Goal: Task Accomplishment & Management: Use online tool/utility

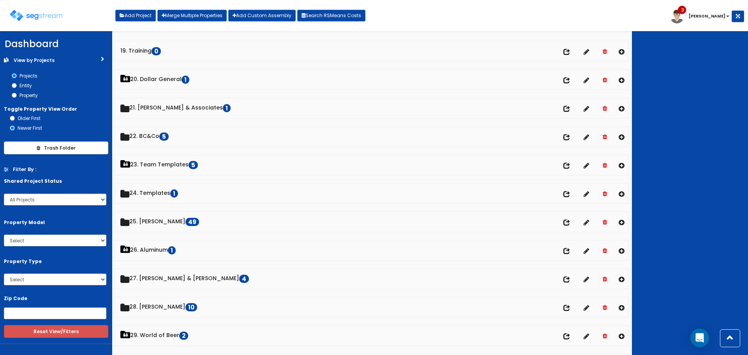
scroll to position [584, 0]
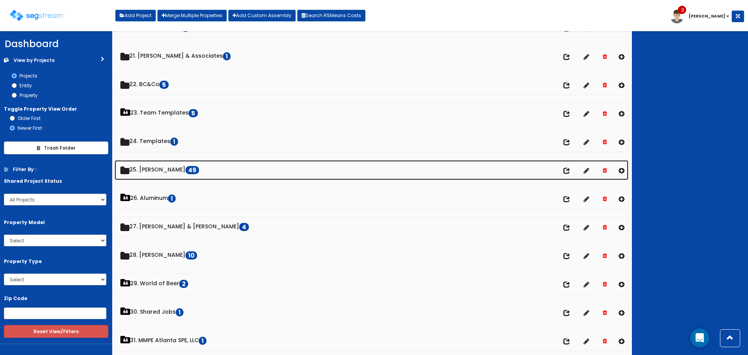
click at [171, 172] on link "25. Dawn Polin 49" at bounding box center [371, 170] width 514 height 20
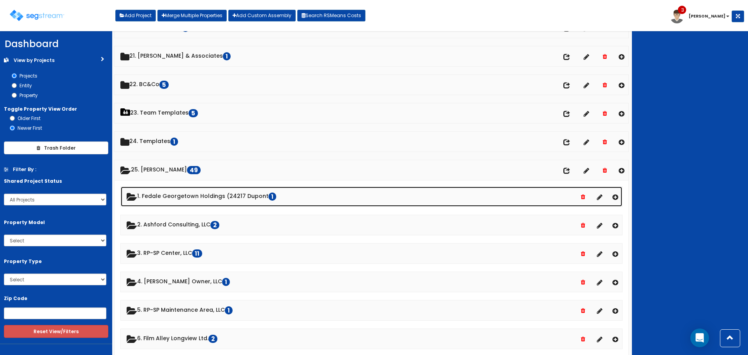
click at [180, 198] on link "1. Fedale Georgetown Holdings (24217 Dupont 1" at bounding box center [371, 196] width 501 height 20
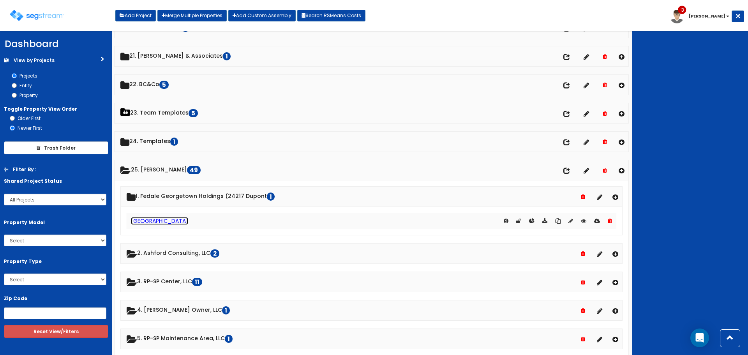
click at [171, 220] on link "[GEOGRAPHIC_DATA]" at bounding box center [159, 221] width 57 height 8
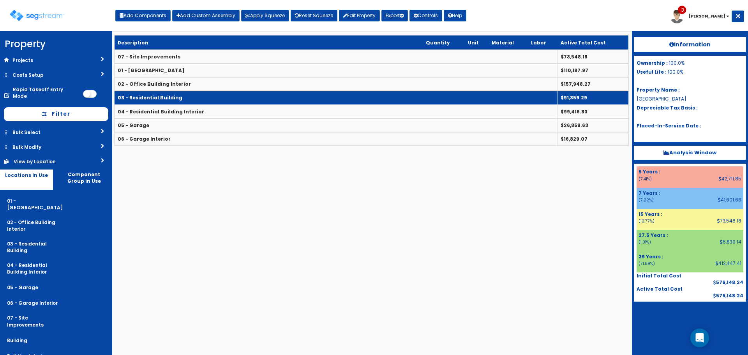
click at [190, 96] on td "03 - Residential Building" at bounding box center [335, 98] width 443 height 14
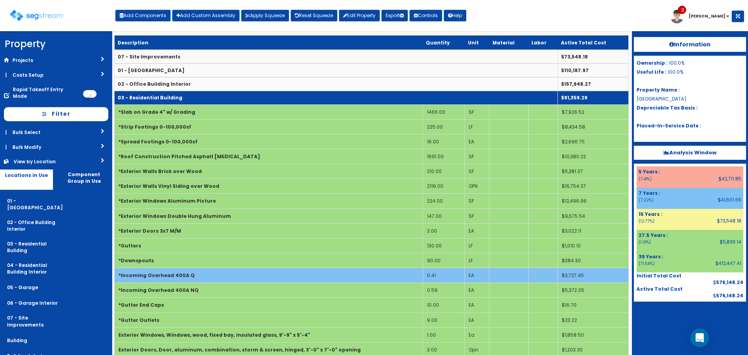
click at [215, 100] on td "03 - Residential Building" at bounding box center [335, 98] width 443 height 14
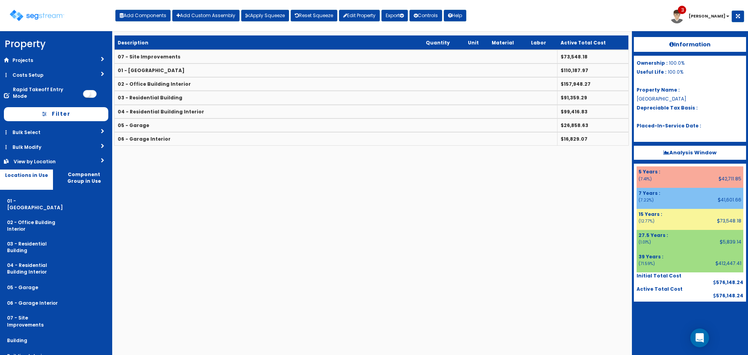
drag, startPoint x: 62, startPoint y: 141, endPoint x: 65, endPoint y: 148, distance: 7.0
click at [63, 143] on link "Bulk Modify" at bounding box center [56, 147] width 112 height 14
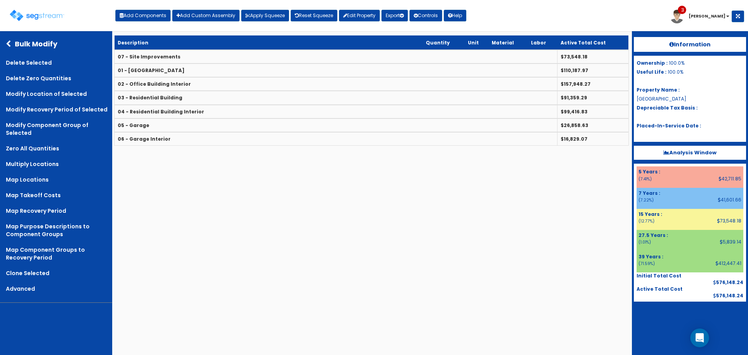
click at [7, 42] on icon at bounding box center [10, 43] width 9 height 7
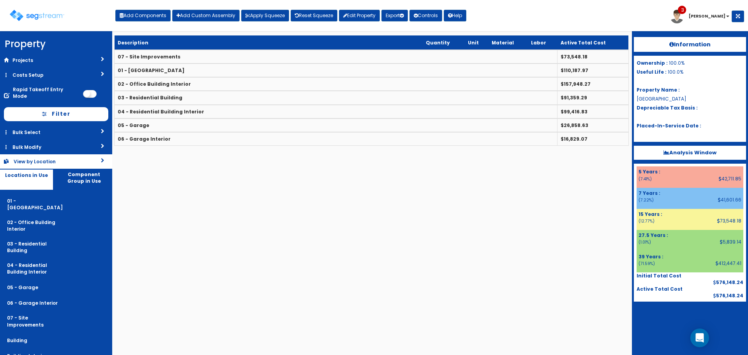
click at [58, 158] on div "View by Location" at bounding box center [45, 161] width 63 height 7
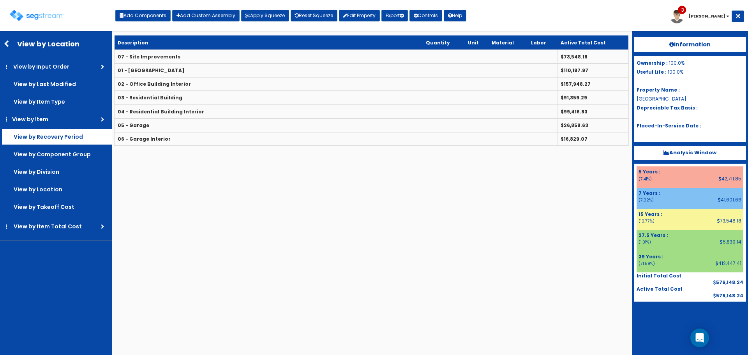
click at [0, 0] on label "View by Recovery Period" at bounding box center [0, 0] width 0 height 0
click at [0, 0] on input "View by Recovery Period" at bounding box center [0, 0] width 0 height 0
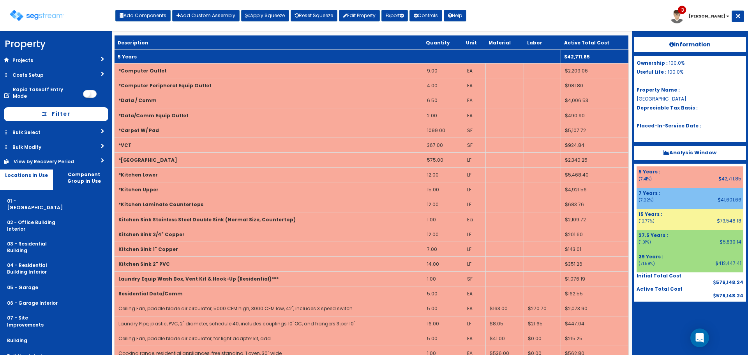
click at [177, 53] on td "5 Years" at bounding box center [337, 57] width 446 height 14
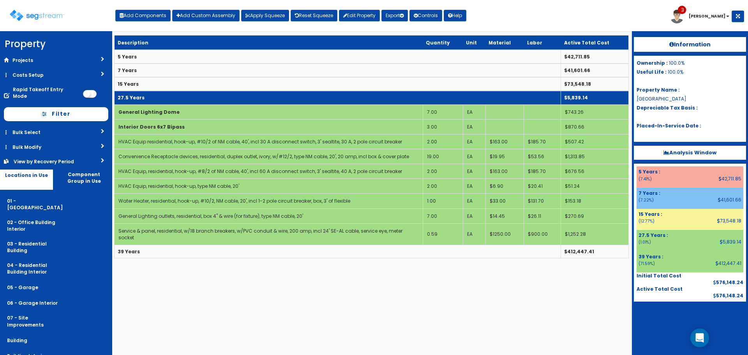
click at [169, 99] on td "27.5 Years" at bounding box center [337, 98] width 446 height 14
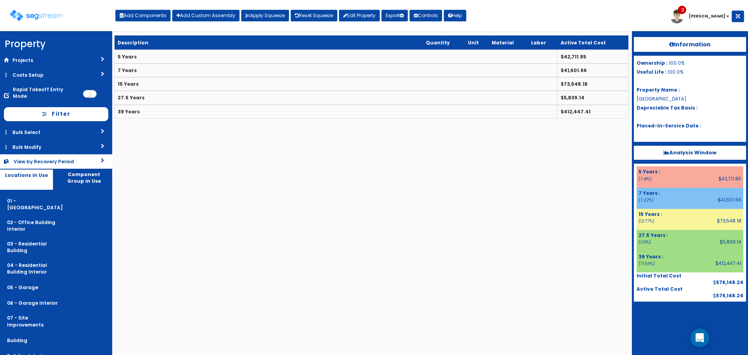
click at [62, 154] on link "View by Recovery Period" at bounding box center [56, 161] width 112 height 14
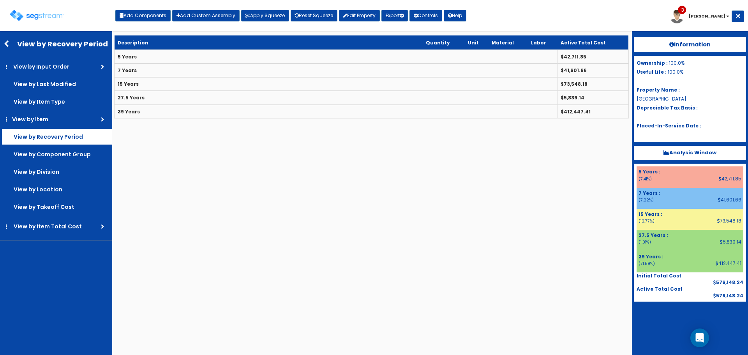
click at [0, 0] on label "View by Recovery Period" at bounding box center [0, 0] width 0 height 0
click at [0, 0] on input "View by Recovery Period" at bounding box center [0, 0] width 0 height 0
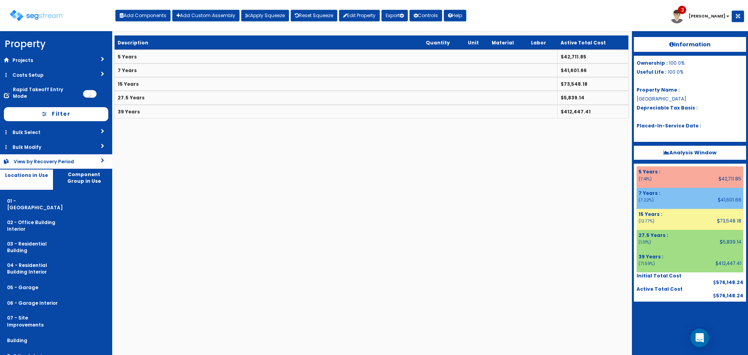
click at [79, 154] on link "View by Recovery Period" at bounding box center [56, 161] width 112 height 14
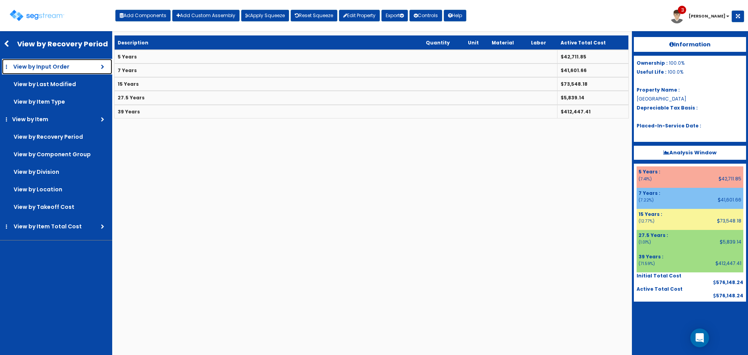
click at [71, 69] on link "View by Input Order" at bounding box center [57, 67] width 110 height 16
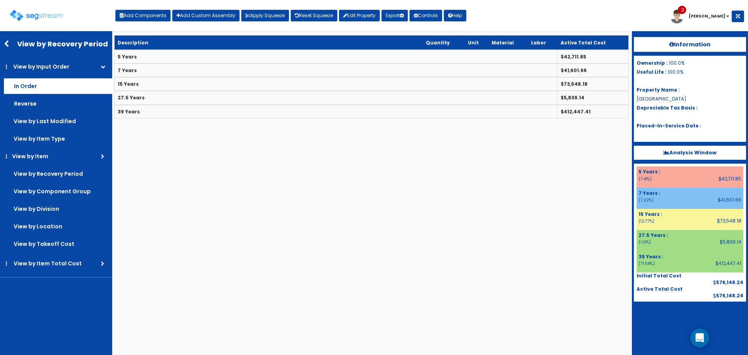
drag, startPoint x: 73, startPoint y: 85, endPoint x: 90, endPoint y: 89, distance: 18.0
click at [73, 85] on label "In Order" at bounding box center [58, 86] width 108 height 16
click at [0, 0] on input "In Order" at bounding box center [0, 0] width 0 height 0
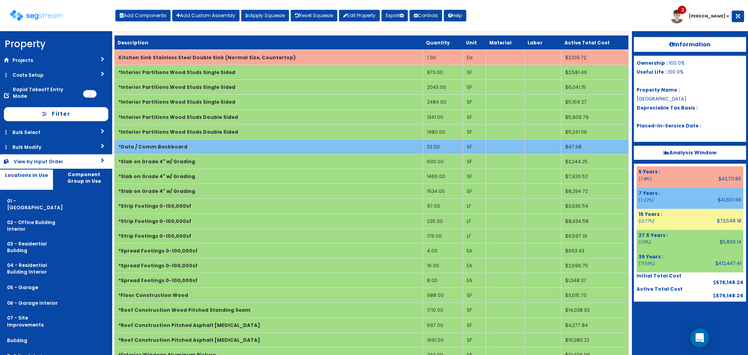
click at [76, 159] on link "View by Input Order" at bounding box center [56, 161] width 112 height 14
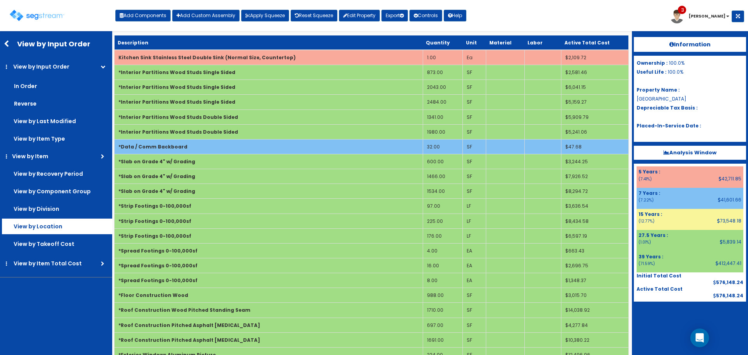
click at [74, 94] on label "View by Location" at bounding box center [58, 86] width 108 height 16
click at [0, 0] on input "View by Location" at bounding box center [0, 0] width 0 height 0
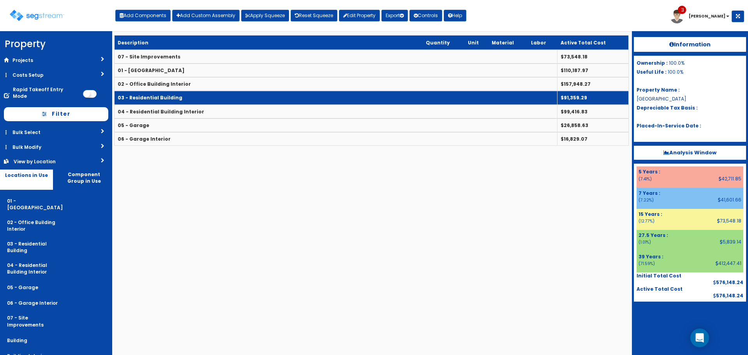
click at [184, 95] on td "03 - Residential Building" at bounding box center [335, 98] width 443 height 14
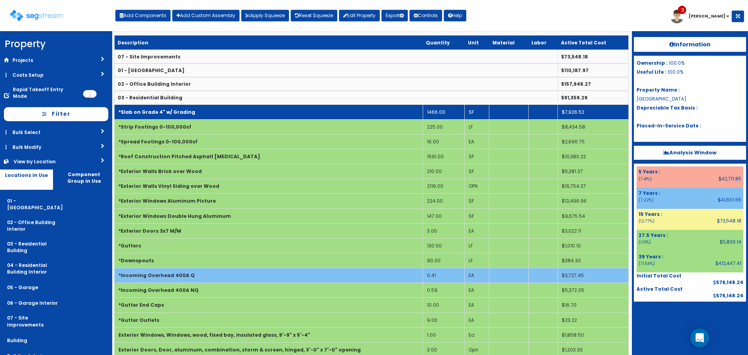
click at [197, 110] on td "*Slab on Grade 4" w/ Grading" at bounding box center [268, 111] width 308 height 15
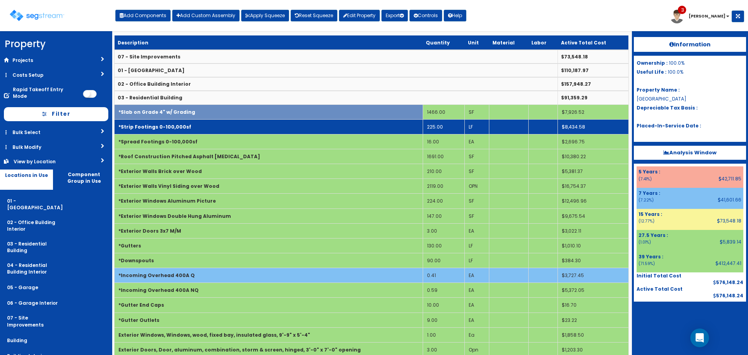
drag, startPoint x: 200, startPoint y: 127, endPoint x: 204, endPoint y: 146, distance: 19.9
click at [200, 127] on td "*Strip Footings 0-100,000sf" at bounding box center [268, 126] width 308 height 15
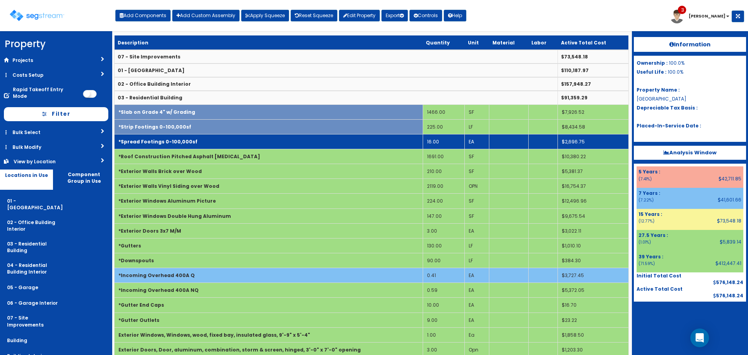
click at [204, 146] on td "*Spread Footings 0-100,000sf" at bounding box center [268, 141] width 308 height 15
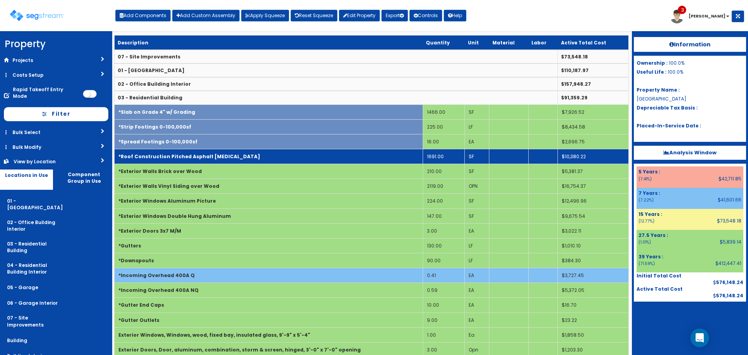
click at [204, 158] on b "*Roof Construction Pitched Asphalt Shingles" at bounding box center [189, 156] width 142 height 7
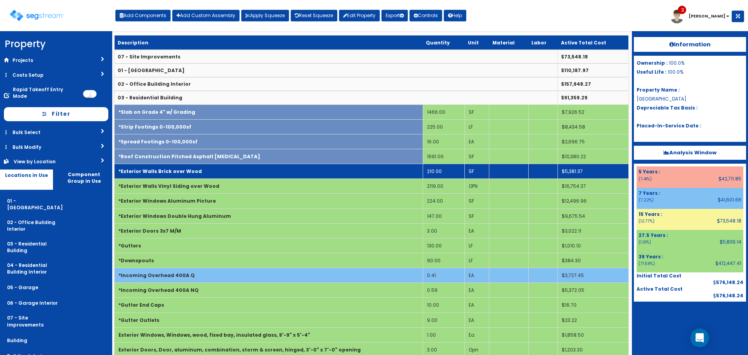
click at [204, 174] on td "*Exterior Walls Brick over Wood" at bounding box center [268, 171] width 308 height 15
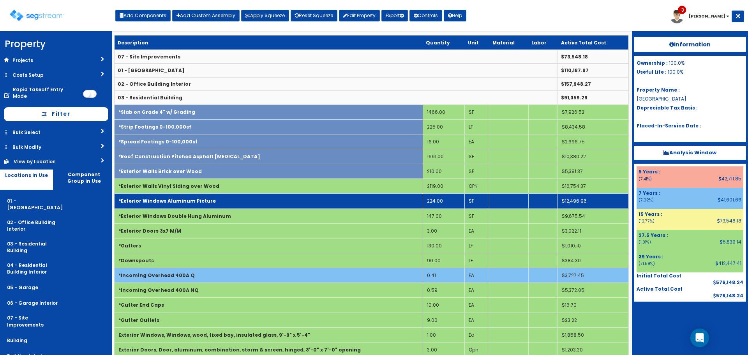
click at [202, 195] on td "*Exterior Windows Aluminum Picture" at bounding box center [268, 200] width 308 height 15
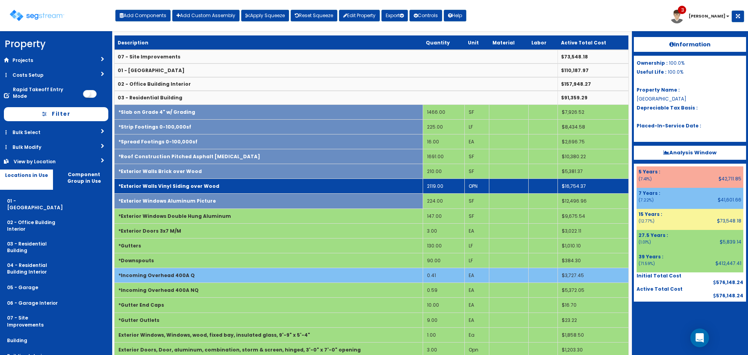
click at [201, 181] on td "*Exterior Walls Vinyl Siding over Wood" at bounding box center [268, 186] width 308 height 15
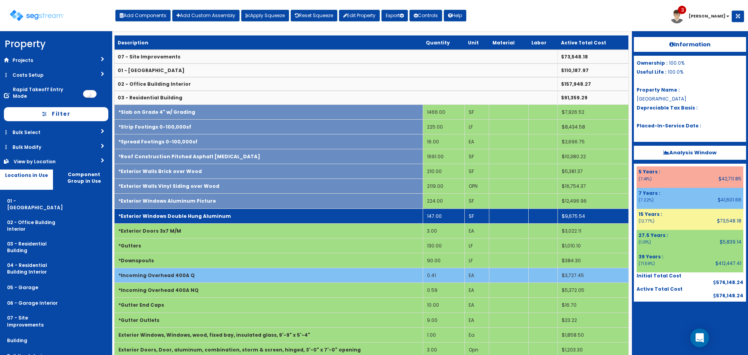
click at [201, 221] on td "*Exterior Windows Double Hung Aluminum" at bounding box center [268, 215] width 308 height 15
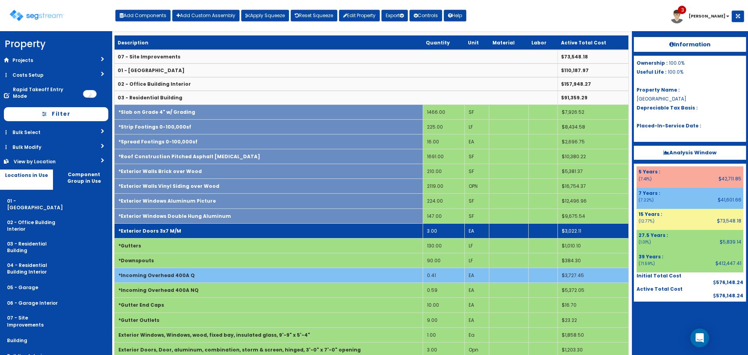
click at [201, 237] on td "*Exterior Doors 3x7 M/M" at bounding box center [268, 230] width 308 height 15
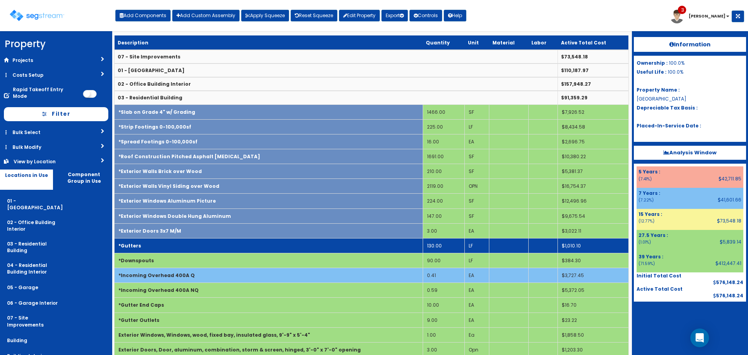
click at [201, 247] on td "*Gutters" at bounding box center [268, 245] width 308 height 15
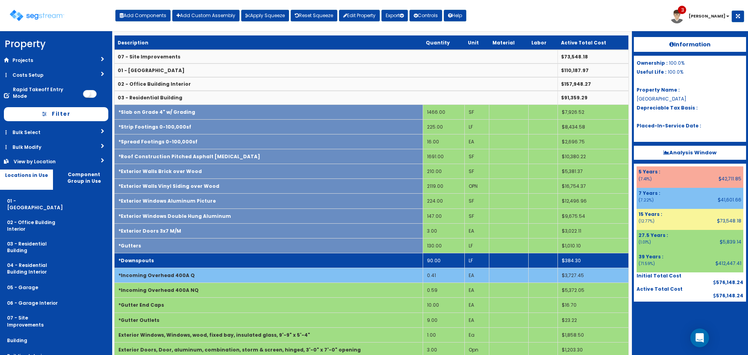
click at [202, 260] on td "*Downspouts" at bounding box center [268, 260] width 308 height 15
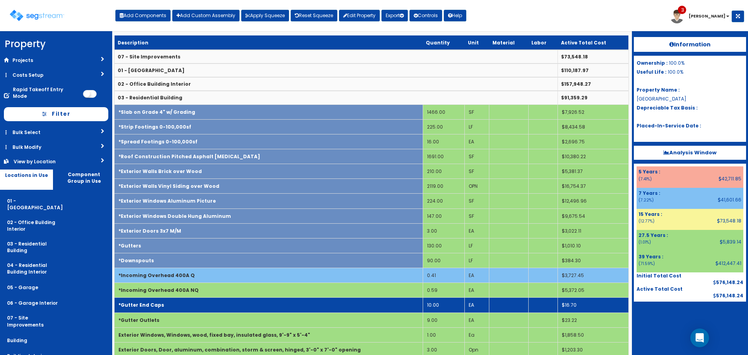
click at [199, 299] on td "*Gutter End Caps" at bounding box center [268, 304] width 308 height 15
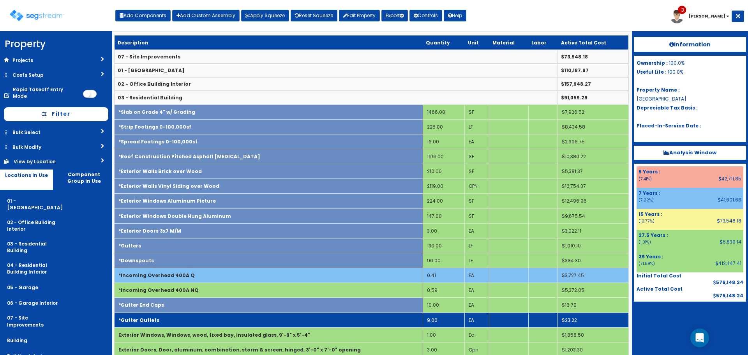
drag, startPoint x: 201, startPoint y: 293, endPoint x: 199, endPoint y: 315, distance: 22.7
click at [201, 294] on td "*Incoming Overhead 400A NQ" at bounding box center [268, 290] width 308 height 15
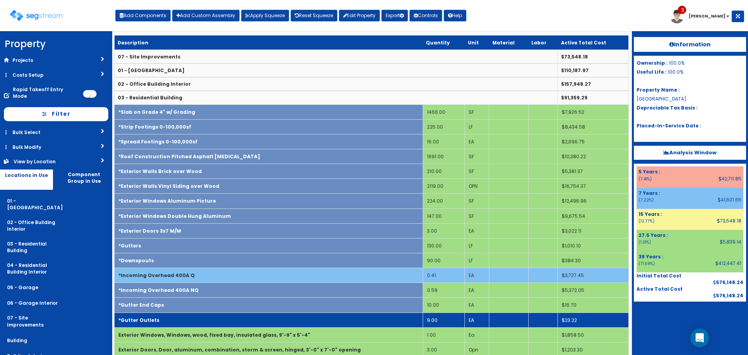
drag, startPoint x: 197, startPoint y: 320, endPoint x: 198, endPoint y: 327, distance: 7.0
click at [197, 320] on td "*Gutter Outlets" at bounding box center [268, 319] width 308 height 15
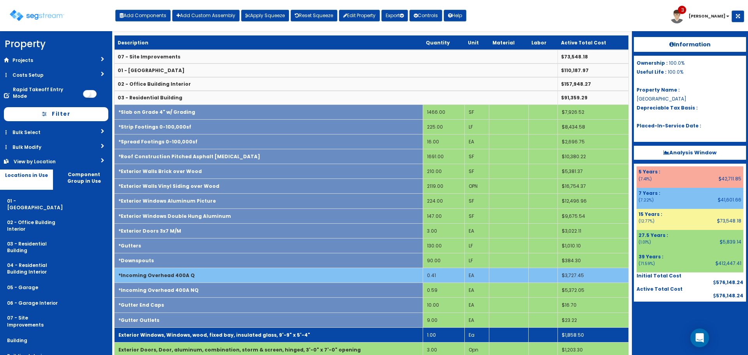
click at [199, 333] on b "Exterior Windows, Windows, wood, fixed bay, insulated glass, 9'-9" x 5'-4"" at bounding box center [214, 334] width 192 height 7
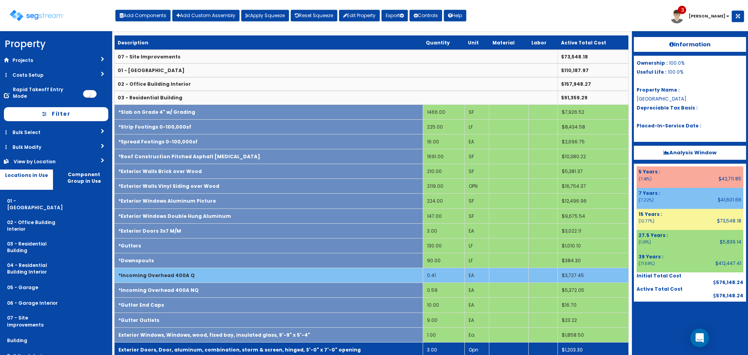
click at [199, 346] on b "Exterior Doors, Door, aluminum, combination, storm & screen, hinged, 3'-0" x 7'…" at bounding box center [239, 349] width 242 height 7
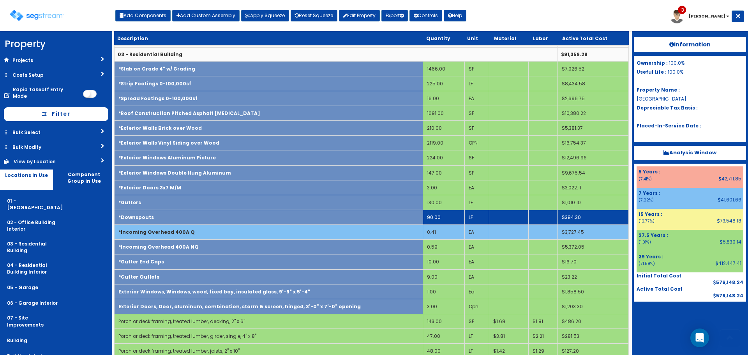
scroll to position [110, 0]
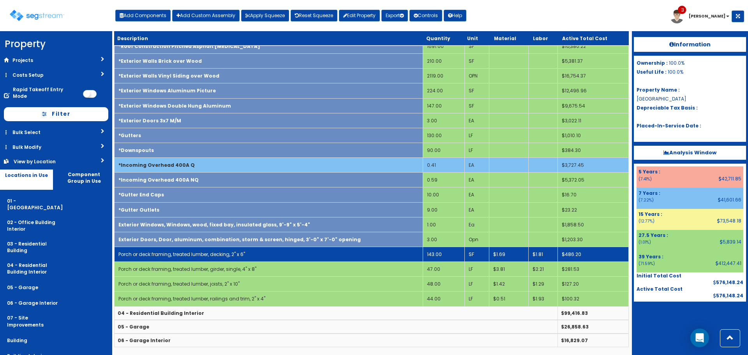
click at [213, 251] on link "Porch or deck framing, treated lumber, decking, 2" x 6"" at bounding box center [181, 254] width 127 height 7
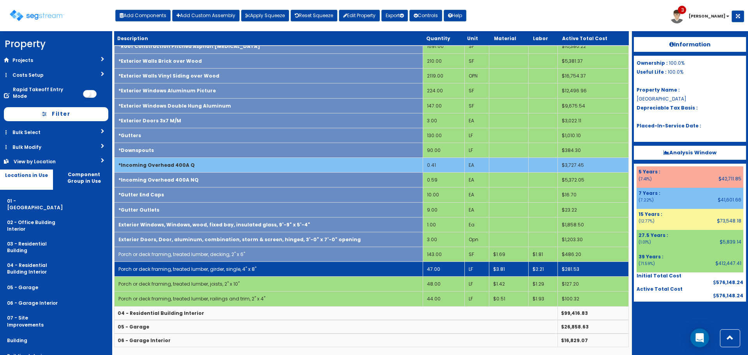
click at [216, 274] on td "Porch or deck framing, treated lumber, girder, single, 4" x 8"" at bounding box center [268, 269] width 308 height 15
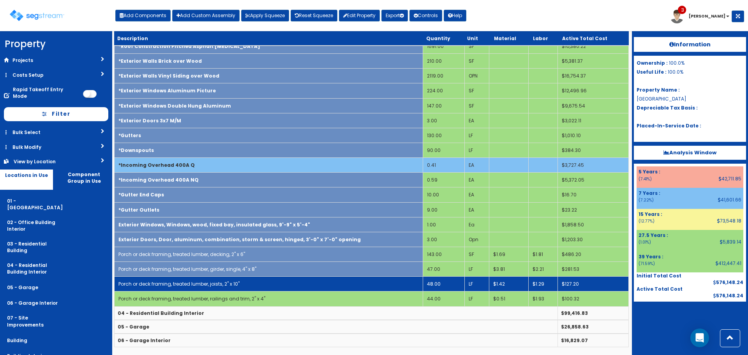
click at [220, 288] on td "Porch or deck framing, treated lumber, joists, 2" x 10"" at bounding box center [268, 283] width 308 height 15
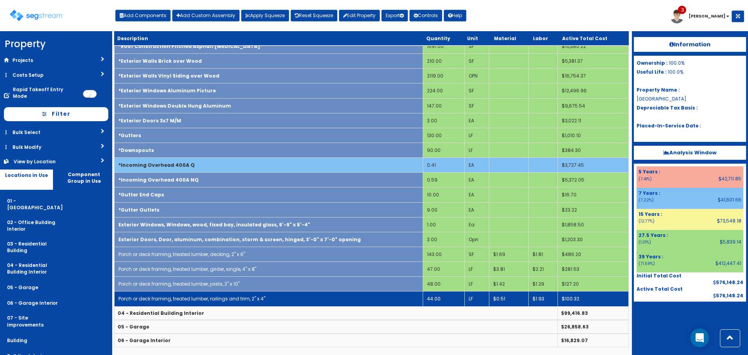
click at [223, 299] on link "Porch or deck framing, treated lumber, railings and trim, 2" x 4"" at bounding box center [191, 298] width 147 height 7
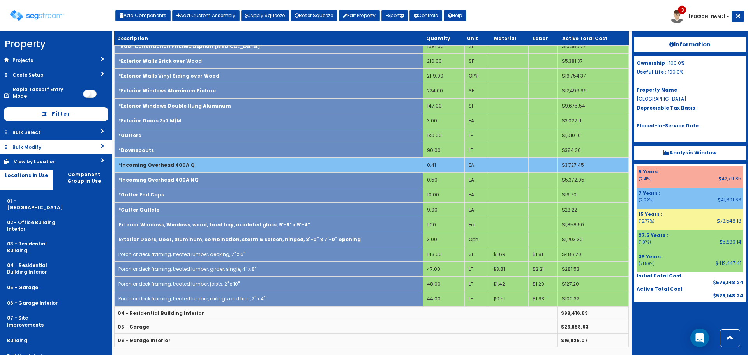
click at [73, 144] on link "Bulk Modify" at bounding box center [56, 147] width 112 height 14
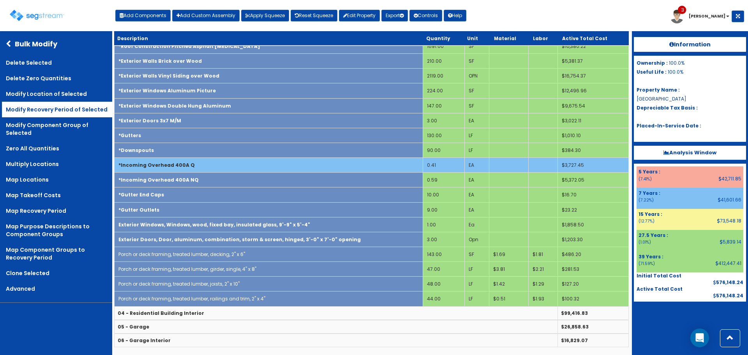
click at [69, 111] on link "Modify Recovery Period of Selected" at bounding box center [57, 110] width 110 height 16
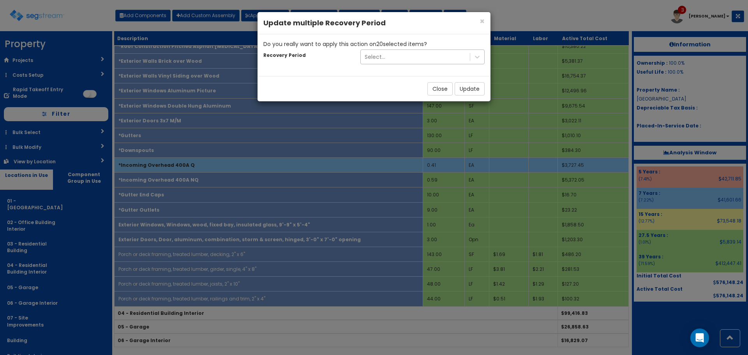
click at [426, 56] on div "Select..." at bounding box center [415, 57] width 109 height 12
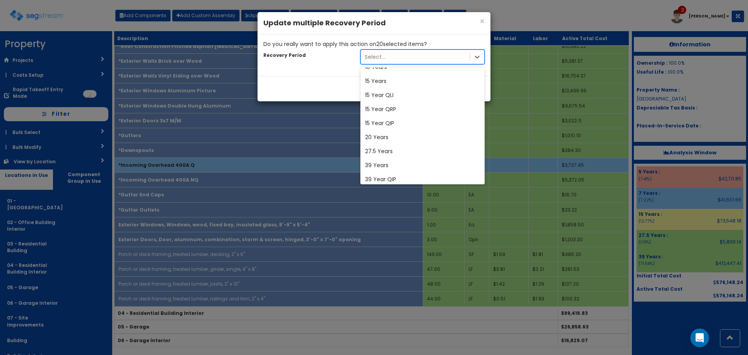
scroll to position [97, 0]
click at [397, 107] on div "27.5 Years" at bounding box center [422, 106] width 124 height 14
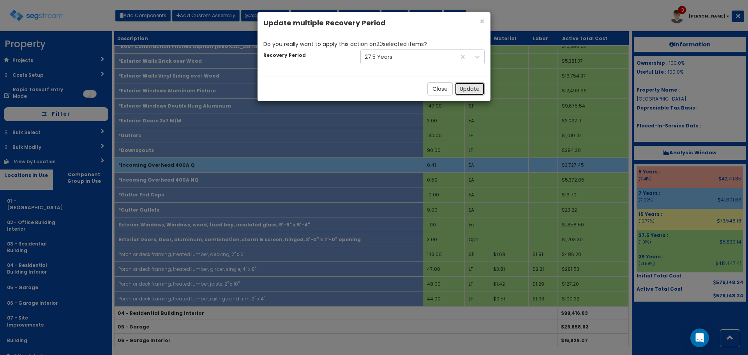
click at [479, 88] on button "Update" at bounding box center [469, 88] width 30 height 13
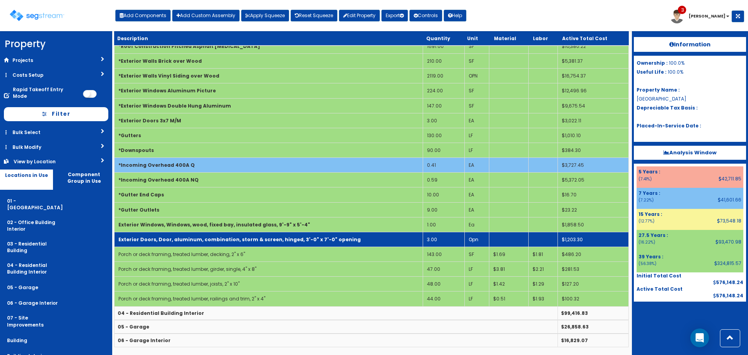
click at [253, 240] on b "Exterior Doors, Door, aluminum, combination, storm & screen, hinged, 3'-0" x 7'…" at bounding box center [239, 239] width 242 height 7
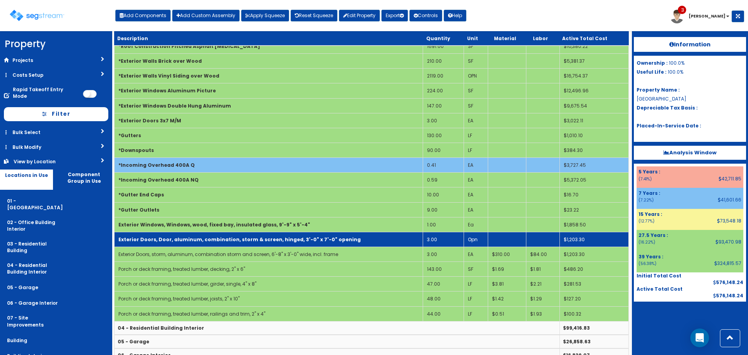
click at [255, 240] on b "Exterior Doors, Door, aluminum, combination, storm & screen, hinged, 3'-0" x 7'…" at bounding box center [239, 239] width 242 height 7
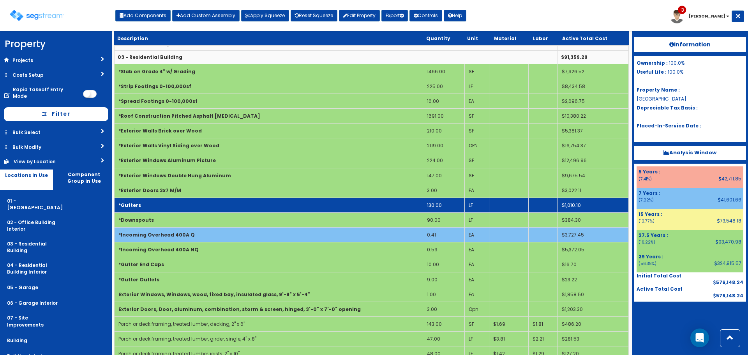
scroll to position [0, 0]
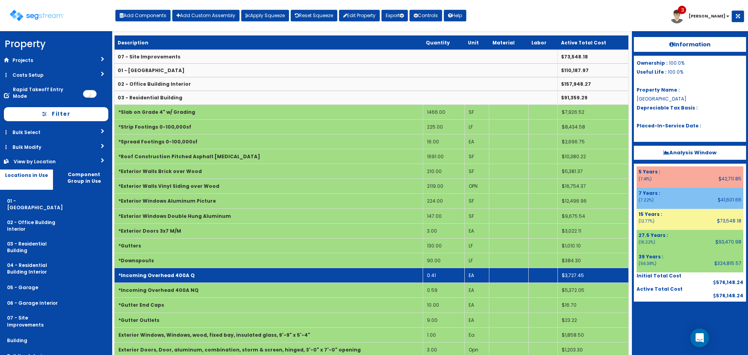
click at [231, 276] on td "*Incoming Overhead 400A Q" at bounding box center [268, 275] width 308 height 15
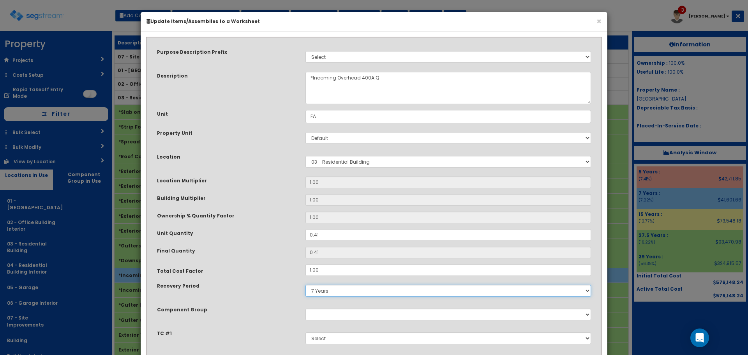
click at [329, 288] on select "5 Years 7 Years 9 Years 10 Years 15 Years 15 Year QLI 15 Year QRP 15 Year QIP 2…" at bounding box center [447, 291] width 285 height 12
select select "5Y"
click at [305, 285] on select "5 Years 7 Years 9 Years 10 Years 15 Years 15 Year QLI 15 Year QRP 15 Year QIP 2…" at bounding box center [447, 291] width 285 height 12
click at [281, 132] on div "Property Unit" at bounding box center [225, 134] width 148 height 10
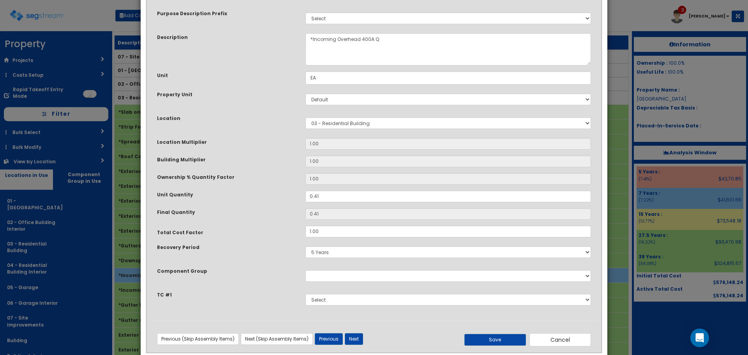
scroll to position [54, 0]
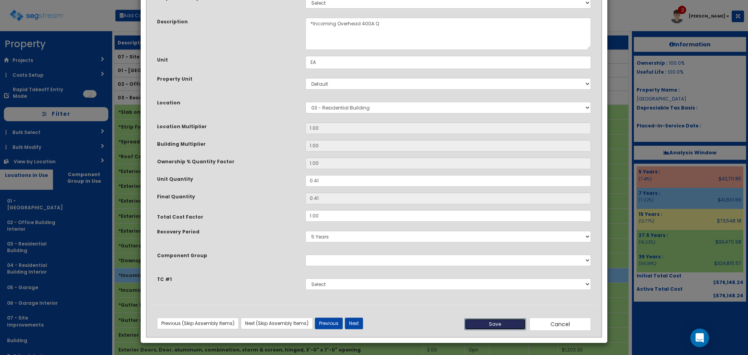
click at [482, 321] on button "Save" at bounding box center [495, 324] width 62 height 12
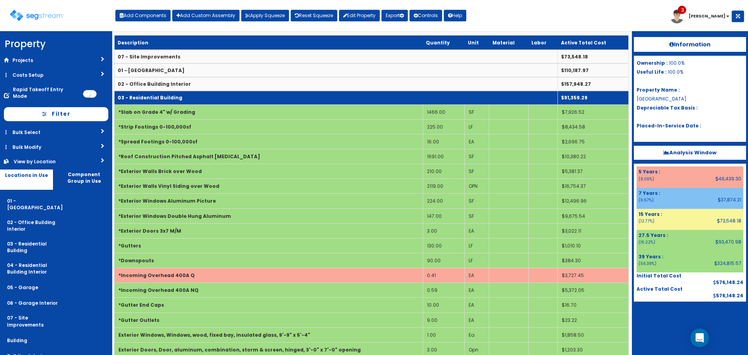
click at [199, 100] on td "03 - Residential Building" at bounding box center [335, 98] width 443 height 14
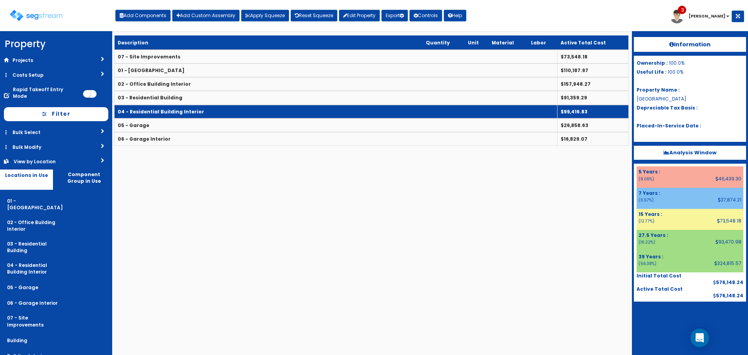
click at [202, 109] on td "04 - Residential Building Interior" at bounding box center [335, 112] width 443 height 14
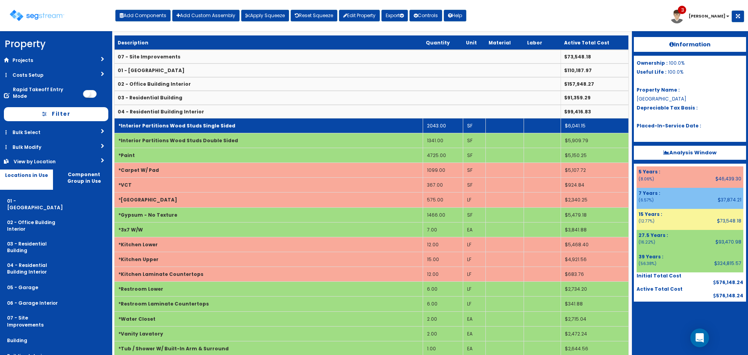
click at [205, 125] on b "*Interior Partitions Wood Studs Single Sided" at bounding box center [176, 125] width 117 height 7
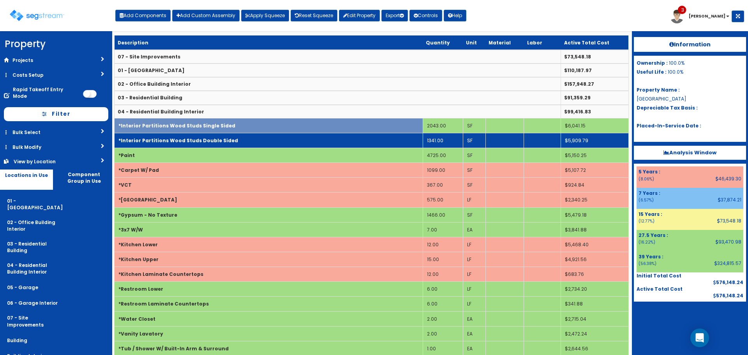
click at [208, 140] on b "*Interior Partitions Wood Studs Double Sided" at bounding box center [178, 140] width 120 height 7
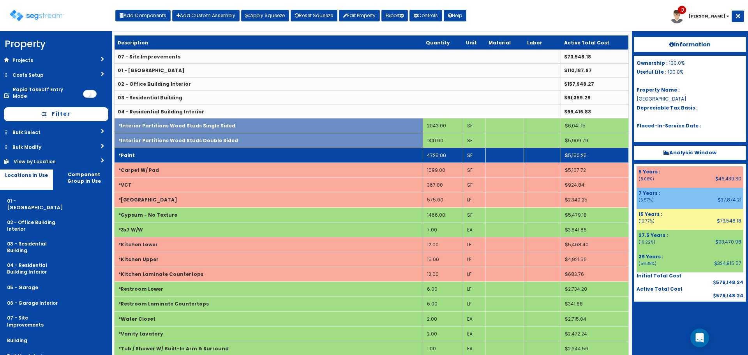
click at [208, 151] on td "*Paint" at bounding box center [268, 155] width 308 height 15
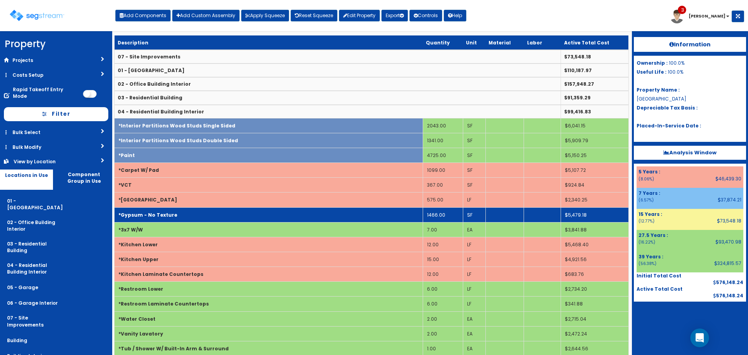
click at [202, 218] on td "*Gypsum - No Texture" at bounding box center [268, 214] width 308 height 15
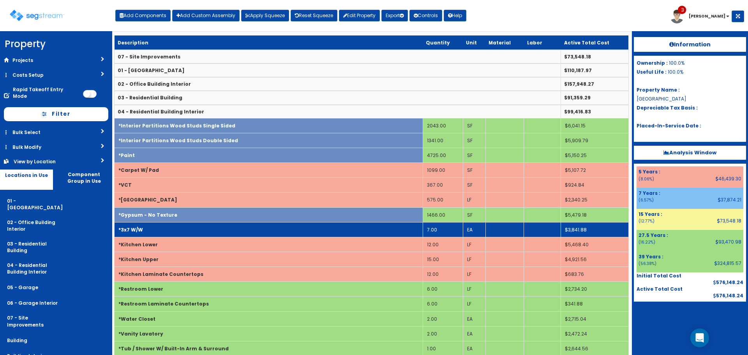
click at [200, 230] on td "*3x7 W/W" at bounding box center [268, 229] width 308 height 15
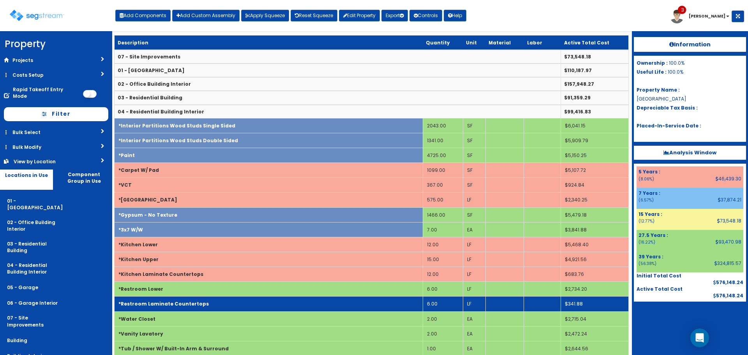
click at [201, 300] on td "*Restroom Laminate Countertops" at bounding box center [268, 303] width 308 height 15
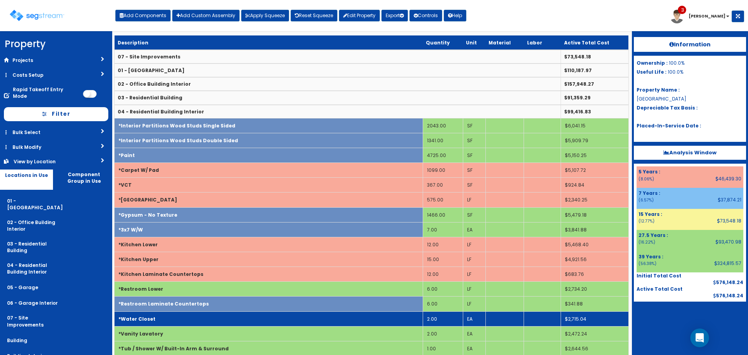
drag, startPoint x: 203, startPoint y: 289, endPoint x: 203, endPoint y: 316, distance: 26.9
click at [203, 290] on td "*Restroom Lower" at bounding box center [268, 288] width 308 height 15
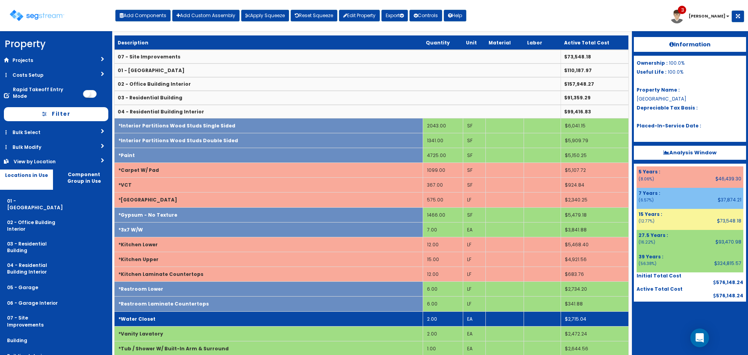
click at [203, 320] on td "*Water Closet" at bounding box center [268, 318] width 308 height 15
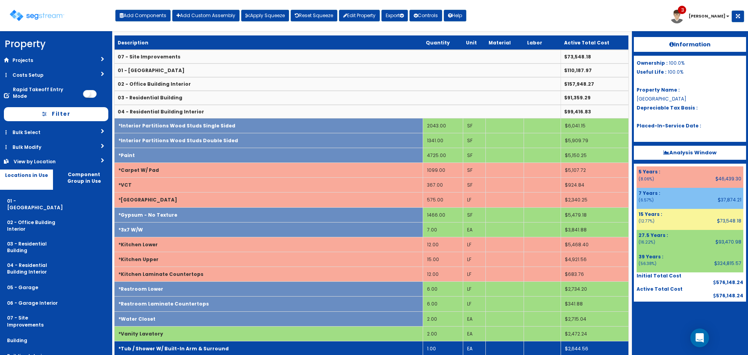
click at [208, 341] on td "*Tub / Shower W/ Built-In Arm & Surround" at bounding box center [268, 348] width 308 height 15
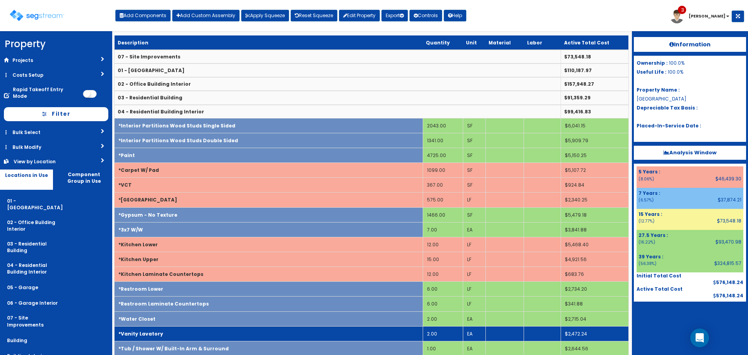
click at [210, 331] on td "*Vanity Lavatory" at bounding box center [268, 333] width 308 height 15
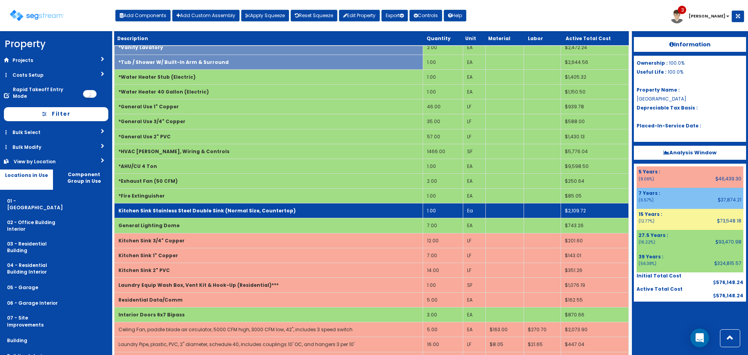
scroll to position [273, 0]
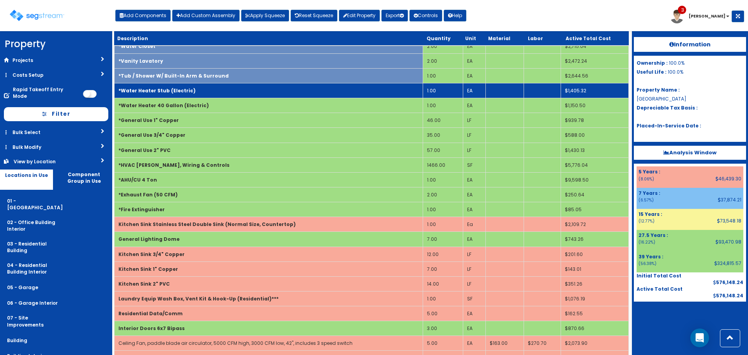
click at [184, 87] on b "*Water Heater Stub (Electric)" at bounding box center [156, 90] width 77 height 7
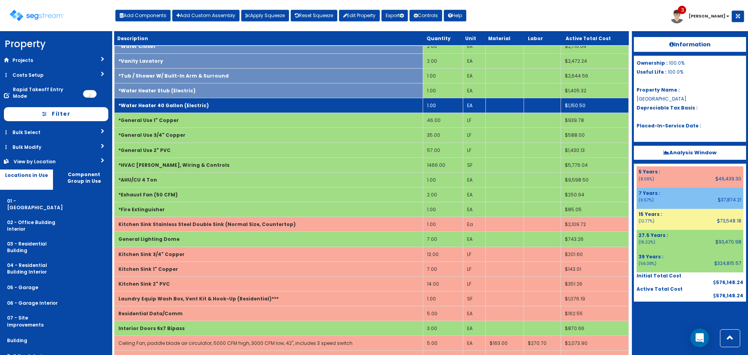
click at [184, 105] on b "*Water Heater 40 Gallon (Electric)" at bounding box center [163, 105] width 90 height 7
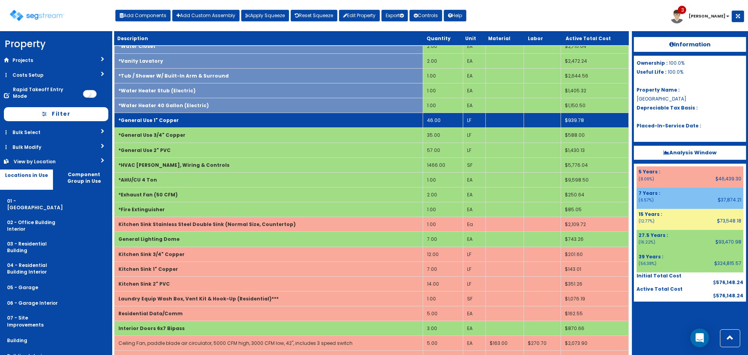
click at [178, 122] on td "*General Use 1" Copper" at bounding box center [268, 120] width 308 height 15
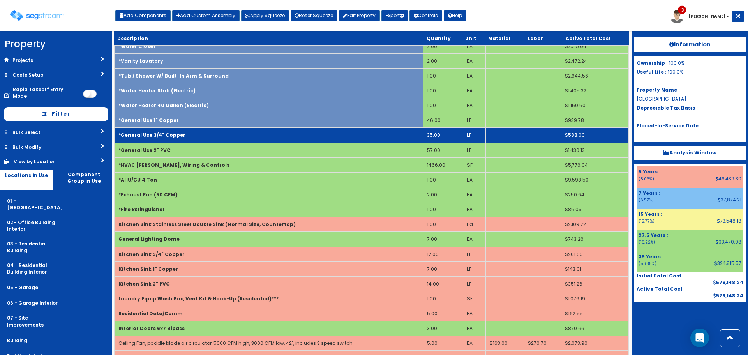
click at [180, 134] on td "*General Use 3/4" Copper" at bounding box center [268, 135] width 308 height 15
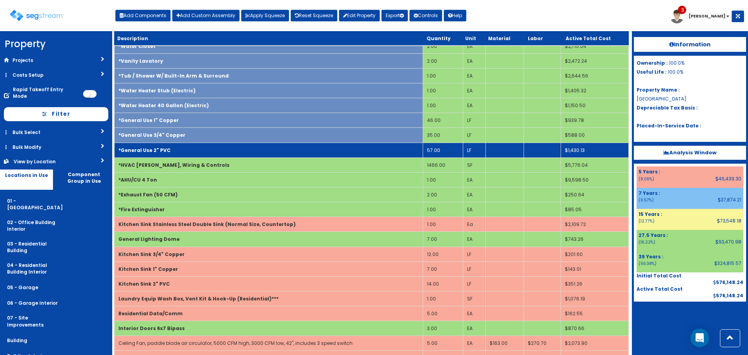
drag, startPoint x: 181, startPoint y: 153, endPoint x: 185, endPoint y: 164, distance: 12.3
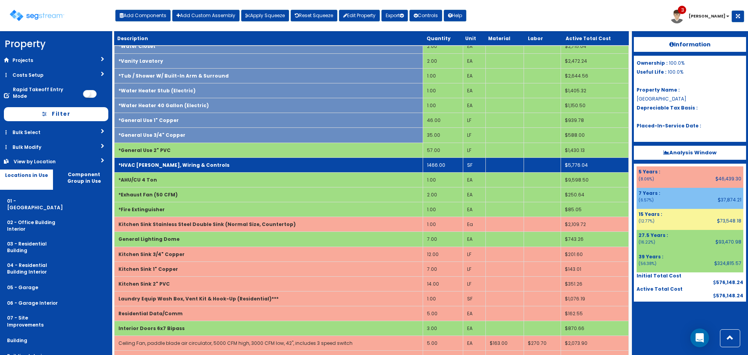
click at [181, 153] on td "*General Use 2" PVC" at bounding box center [268, 149] width 308 height 15
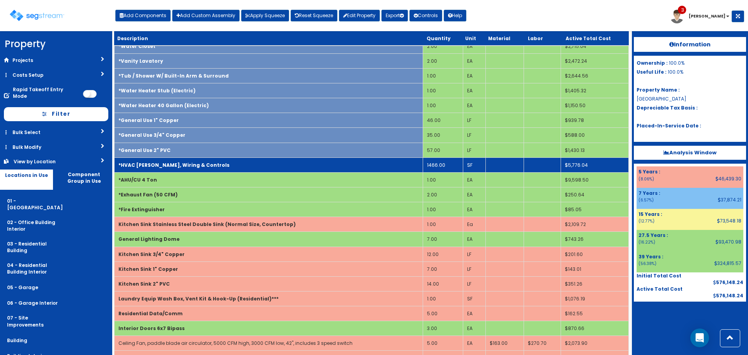
click at [185, 169] on td "*HVAC Ductwork, Wiring & Controls" at bounding box center [268, 164] width 308 height 15
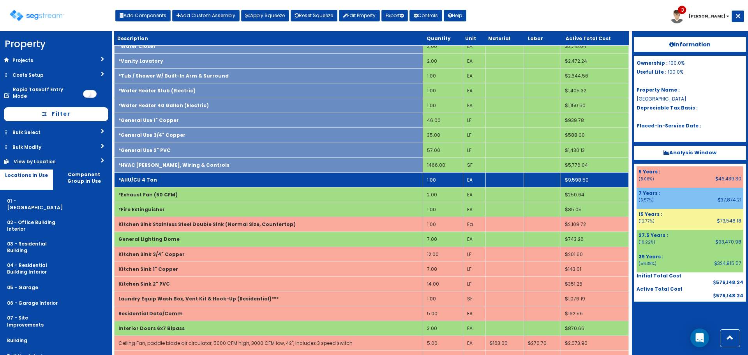
click at [184, 183] on td "*AHU/CU 4 Ton" at bounding box center [268, 179] width 308 height 15
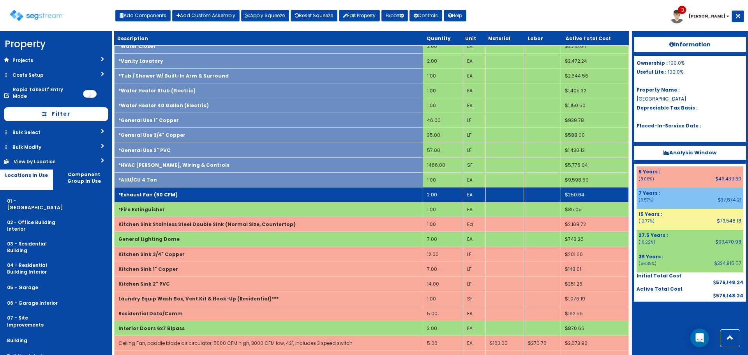
click at [185, 197] on td "*Exhaust Fan (50 CFM)" at bounding box center [268, 194] width 308 height 15
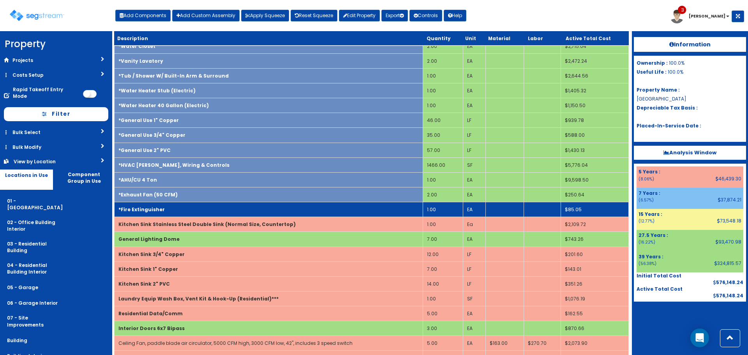
click at [185, 209] on td "*Fire Extinguisher" at bounding box center [268, 209] width 308 height 15
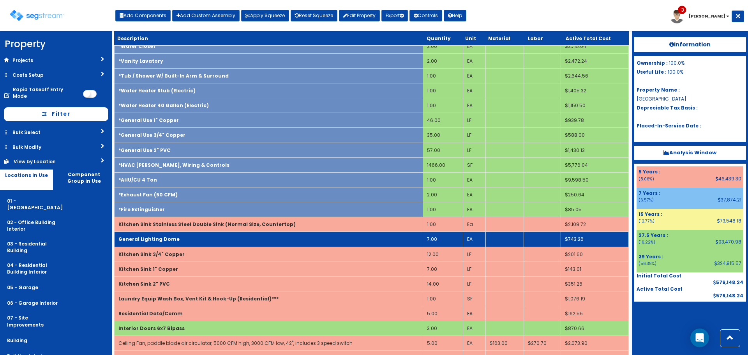
click at [185, 241] on td "General Lighting Dome" at bounding box center [268, 239] width 308 height 15
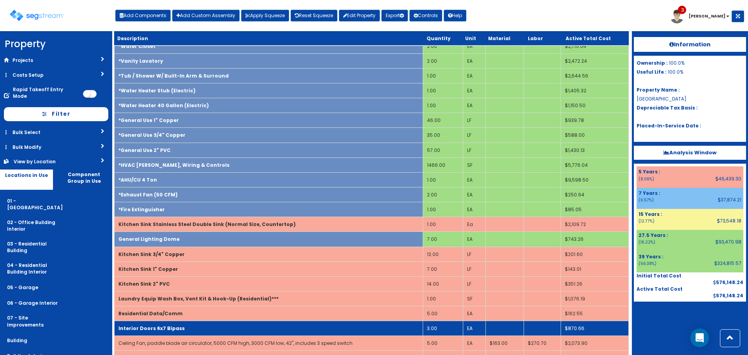
click at [194, 329] on td "Interior Doors 6x7 Bipass" at bounding box center [268, 328] width 308 height 15
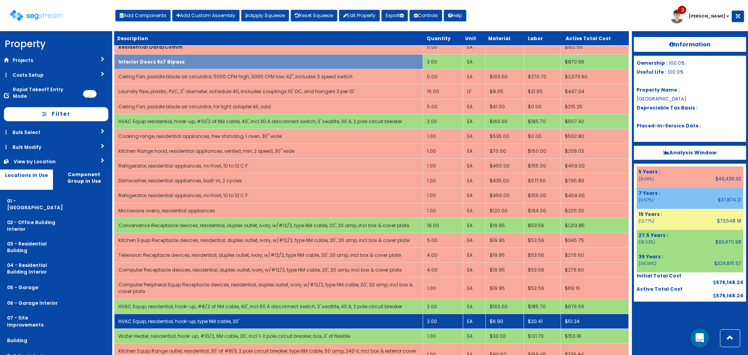
scroll to position [467, 0]
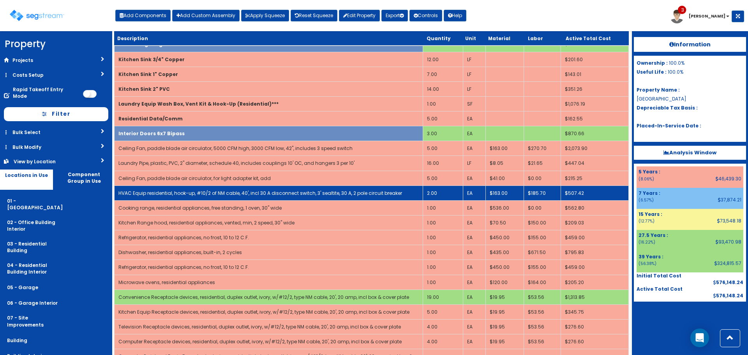
click at [193, 195] on link "HVAC Equip residential, hook-up, #10/2 of NM cable, 40', incl 30 A disconnect s…" at bounding box center [259, 193] width 283 height 7
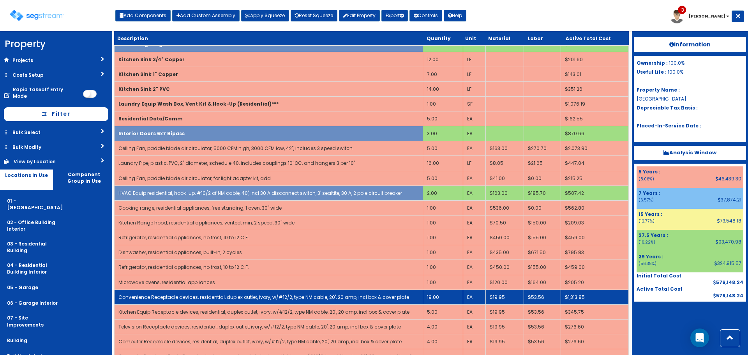
click at [207, 294] on link "Convenience Receptacle devices, residential, duplex outlet, ivory, w/#12/2, typ…" at bounding box center [263, 297] width 290 height 7
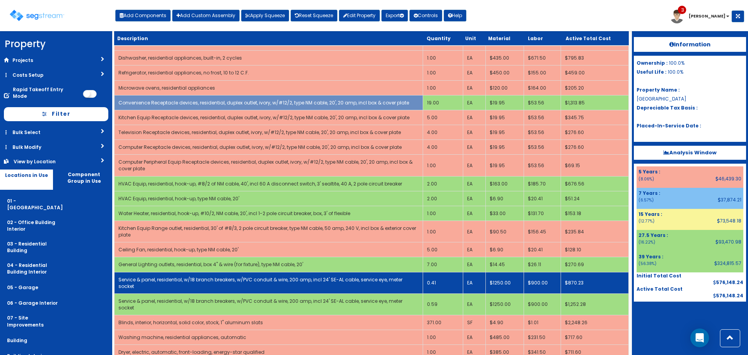
scroll to position [662, 0]
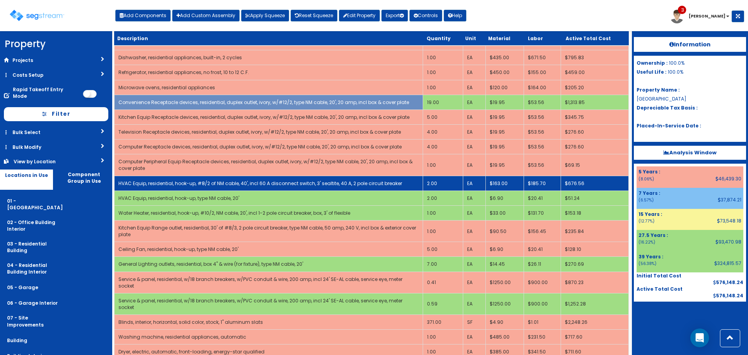
click at [193, 184] on link "HVAC Equip, residential, hook-up, #8/2 of NM cable, 40', incl 60 A disconnect s…" at bounding box center [259, 183] width 283 height 7
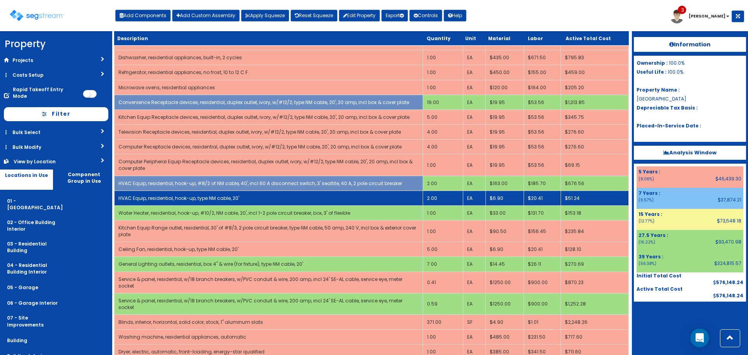
click at [193, 195] on link "HVAC Equip, residential, hook-up, type NM cable, 20'" at bounding box center [178, 198] width 121 height 7
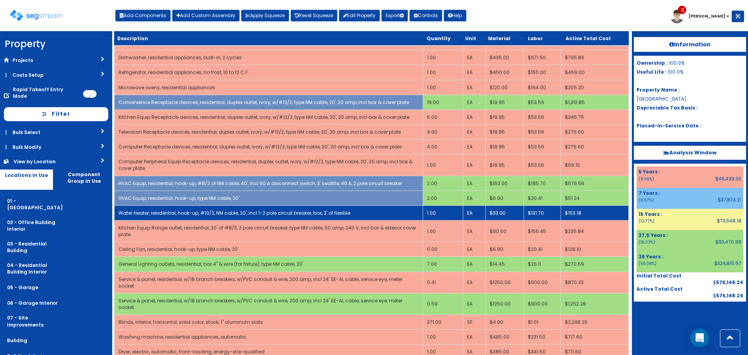
click at [197, 209] on td "Water Heater, residential, hook-up, #10/2, NM cable, 20', incl 1-2 pole circuit…" at bounding box center [268, 212] width 308 height 15
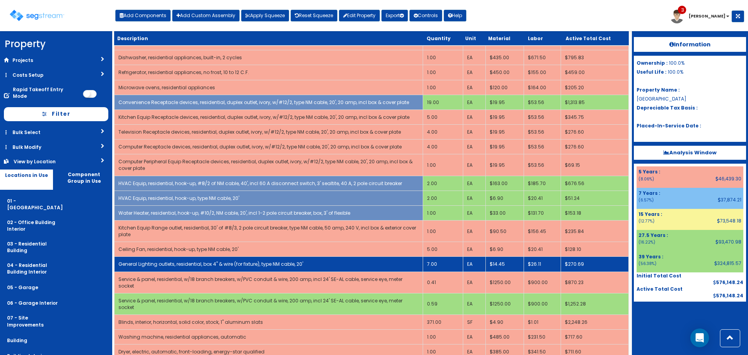
click at [204, 266] on link "General Lighting outlets, residential, box 4" & wire (for fixture), type NM cab…" at bounding box center [210, 263] width 185 height 7
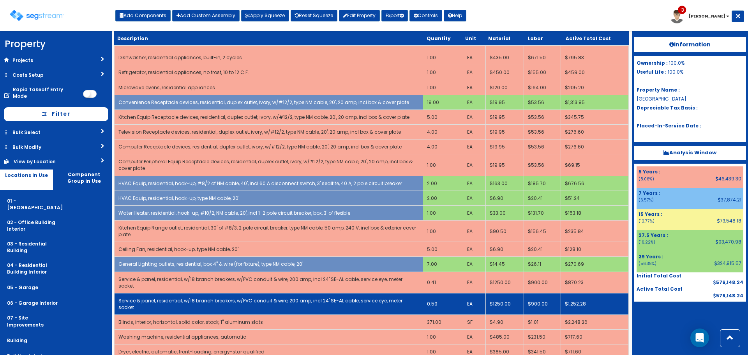
click at [211, 297] on link "Service & panel, residential, w/18 branch breakers, w/PVC conduit & wire, 200 a…" at bounding box center [260, 303] width 284 height 13
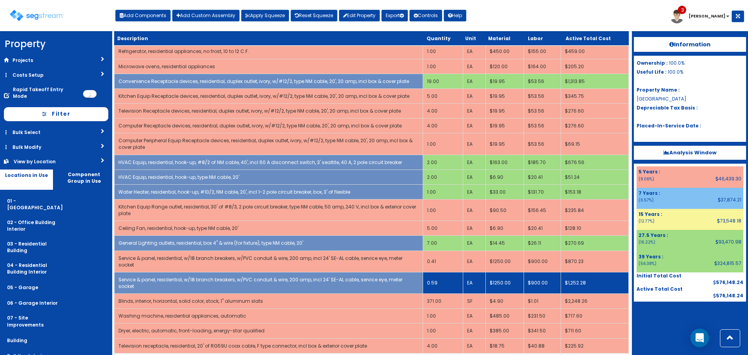
scroll to position [703, 0]
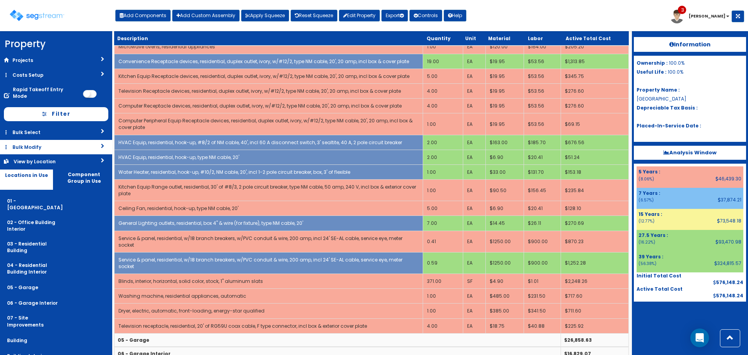
click at [94, 140] on link "Bulk Modify" at bounding box center [56, 147] width 112 height 14
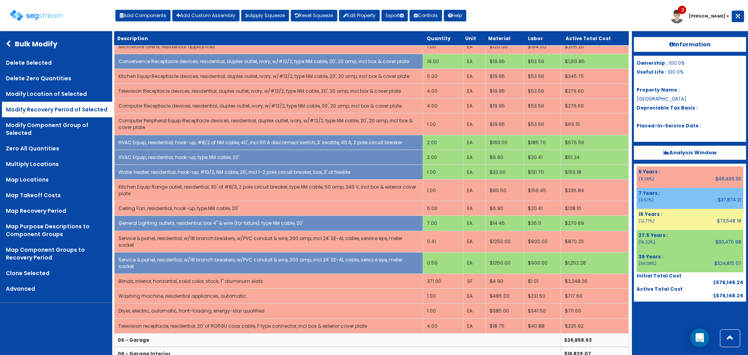
click at [90, 110] on link "Modify Recovery Period of Selected" at bounding box center [57, 110] width 110 height 16
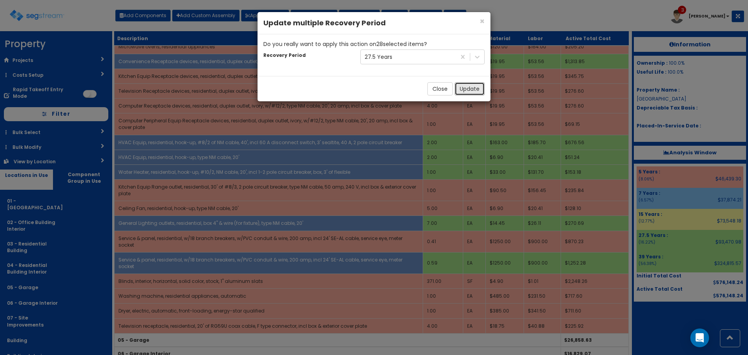
drag, startPoint x: 468, startPoint y: 89, endPoint x: 470, endPoint y: 103, distance: 13.8
click at [468, 89] on button "Update" at bounding box center [469, 88] width 30 height 13
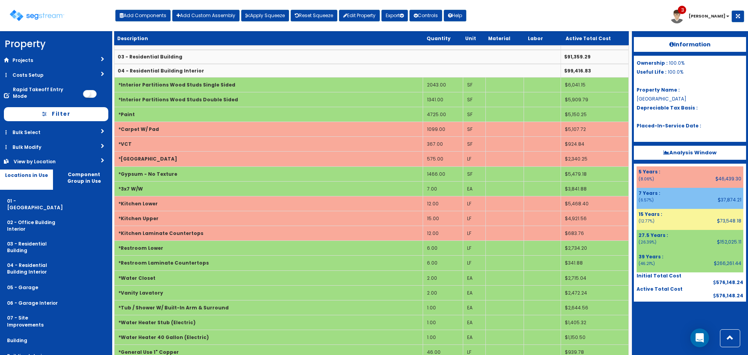
scroll to position [0, 0]
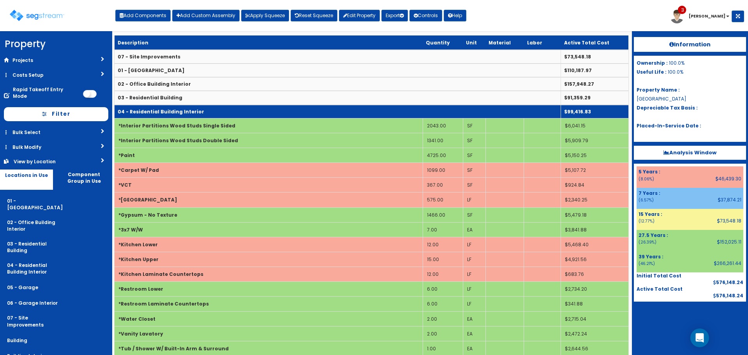
click at [268, 108] on td "04 - Residential Building Interior" at bounding box center [337, 112] width 446 height 14
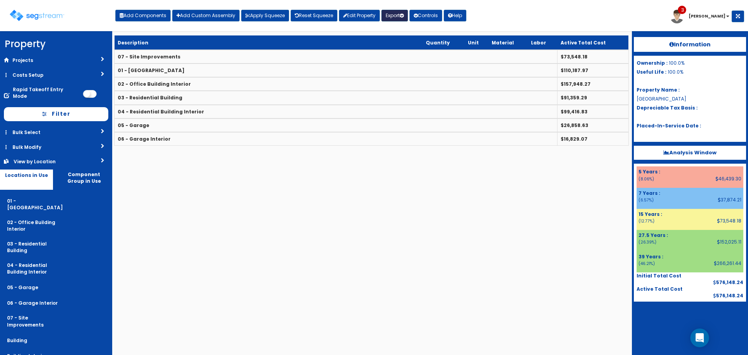
click at [392, 14] on button "Export" at bounding box center [394, 16] width 26 height 12
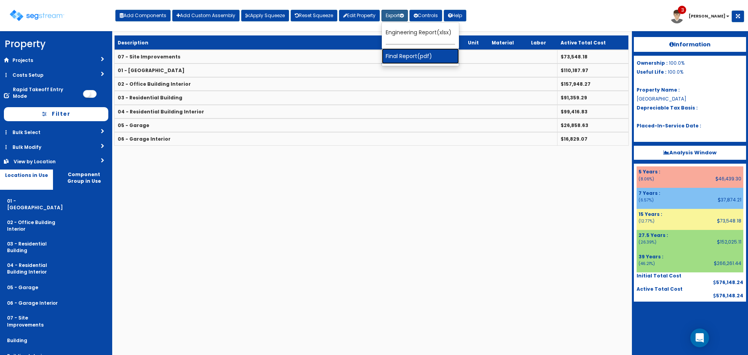
click at [426, 55] on link "Final Report(pdf)" at bounding box center [420, 56] width 77 height 16
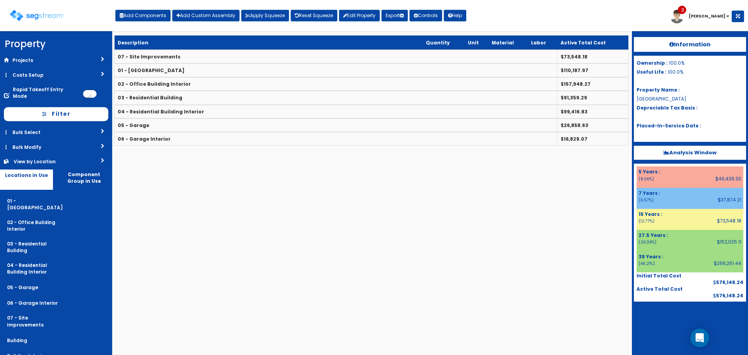
click at [683, 152] on b "Analysis Window" at bounding box center [689, 152] width 53 height 7
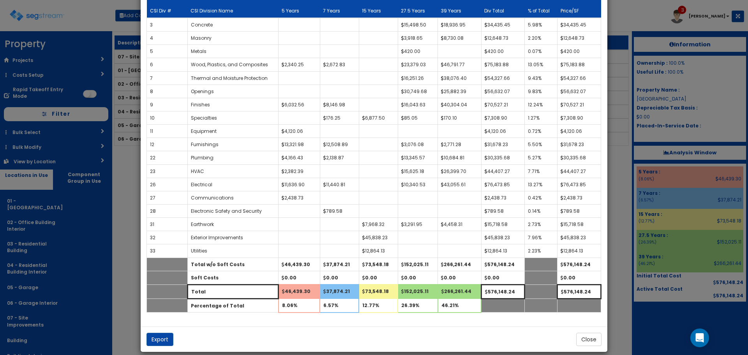
scroll to position [68, 0]
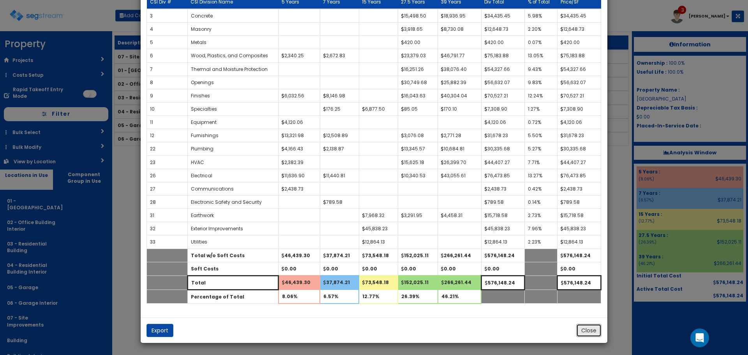
click at [586, 324] on button "Close" at bounding box center [588, 330] width 25 height 13
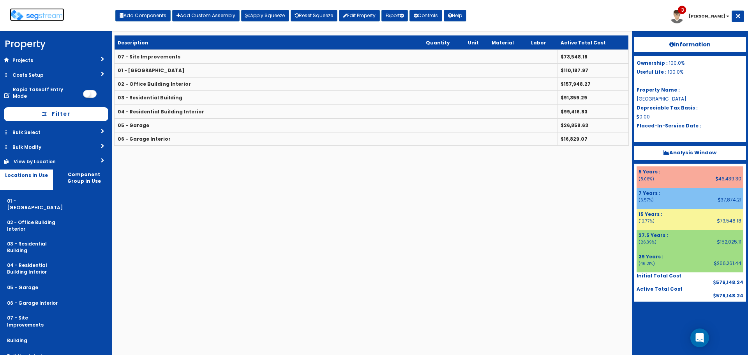
drag, startPoint x: 44, startPoint y: 12, endPoint x: 68, endPoint y: 14, distance: 24.2
click at [44, 12] on img at bounding box center [37, 15] width 55 height 11
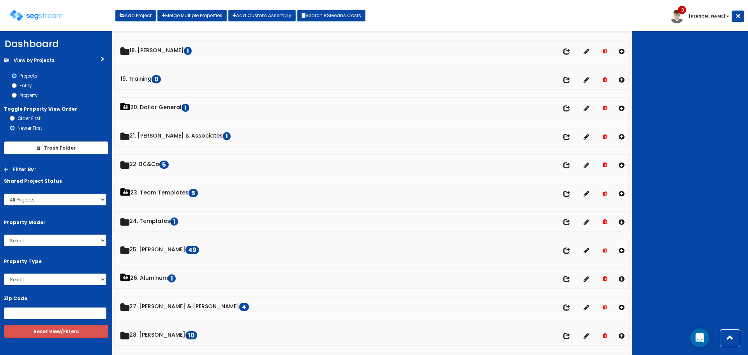
scroll to position [506, 0]
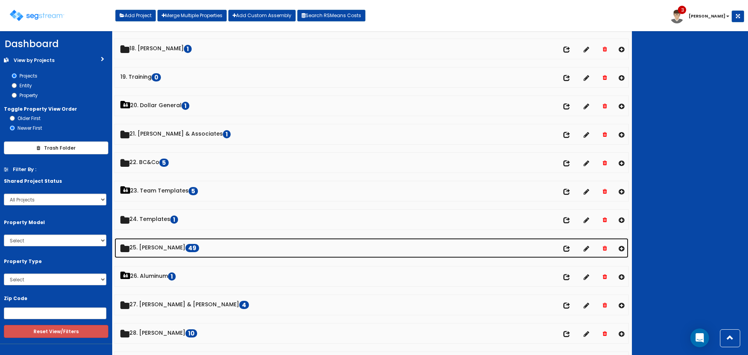
click at [165, 248] on link "25. [PERSON_NAME] 49" at bounding box center [371, 248] width 514 height 20
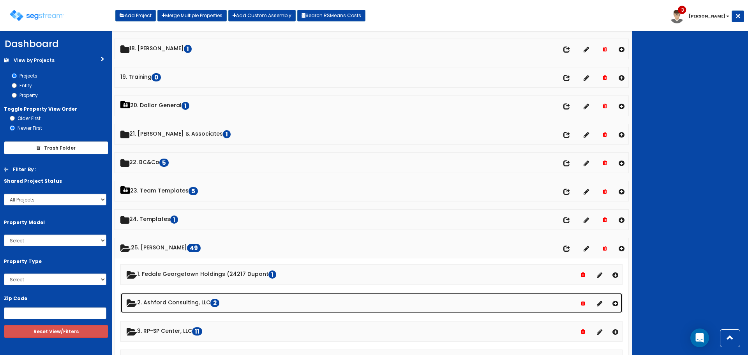
click at [189, 299] on link "2. Ashford Consulting, LLC 2" at bounding box center [371, 303] width 501 height 20
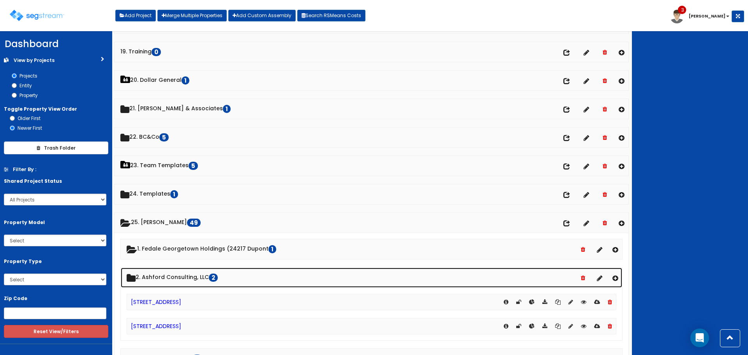
scroll to position [545, 0]
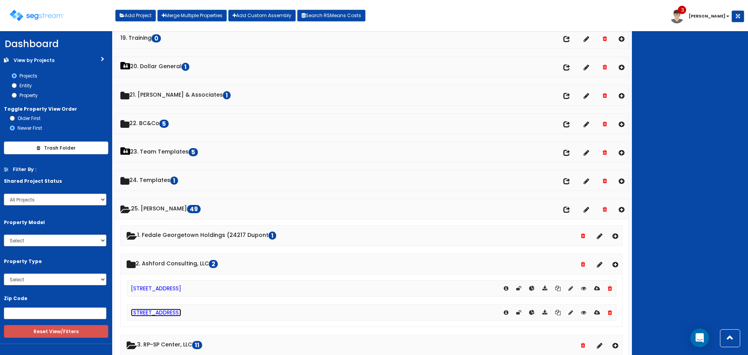
click at [168, 314] on link "[STREET_ADDRESS]" at bounding box center [156, 312] width 50 height 8
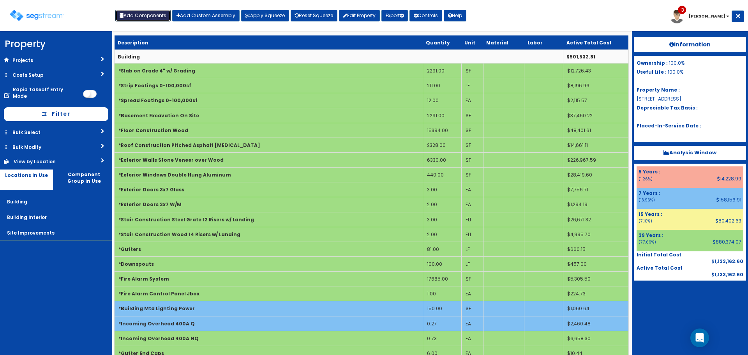
click at [154, 19] on button "Add Components" at bounding box center [142, 16] width 55 height 12
select select "7Y"
select select "default"
select select "7"
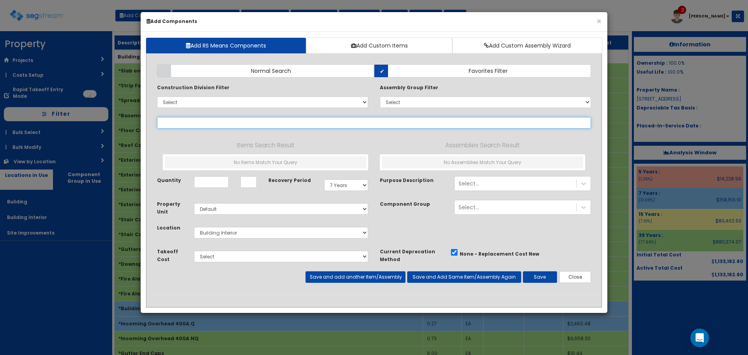
select select
type input "basement"
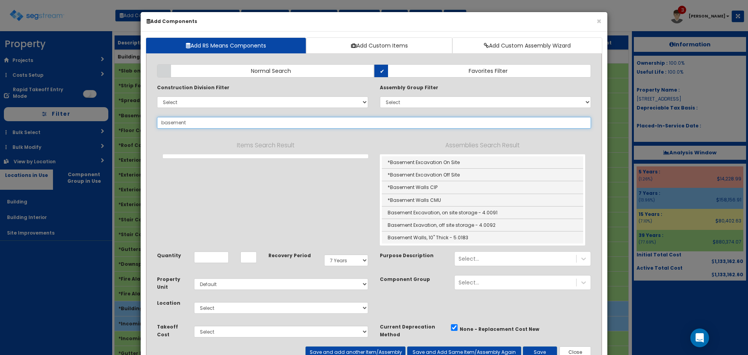
drag, startPoint x: 193, startPoint y: 125, endPoint x: 139, endPoint y: 125, distance: 54.1
click at [139, 125] on div "× Add Components Add RS Means Components Add Custom Items Add Custom Assembly W…" at bounding box center [374, 177] width 748 height 355
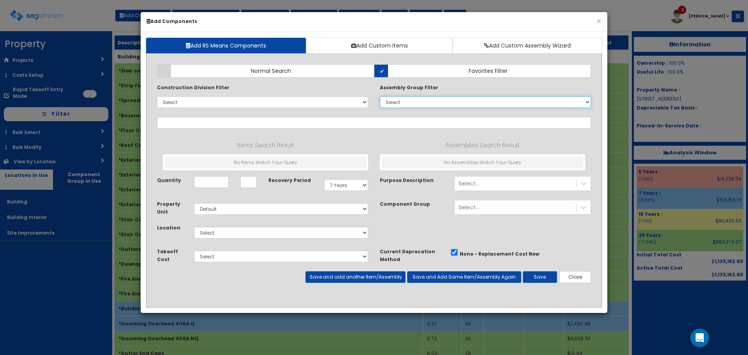
click at [394, 98] on select "Select 0. Custom Assembly 1. Standard Foundations 2. Special Foundations 3. Sla…" at bounding box center [485, 102] width 211 height 12
select select "5"
click at [380, 96] on select "Select 0. Custom Assembly 1. Standard Foundations 2. Special Foundations 3. Sla…" at bounding box center [485, 102] width 211 height 12
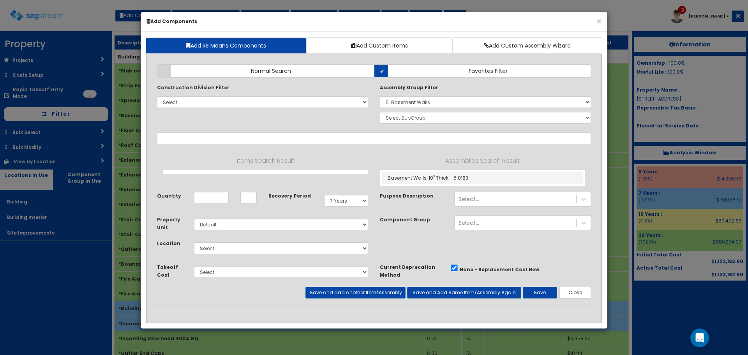
click at [412, 111] on div "Assembly Group Filter Select 0. Custom Assembly 1. Standard Foundations 2. Spec…" at bounding box center [485, 104] width 223 height 43
click at [338, 74] on label "Normal Search" at bounding box center [265, 70] width 217 height 13
click at [0, 0] on input "Normal Search" at bounding box center [0, 0] width 0 height 0
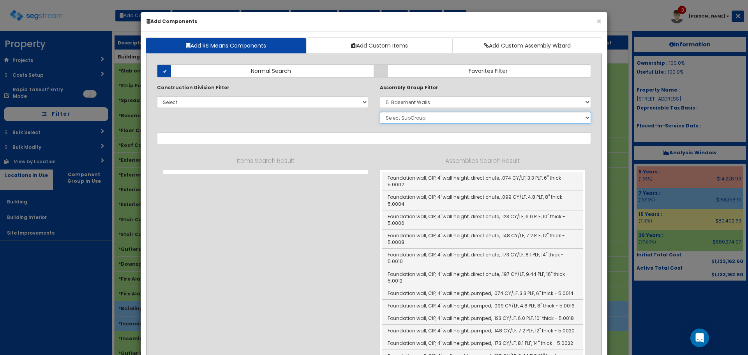
click at [405, 117] on select "Select SubGroup 1. Foundation Walls 2. Subdrainage Piping" at bounding box center [485, 118] width 211 height 12
select select "1"
click at [380, 112] on select "Select SubGroup 1. Foundation Walls 2. Subdrainage Piping" at bounding box center [485, 118] width 211 height 12
click at [426, 118] on select "Select SubGroup 1. Foundation Walls 2. Subdrainage Piping" at bounding box center [485, 118] width 211 height 12
select select
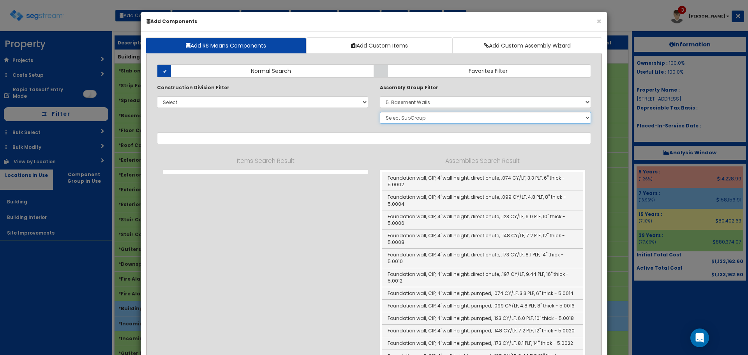
click at [380, 112] on select "Select SubGroup 1. Foundation Walls 2. Subdrainage Piping" at bounding box center [485, 118] width 211 height 12
click at [427, 100] on select "Select 0. Custom Assembly 1. Standard Foundations 2. Special Foundations 3. Sla…" at bounding box center [485, 102] width 211 height 12
select select
click at [380, 96] on select "Select 0. Custom Assembly 1. Standard Foundations 2. Special Foundations 3. Sla…" at bounding box center [485, 102] width 211 height 12
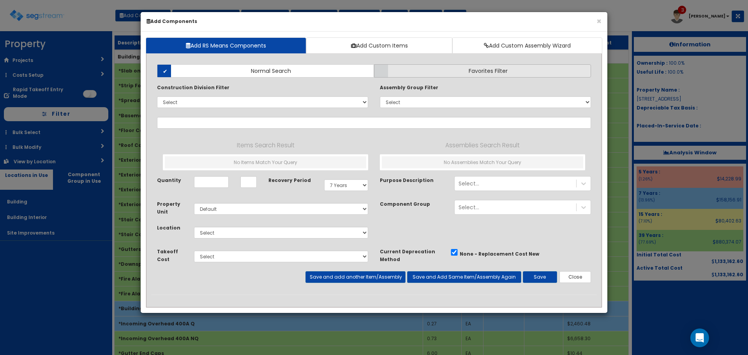
click at [397, 69] on label "Favorites Filter" at bounding box center [482, 70] width 217 height 13
click at [0, 0] on input "Favorites Filter" at bounding box center [0, 0] width 0 height 0
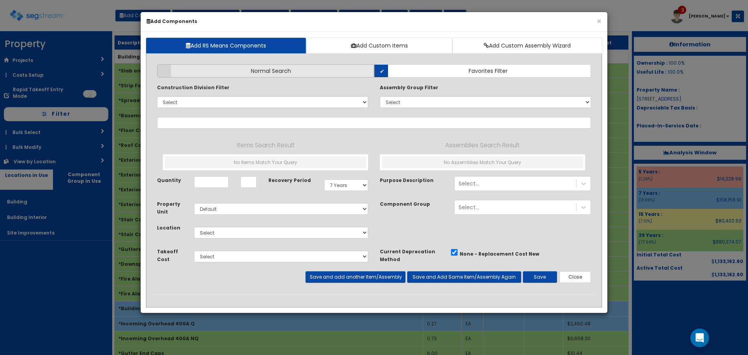
click at [312, 70] on label "Normal Search" at bounding box center [265, 70] width 217 height 13
click at [0, 0] on input "Normal Search" at bounding box center [0, 0] width 0 height 0
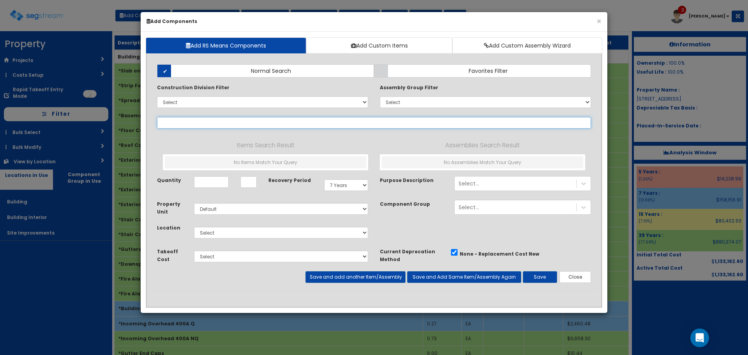
click at [327, 122] on input "text" at bounding box center [374, 123] width 434 height 12
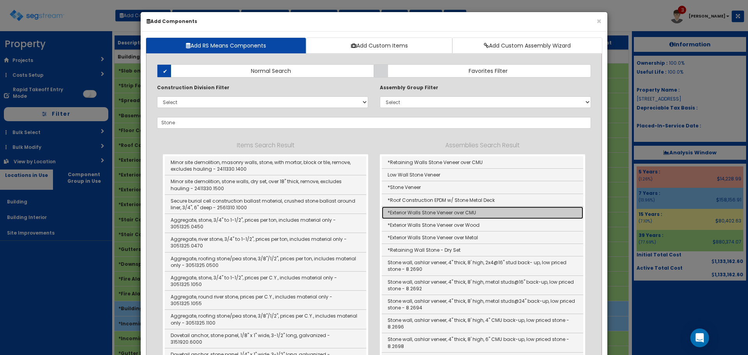
click at [461, 211] on link "*Exterior Walls Stone Veneer over CMU" at bounding box center [482, 212] width 201 height 12
type input "*Exterior Walls Stone Veneer over CMU"
type input "SF"
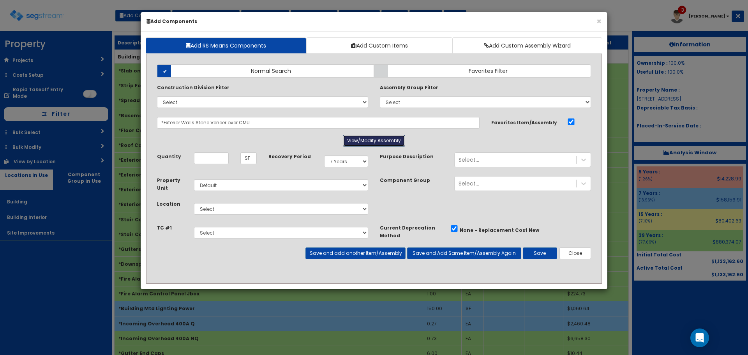
click at [383, 143] on button "View/Modify Assembly" at bounding box center [374, 141] width 62 height 12
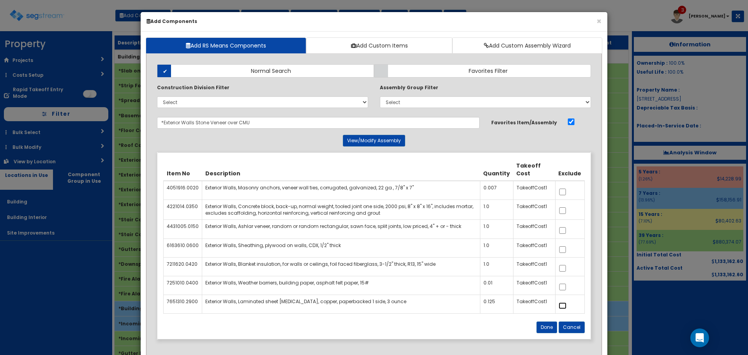
click at [563, 305] on input "checkbox" at bounding box center [562, 305] width 8 height 7
checkbox input "true"
click at [563, 267] on input "checkbox" at bounding box center [562, 268] width 8 height 7
checkbox input "true"
click at [564, 249] on input "checkbox" at bounding box center [562, 249] width 8 height 7
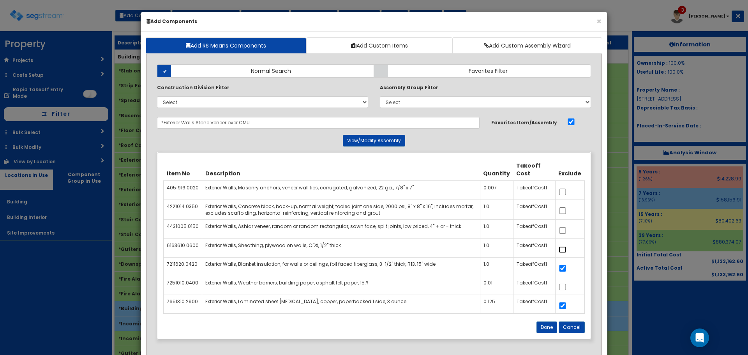
checkbox input "true"
click at [563, 211] on input "checkbox" at bounding box center [562, 210] width 8 height 7
checkbox input "true"
click at [547, 322] on button "Done" at bounding box center [546, 327] width 21 height 12
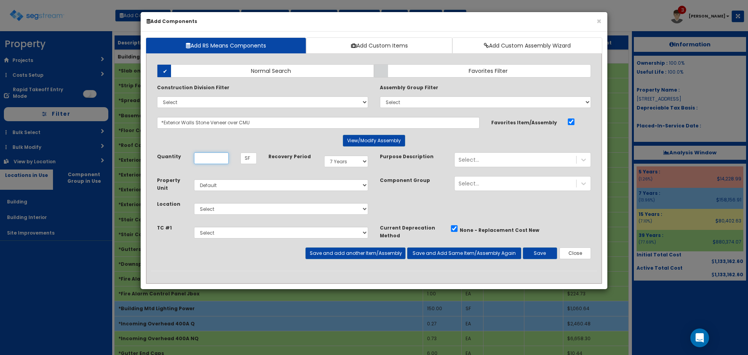
click at [204, 160] on input "Quantity" at bounding box center [211, 158] width 35 height 12
click at [216, 162] on input "Quantity" at bounding box center [211, 158] width 35 height 12
type input "2,295"
click at [357, 160] on select "Select 5 Years 7 Years 9 Years 10 Years 15 Years 15 Year QLI 15 Year QRP 15 Yea…" at bounding box center [346, 161] width 44 height 12
select select "39Y"
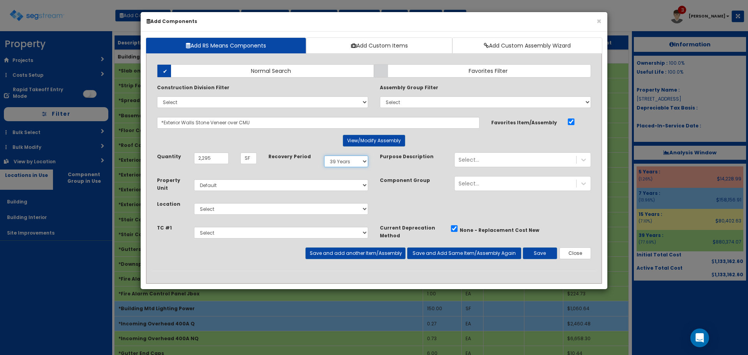
click at [324, 155] on select "Select 5 Years 7 Years 9 Years 10 Years 15 Years 15 Year QLI 15 Year QRP 15 Yea…" at bounding box center [346, 161] width 44 height 12
click at [497, 157] on div "Select..." at bounding box center [514, 159] width 121 height 12
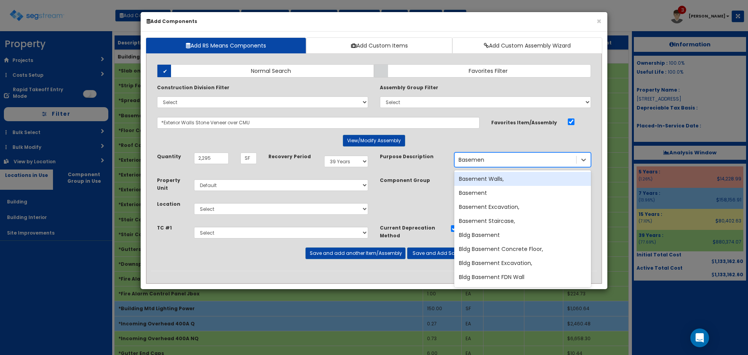
type input "Basement"
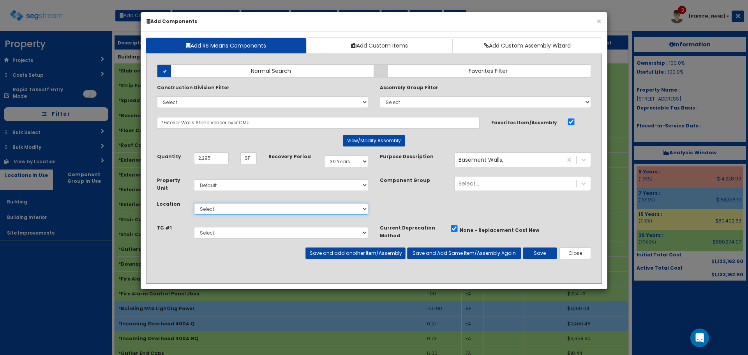
click at [310, 209] on select "Select Building Building Interior Site Improvements Add Additional Location" at bounding box center [281, 209] width 174 height 12
select select "6"
click at [194, 203] on select "Select Building Building Interior Site Improvements Add Additional Location" at bounding box center [281, 209] width 174 height 12
click at [536, 250] on button "Save" at bounding box center [539, 253] width 34 height 12
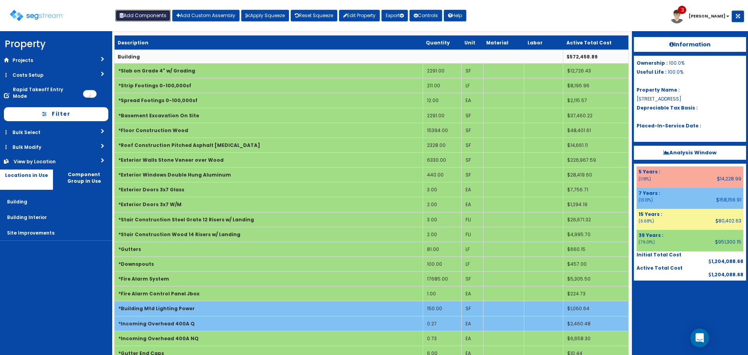
click at [142, 16] on button "Add Components" at bounding box center [142, 16] width 55 height 12
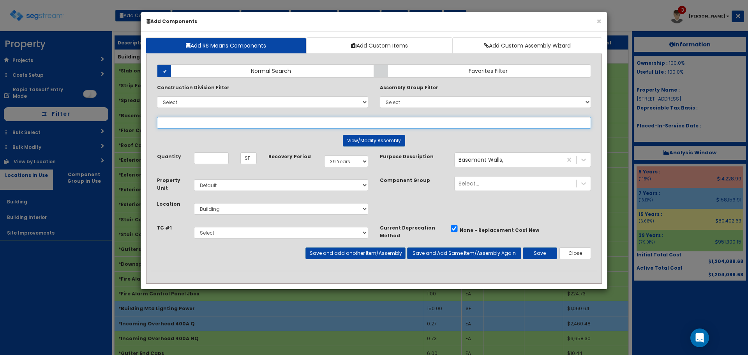
select select
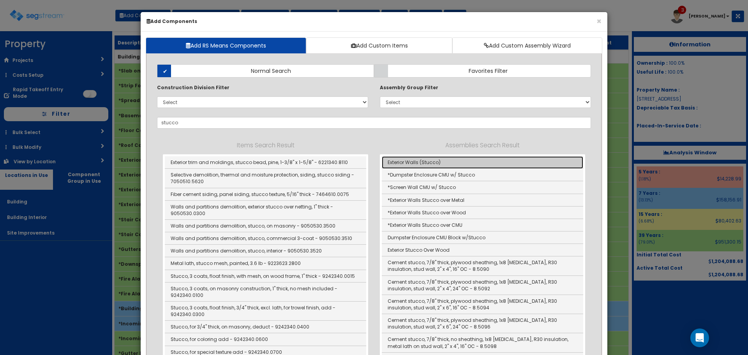
click at [397, 159] on link "Exterior Walls (Stucco)" at bounding box center [482, 162] width 201 height 12
type input "Exterior Walls (Stucco)"
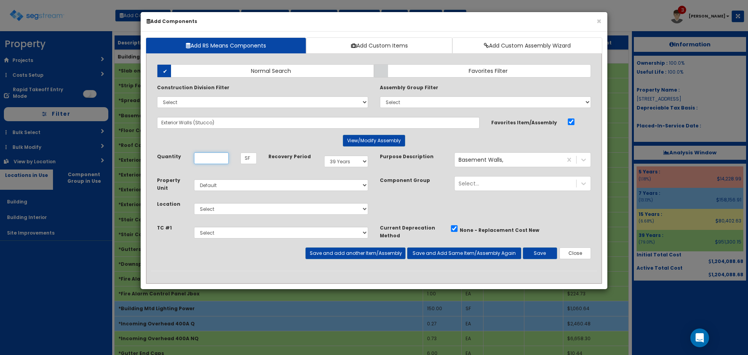
click at [206, 155] on input "Quantity" at bounding box center [211, 158] width 35 height 12
type input "2,295"
click at [233, 212] on select "Select Building Building Interior Site Improvements Add Additional Location" at bounding box center [281, 209] width 174 height 12
select select "6"
click at [194, 203] on select "Select Building Building Interior Site Improvements Add Additional Location" at bounding box center [281, 209] width 174 height 12
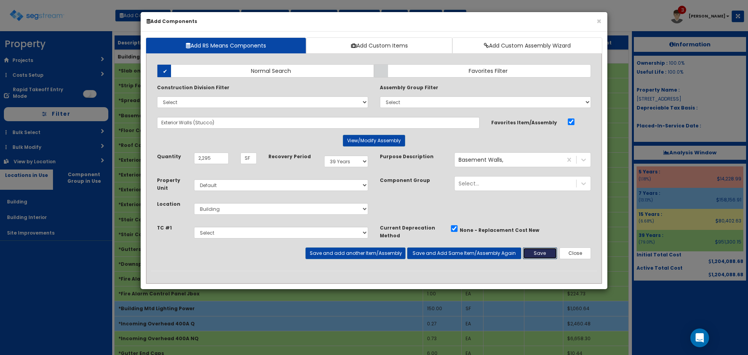
click at [536, 253] on button "Save" at bounding box center [539, 253] width 34 height 12
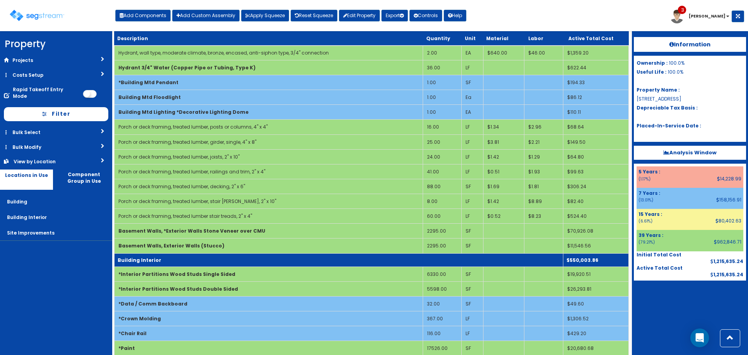
click at [295, 259] on td "Building Interior" at bounding box center [338, 259] width 449 height 13
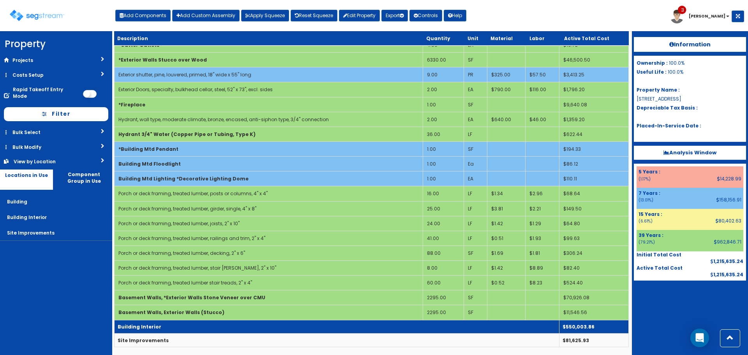
scroll to position [323, 0]
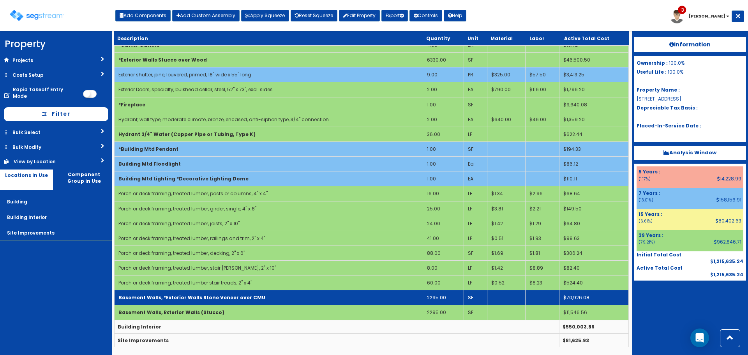
click at [291, 296] on td "Basement Walls, *Exterior Walls Stone Veneer over CMU" at bounding box center [268, 297] width 308 height 15
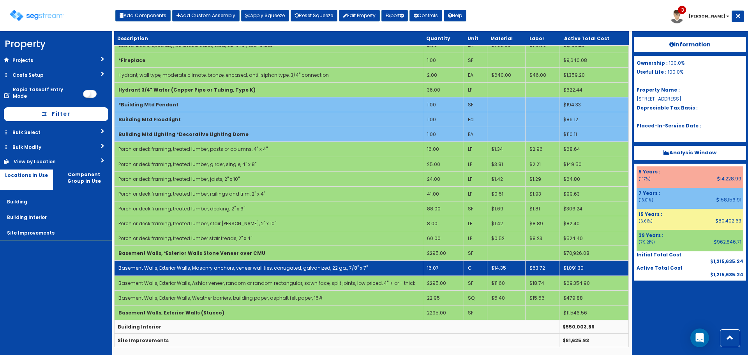
click at [298, 266] on link "Basement Walls, Exterior Walls, Masonry anchors, veneer wall ties, corrugated, …" at bounding box center [242, 267] width 249 height 7
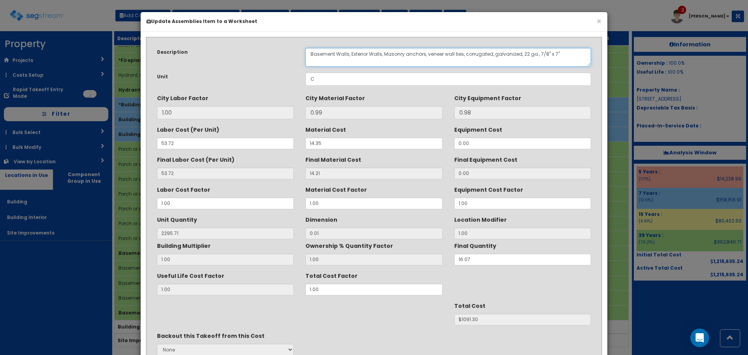
drag, startPoint x: 351, startPoint y: 57, endPoint x: 383, endPoint y: 67, distance: 34.1
click at [383, 67] on div "Description Basement Walls, Exterior Walls, Masonry anchors, veneer wall ties, …" at bounding box center [373, 217] width 445 height 351
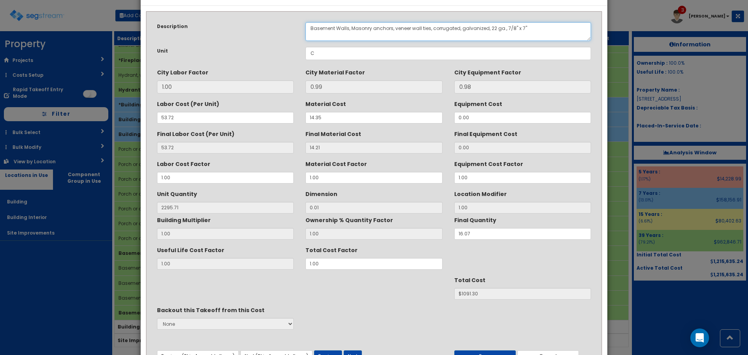
scroll to position [69, 0]
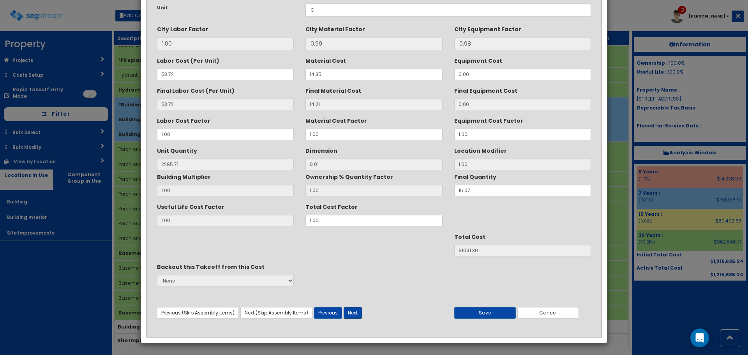
type textarea "Basement Walls, Masonry anchors, veneer wall ties, corrugated, galvanized, 22 g…"
click at [359, 310] on button "Next" at bounding box center [352, 313] width 18 height 12
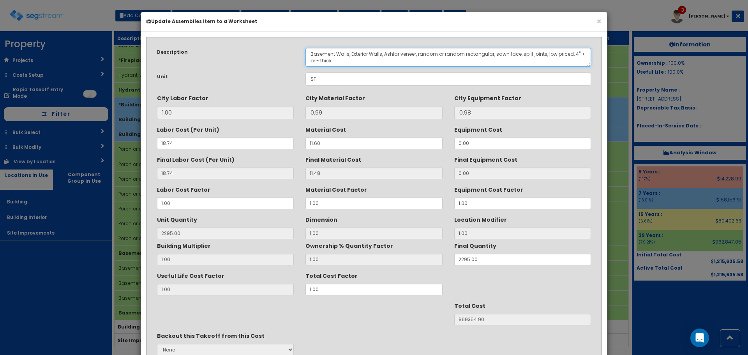
drag, startPoint x: 351, startPoint y: 59, endPoint x: 366, endPoint y: 61, distance: 15.3
click at [366, 61] on textarea "Basement Walls, Exterior Walls, Ashlar veneer, random or random rectangular, sa…" at bounding box center [447, 57] width 285 height 19
drag, startPoint x: 350, startPoint y: 55, endPoint x: 383, endPoint y: 55, distance: 33.1
click at [383, 55] on textarea "Basement Walls, Exterior Walls, Ashlar veneer, random or random rectangular, sa…" at bounding box center [447, 57] width 285 height 19
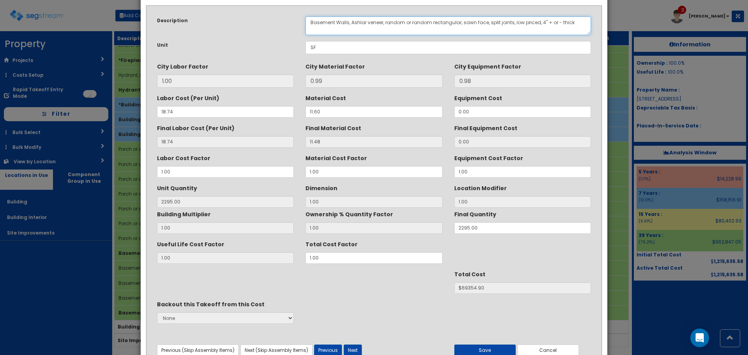
scroll to position [69, 0]
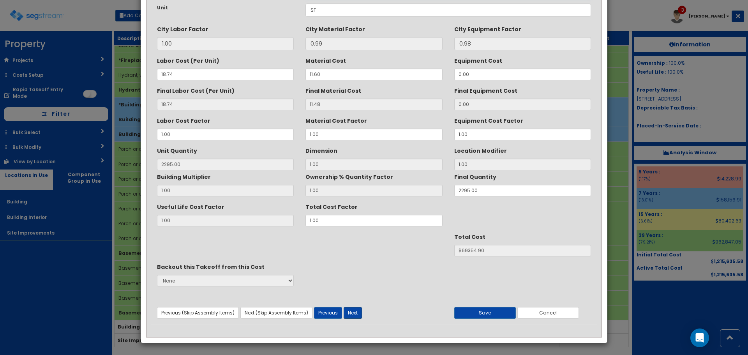
type textarea "Basement Walls, Ashlar veneer, random or random rectangular, sawn face, split j…"
drag, startPoint x: 354, startPoint y: 316, endPoint x: 352, endPoint y: 291, distance: 24.6
click at [353, 316] on button "Next" at bounding box center [352, 313] width 18 height 12
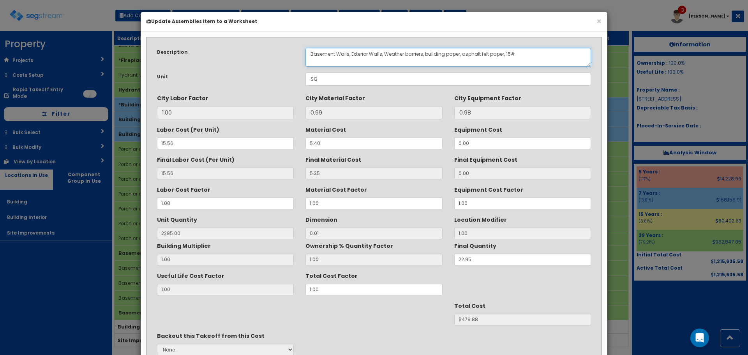
drag, startPoint x: 351, startPoint y: 55, endPoint x: 384, endPoint y: 64, distance: 34.2
click at [384, 64] on textarea "Basement Walls, Exterior Walls, Weather barriers, building paper, asphalt felt …" at bounding box center [447, 57] width 285 height 19
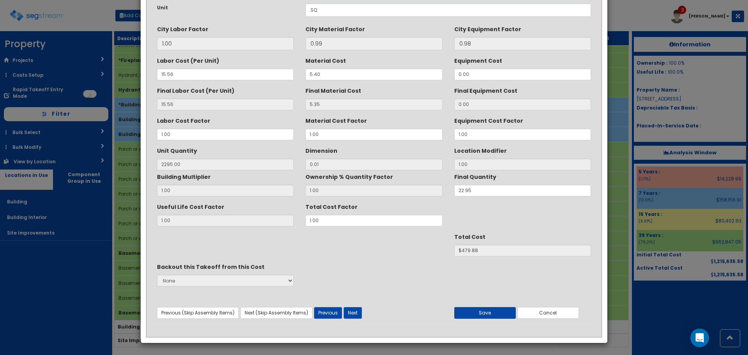
type textarea "Basement Walls, Weather barriers, building paper, asphalt felt paper, 15#"
click at [471, 310] on button "Save" at bounding box center [485, 313] width 62 height 12
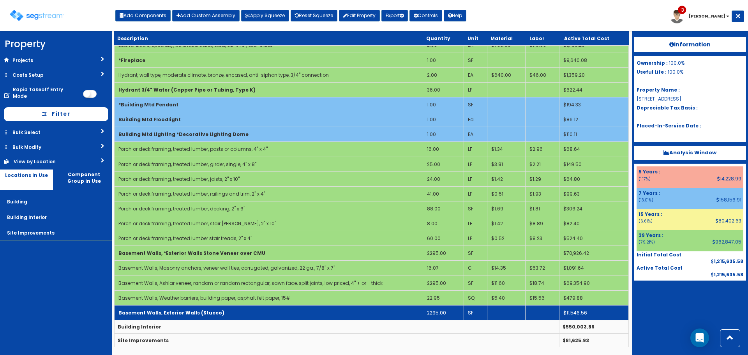
click at [291, 308] on td "Basement Walls, Exterior Walls (Stucco)" at bounding box center [268, 312] width 308 height 15
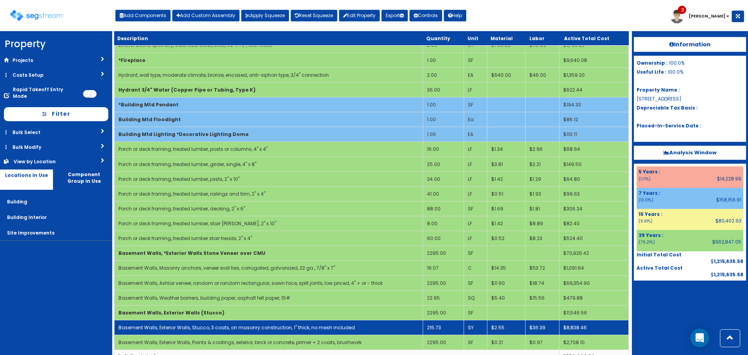
click at [375, 327] on td "Basement Walls, Exterior Walls, Stucco, 3 coats, on masonry construction, 1" th…" at bounding box center [268, 327] width 308 height 15
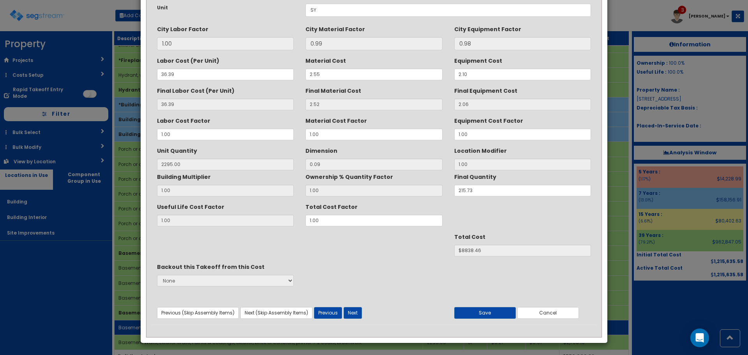
scroll to position [0, 0]
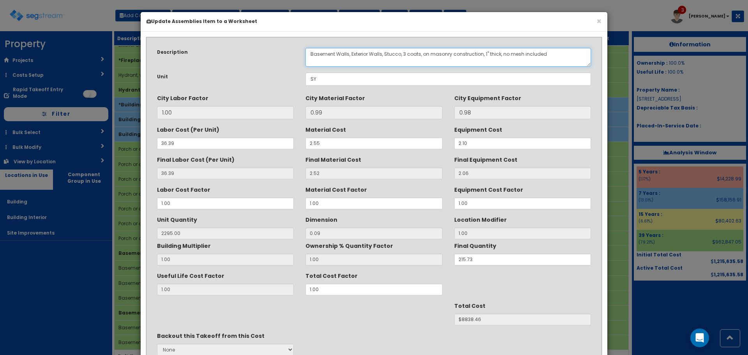
drag, startPoint x: 350, startPoint y: 54, endPoint x: 383, endPoint y: 60, distance: 33.9
click at [383, 60] on textarea "Basement Walls, Exterior Walls, Stucco, 3 coats, on masonry construction, 1" th…" at bounding box center [447, 57] width 285 height 19
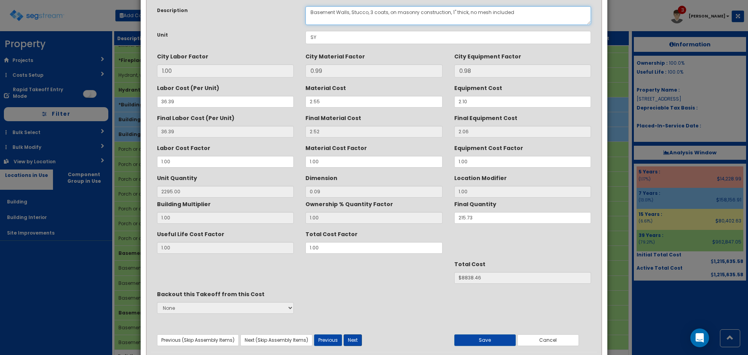
scroll to position [69, 0]
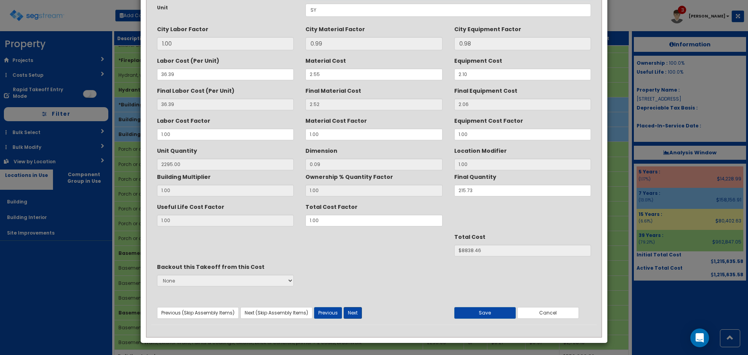
type textarea "Basement Walls, Stucco, 3 coats, on masonry construction, 1" thick, no mesh inc…"
click at [355, 316] on button "Next" at bounding box center [352, 313] width 18 height 12
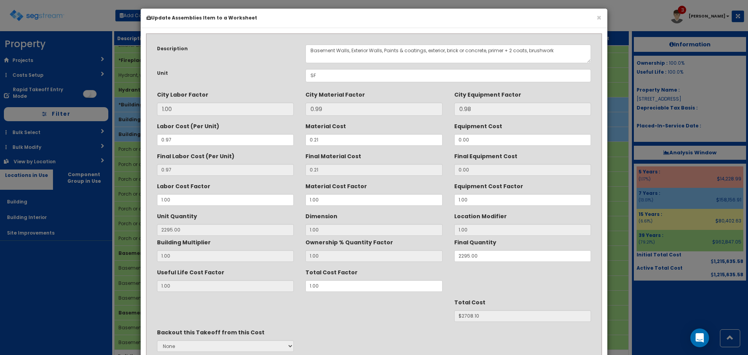
scroll to position [0, 0]
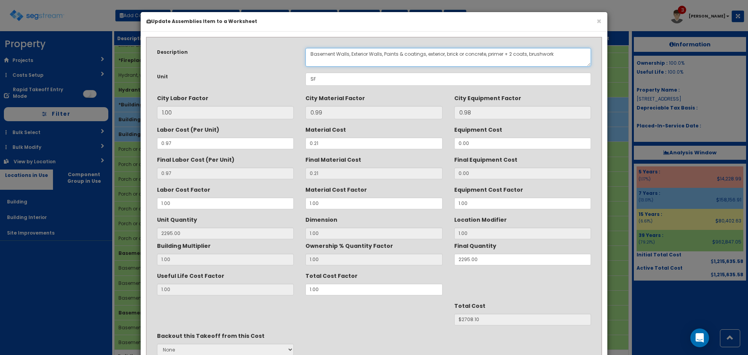
drag, startPoint x: 350, startPoint y: 58, endPoint x: 384, endPoint y: 61, distance: 33.6
click at [384, 61] on textarea "Basement Walls, Exterior Walls, Paints & coatings, exterior, brick or concrete,…" at bounding box center [447, 57] width 285 height 19
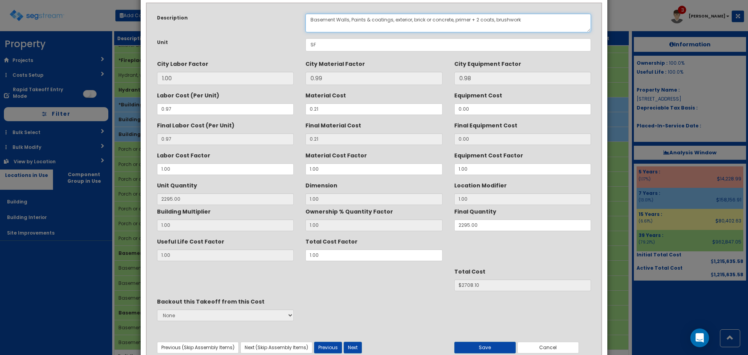
scroll to position [69, 0]
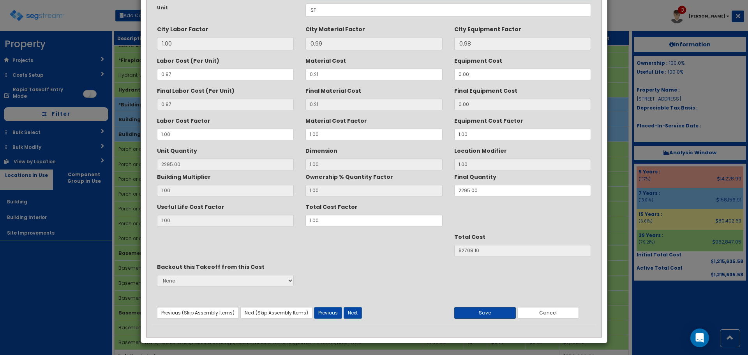
type textarea "Basement Walls, Paints & coatings, exterior, brick or concrete, primer + 2 coat…"
click at [500, 309] on button "Save" at bounding box center [485, 313] width 62 height 12
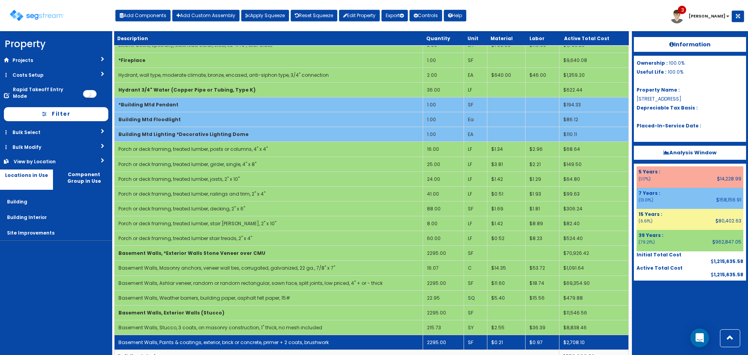
click at [443, 341] on td "2295.00" at bounding box center [442, 342] width 41 height 15
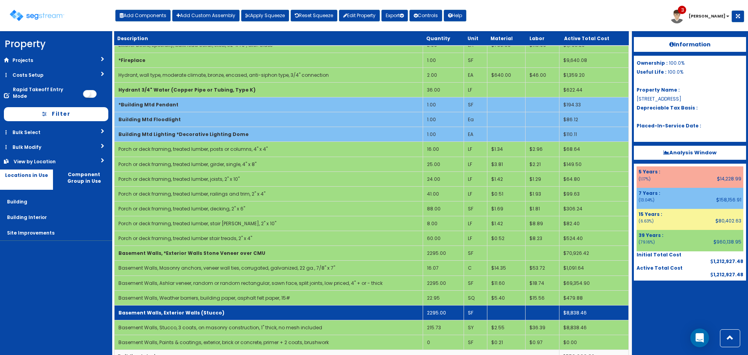
click at [298, 314] on td "Basement Walls, Exterior Walls (Stucco)" at bounding box center [268, 312] width 308 height 15
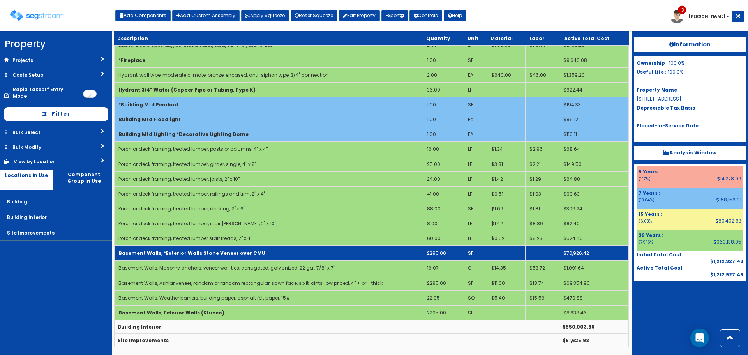
click at [301, 254] on td "Basement Walls, *Exterior Walls Stone Veneer over CMU" at bounding box center [268, 253] width 308 height 15
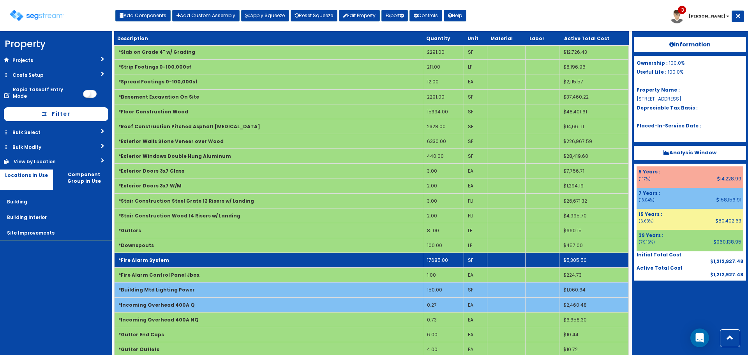
scroll to position [0, 0]
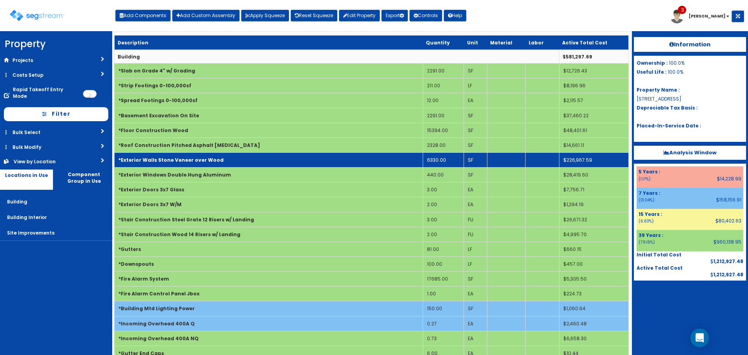
click at [200, 158] on b "*Exterior Walls Stone Veneer over Wood" at bounding box center [170, 160] width 105 height 7
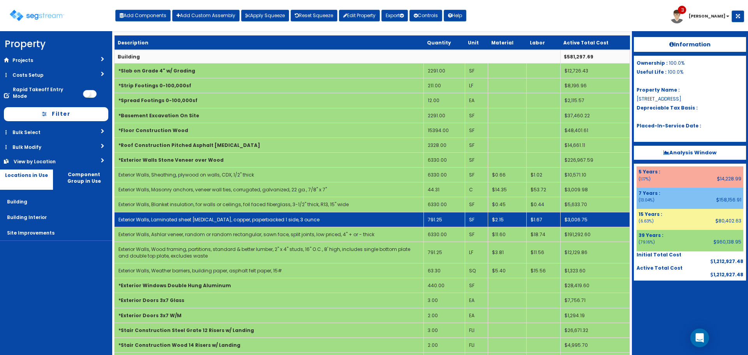
click at [451, 219] on td "791.25" at bounding box center [444, 219] width 41 height 15
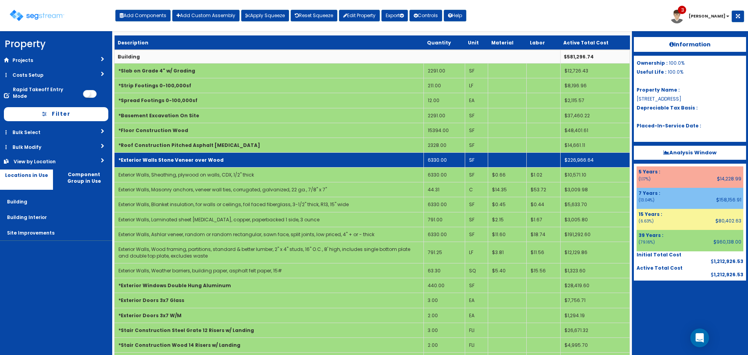
click at [177, 163] on b "*Exterior Walls Stone Veneer over Wood" at bounding box center [170, 160] width 105 height 7
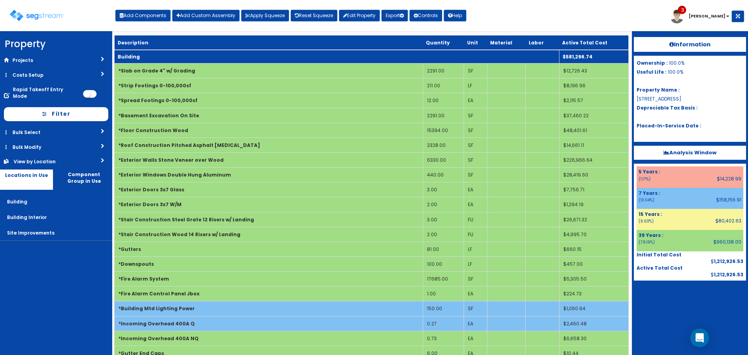
click at [181, 56] on td "Building" at bounding box center [336, 57] width 445 height 14
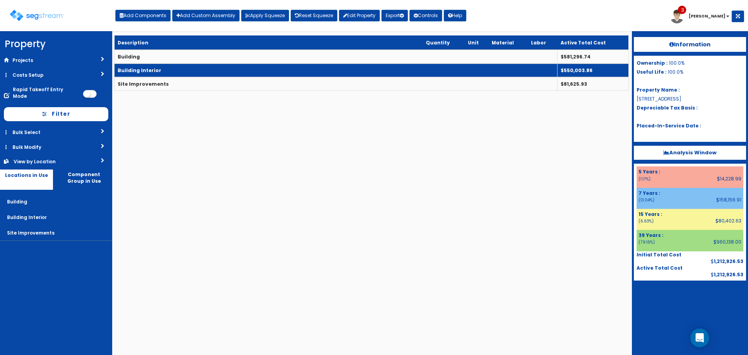
click at [185, 72] on td "Building Interior" at bounding box center [335, 70] width 443 height 14
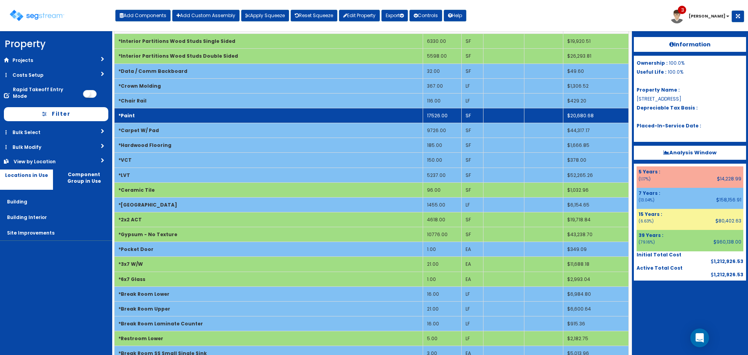
scroll to position [78, 0]
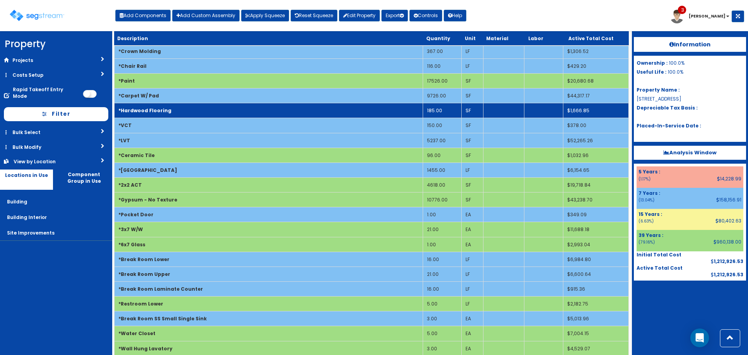
click at [442, 109] on td "185.00" at bounding box center [441, 110] width 39 height 15
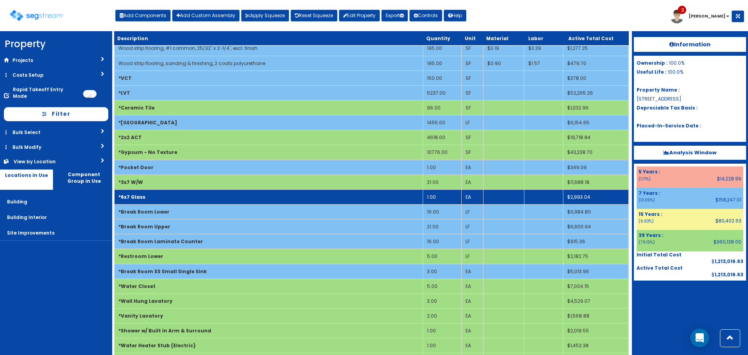
scroll to position [156, 0]
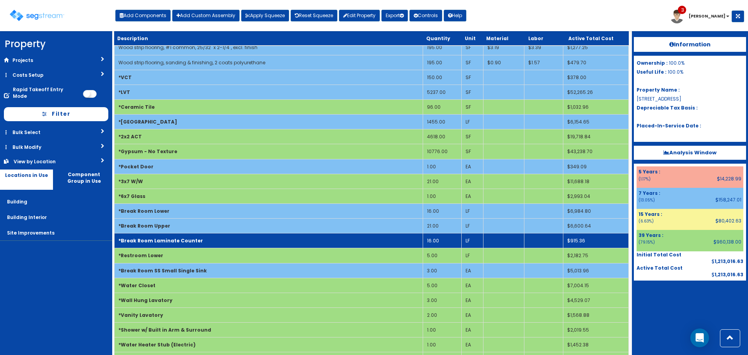
click at [438, 240] on td "16.00" at bounding box center [441, 240] width 39 height 15
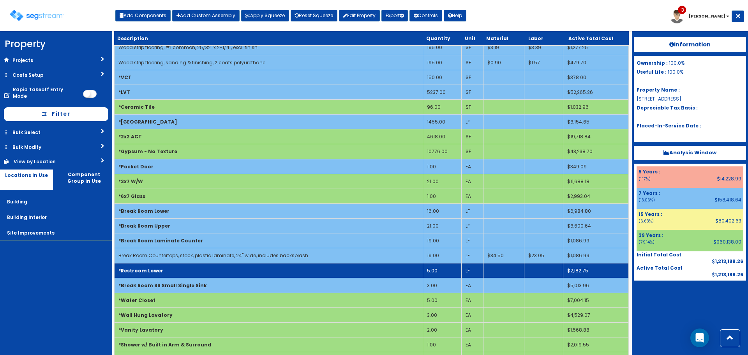
click at [439, 271] on td "5.00" at bounding box center [441, 270] width 39 height 15
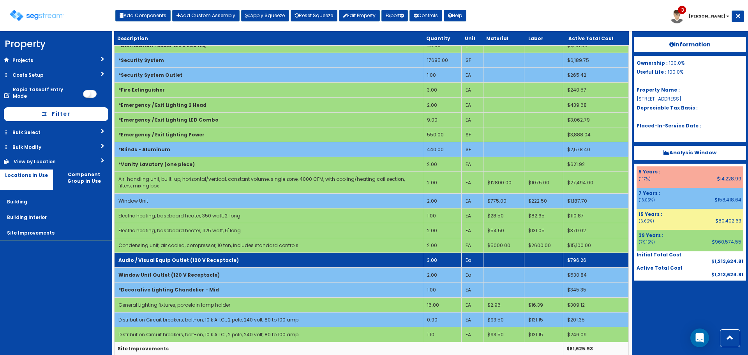
scroll to position [968, 0]
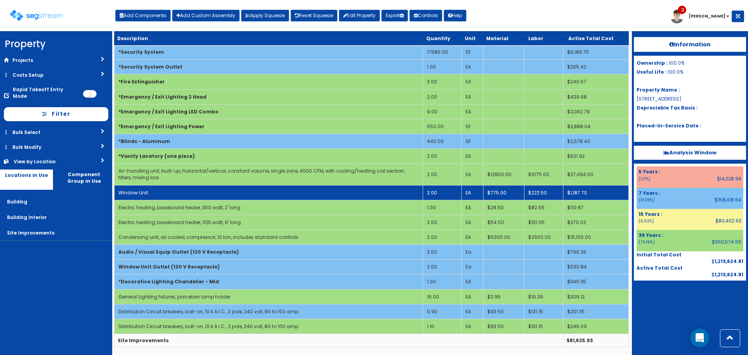
click at [334, 189] on td "Window Unit" at bounding box center [268, 192] width 308 height 15
click at [305, 192] on td "Window Unit" at bounding box center [268, 192] width 308 height 15
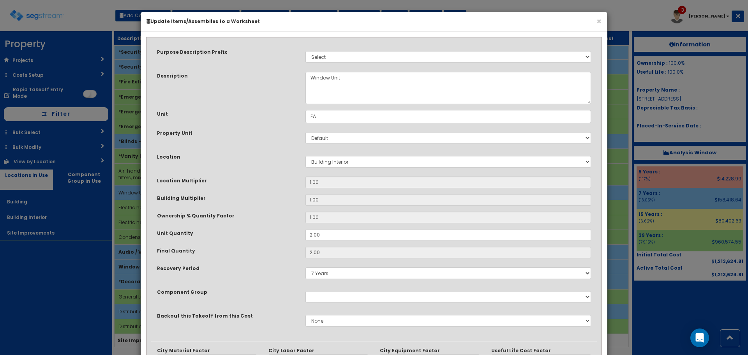
scroll to position [121, 0]
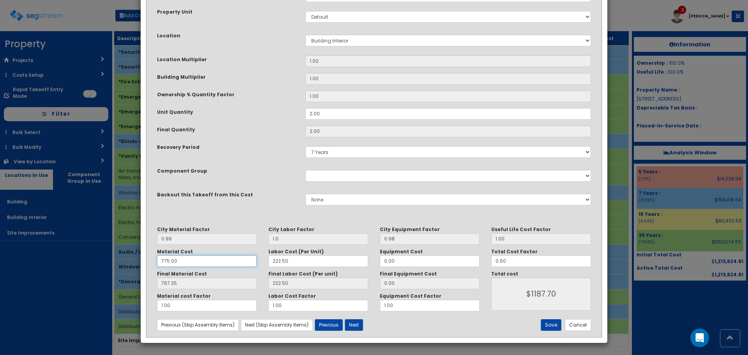
drag, startPoint x: 205, startPoint y: 259, endPoint x: 97, endPoint y: 260, distance: 108.2
click at [116, 260] on div "× Update Items/Assemblies to a Worksheet Purpose Description Prefix Select Stai…" at bounding box center [374, 177] width 748 height 355
type input "5"
type input "4.95"
type input "$272.94"
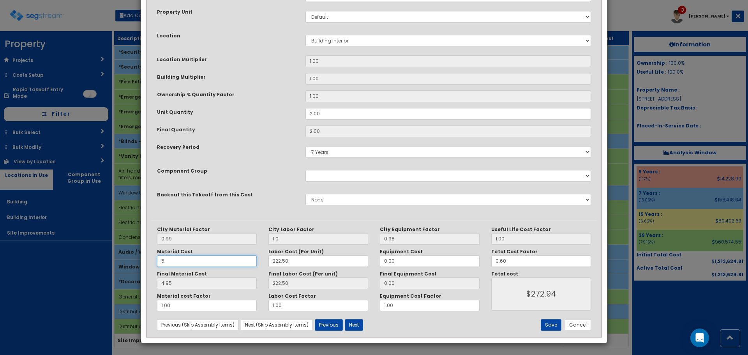
type input "57"
type input "56.43"
type input "$334.72"
type input "575"
type input "569.25"
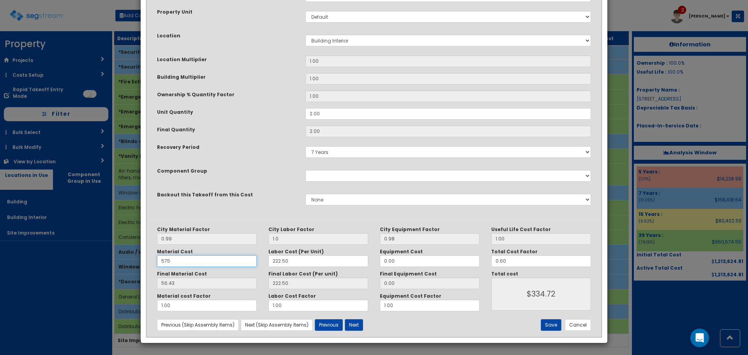
type input "$950.10"
type input "575"
click at [547, 326] on button "Save" at bounding box center [550, 325] width 21 height 12
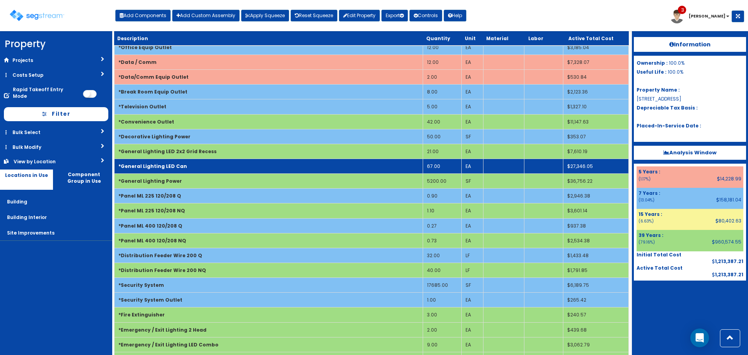
scroll to position [734, 0]
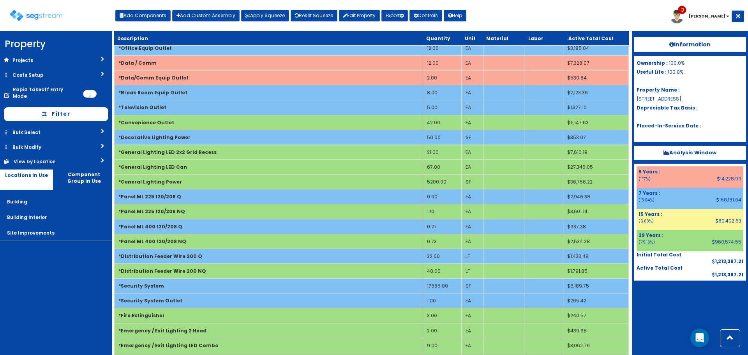
click at [522, 21] on div "Toggle navigation Add Components Add Custom Assembly Apply Squeeze Reset Squeez…" at bounding box center [374, 18] width 740 height 25
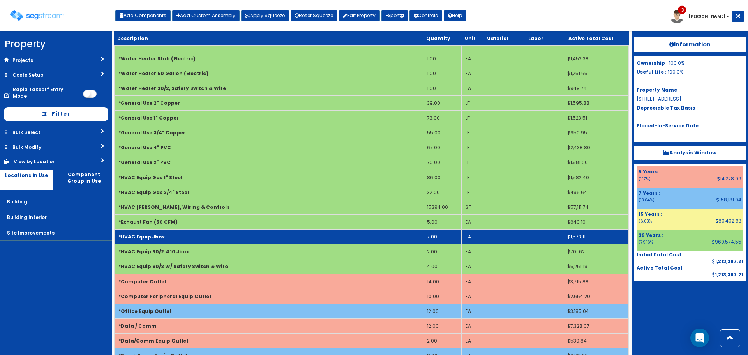
click at [436, 235] on td "7.00" at bounding box center [441, 236] width 39 height 15
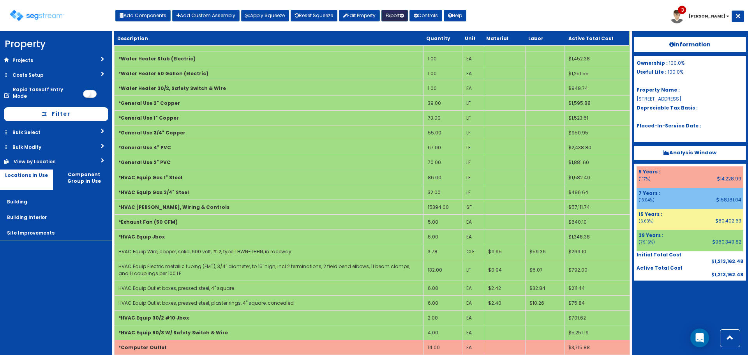
click at [399, 15] on button "Export" at bounding box center [394, 16] width 26 height 12
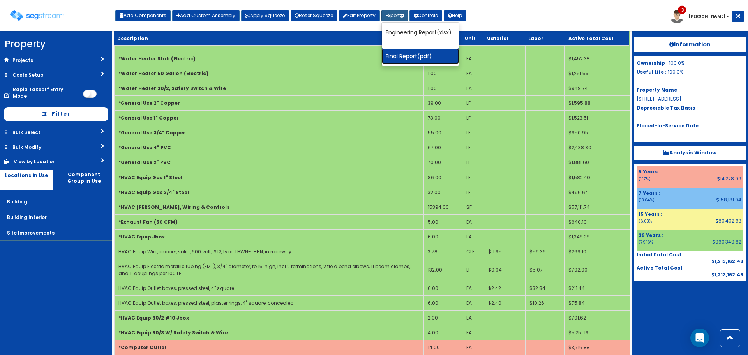
click at [416, 54] on link "Final Report(pdf)" at bounding box center [420, 56] width 77 height 16
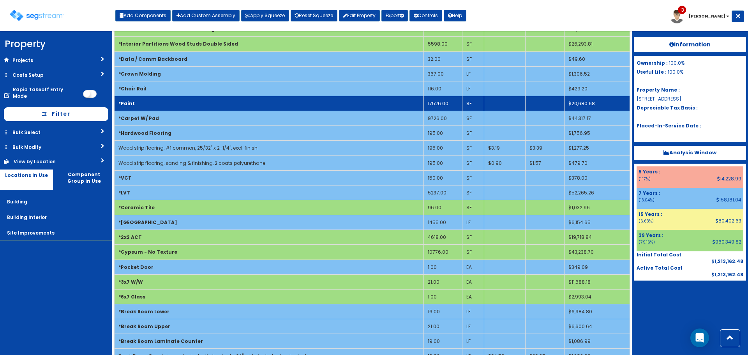
scroll to position [0, 0]
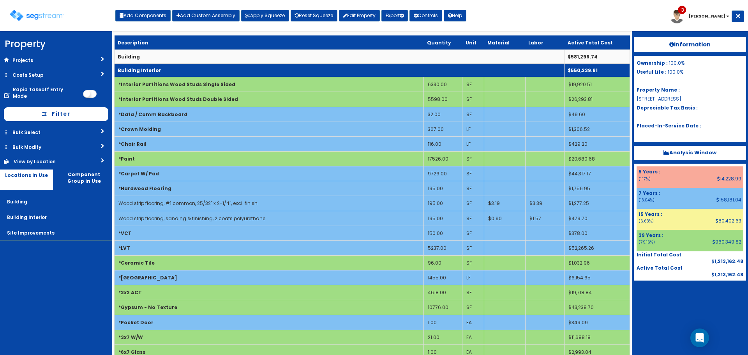
click at [297, 74] on td "Building Interior" at bounding box center [339, 70] width 450 height 14
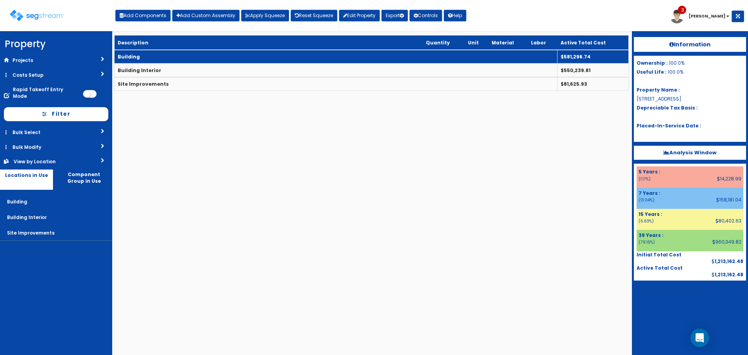
click at [295, 60] on td "Building" at bounding box center [335, 57] width 443 height 14
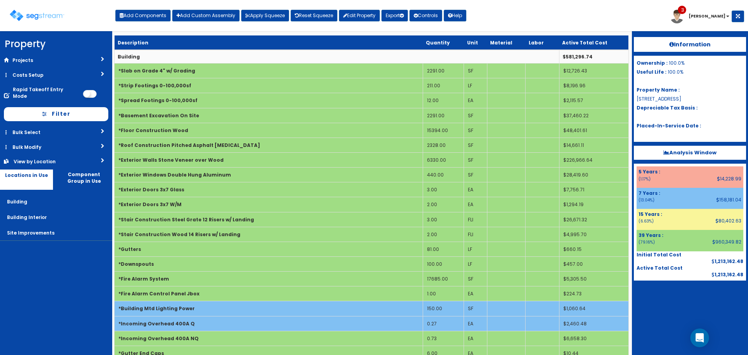
click at [508, 21] on div "Toggle navigation Add Components Add Custom Assembly Apply Squeeze Reset Squeez…" at bounding box center [374, 18] width 740 height 25
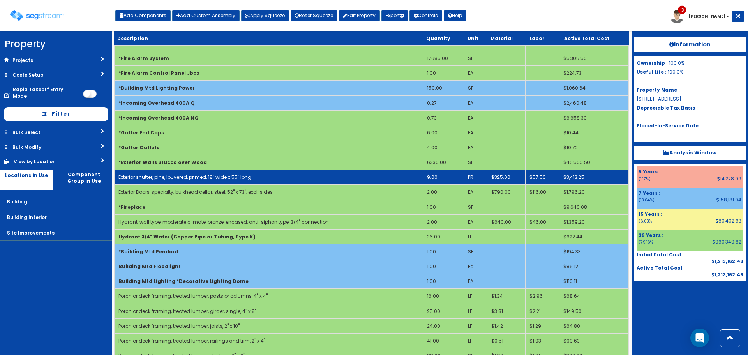
click at [170, 177] on link "Exterior shutter, pine, louvered, primed, 18" wide x 55" long" at bounding box center [184, 177] width 133 height 7
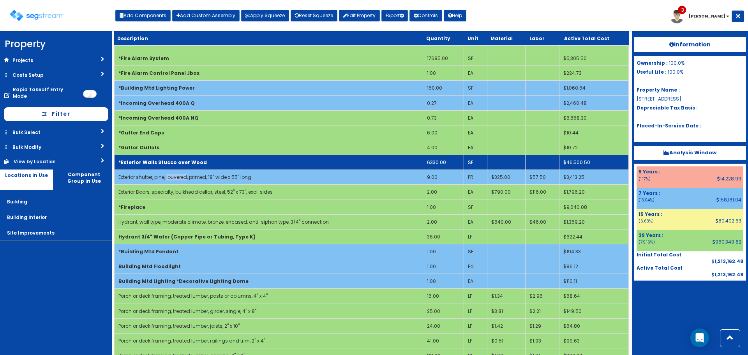
scroll to position [0, 0]
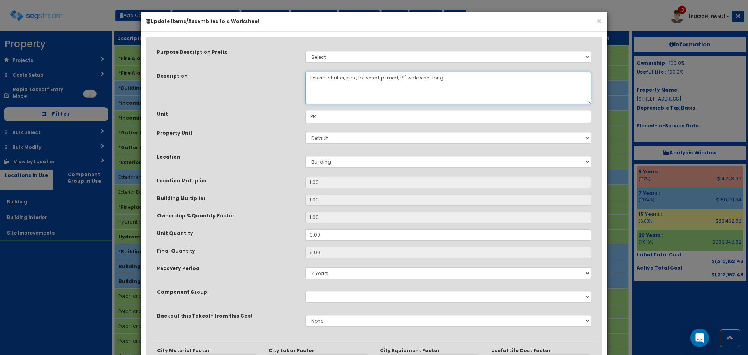
drag, startPoint x: 360, startPoint y: 80, endPoint x: 383, endPoint y: 88, distance: 24.6
click at [383, 88] on textarea "Exterior shutter, pine, louvered, primed, 18" wide x 55" long" at bounding box center [447, 88] width 285 height 32
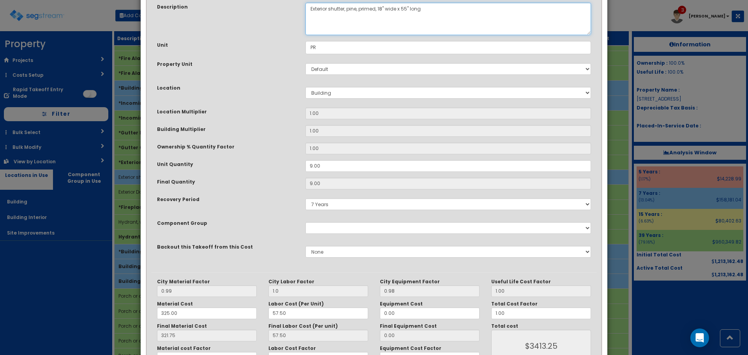
scroll to position [121, 0]
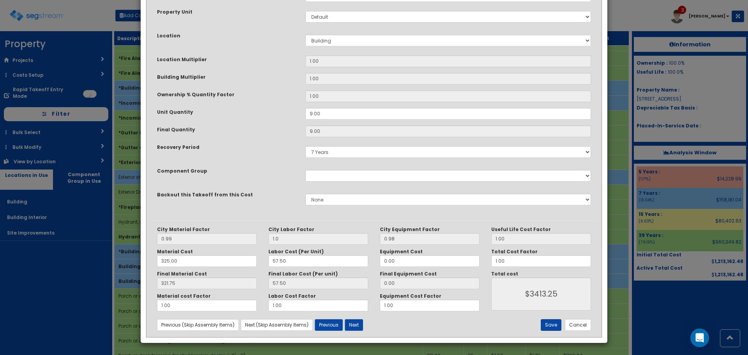
type textarea "Exterior shutter, pine, primed, 18" wide x 55" long"
click at [550, 324] on button "Save" at bounding box center [550, 325] width 21 height 12
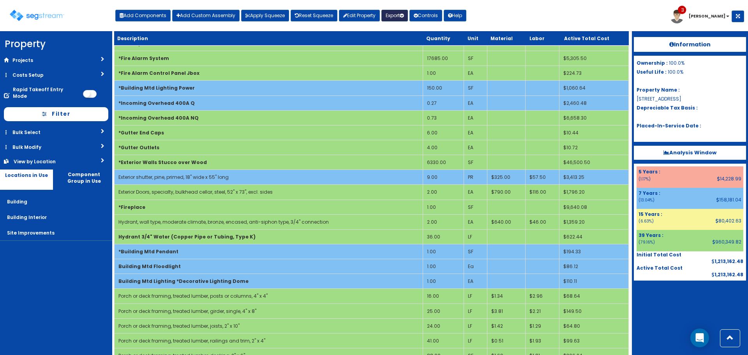
click at [403, 12] on button "Export" at bounding box center [394, 16] width 26 height 12
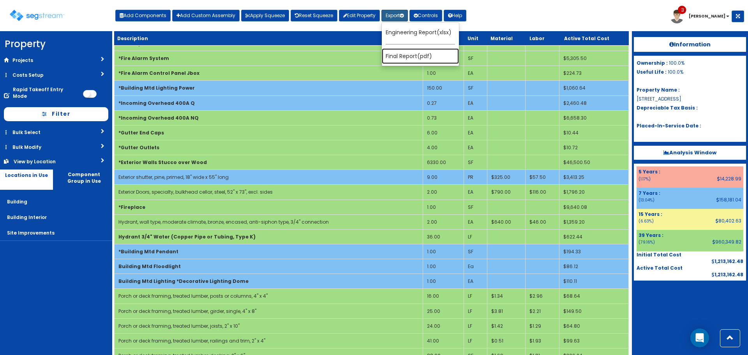
click at [411, 56] on link "Final Report(pdf)" at bounding box center [420, 56] width 77 height 16
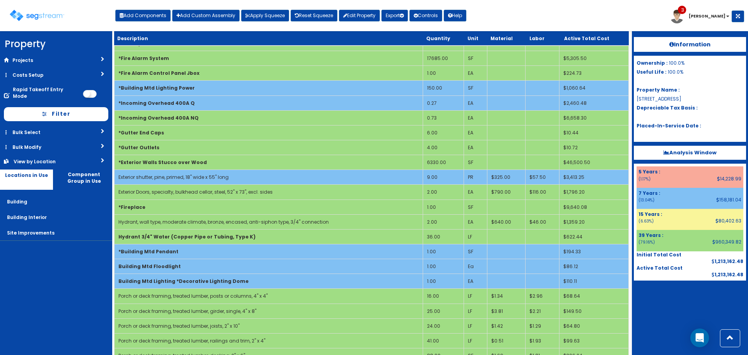
click at [660, 299] on div at bounding box center [689, 299] width 112 height 39
click at [49, 16] on img at bounding box center [37, 15] width 55 height 11
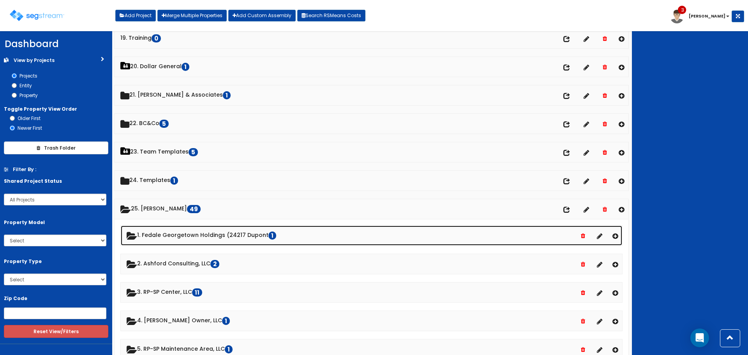
click at [235, 234] on link "1. Fedale Georgetown Holdings (24217 Dupont 1" at bounding box center [371, 235] width 501 height 20
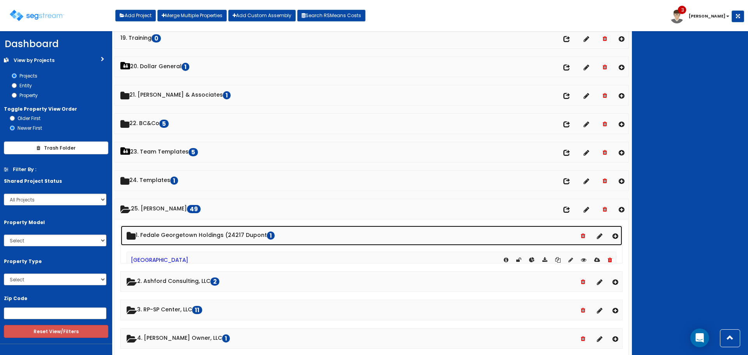
scroll to position [545, 0]
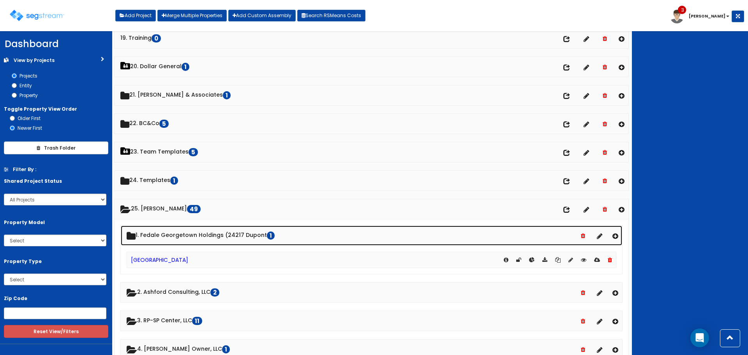
click at [223, 235] on link "1. Fedale Georgetown Holdings (24217 Dupont 1" at bounding box center [371, 235] width 501 height 20
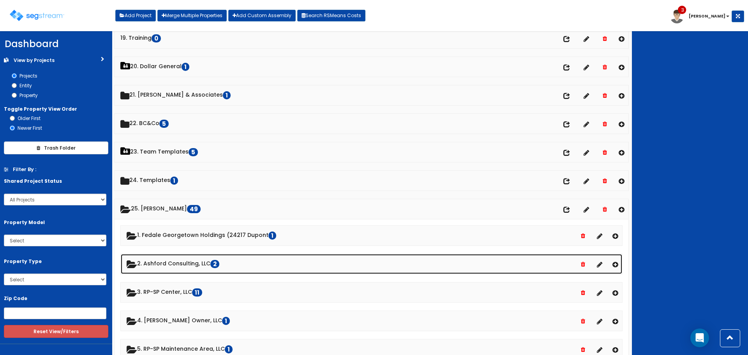
click at [185, 261] on link "2. Ashford Consulting, LLC 2" at bounding box center [371, 264] width 501 height 20
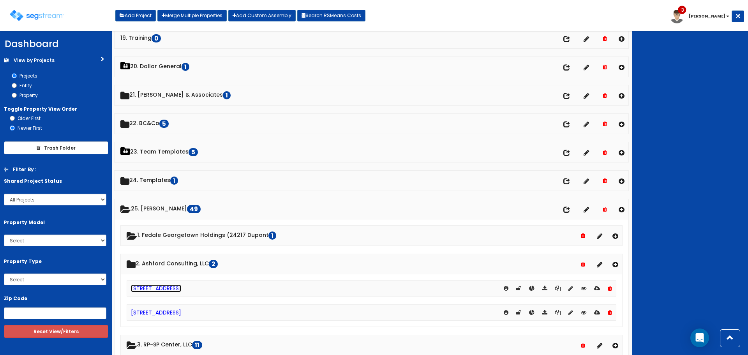
click at [169, 286] on link "[STREET_ADDRESS]" at bounding box center [156, 288] width 50 height 8
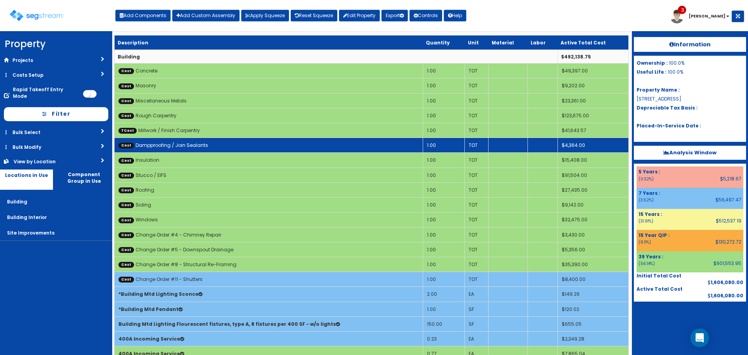
click at [178, 141] on td "Cost Dampproofing / Join Sealants" at bounding box center [268, 145] width 308 height 15
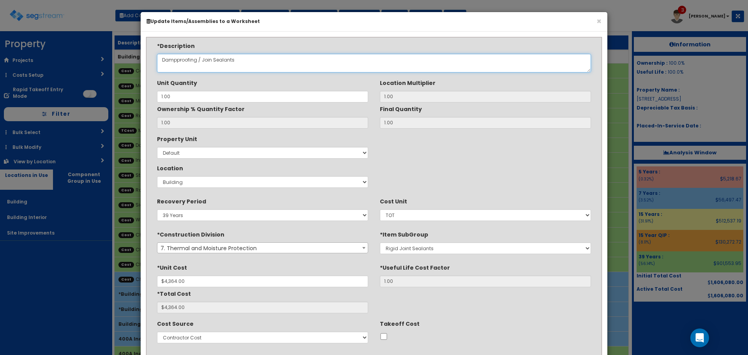
click at [209, 62] on textarea "Dampproofing / Join Sealants" at bounding box center [374, 63] width 434 height 19
type textarea "Dampproofing / Joint Sealants"
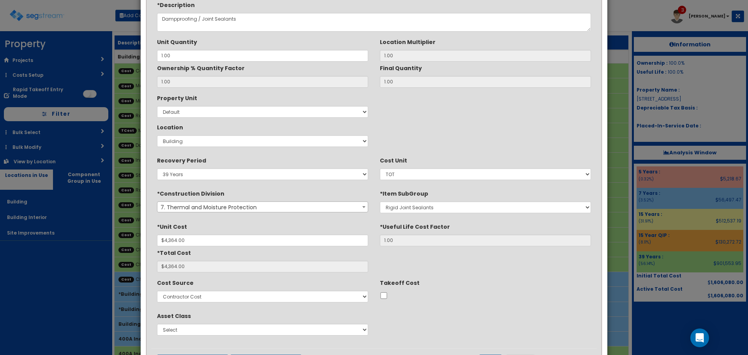
scroll to position [78, 0]
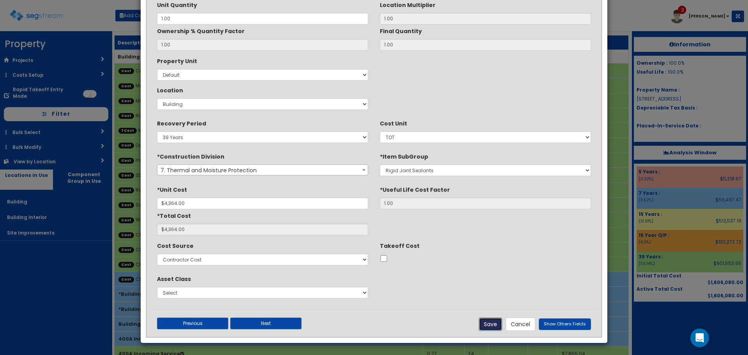
drag, startPoint x: 493, startPoint y: 324, endPoint x: 236, endPoint y: 154, distance: 308.7
click at [493, 324] on button "Save" at bounding box center [489, 323] width 23 height 13
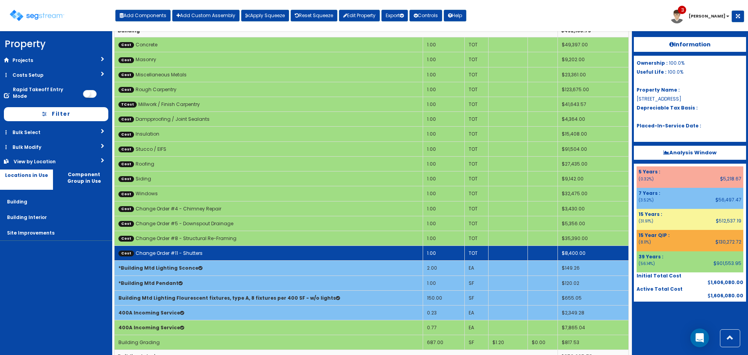
scroll to position [0, 0]
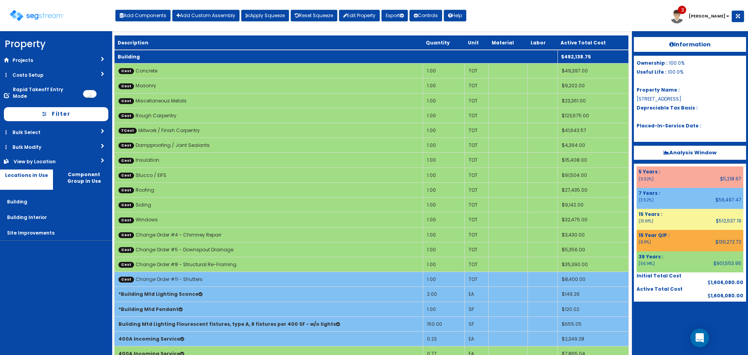
click at [204, 54] on td "Building" at bounding box center [335, 57] width 443 height 14
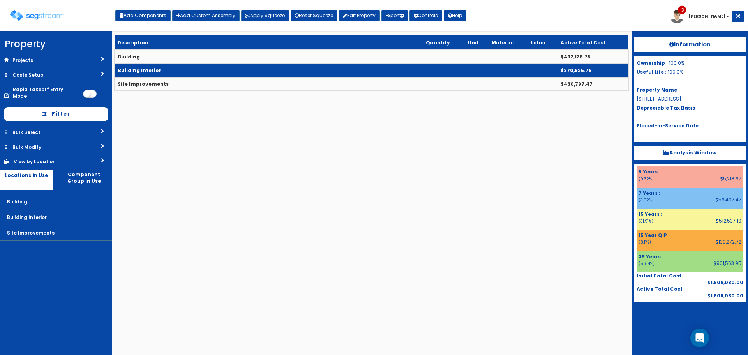
click at [204, 67] on td "Building Interior" at bounding box center [335, 70] width 443 height 14
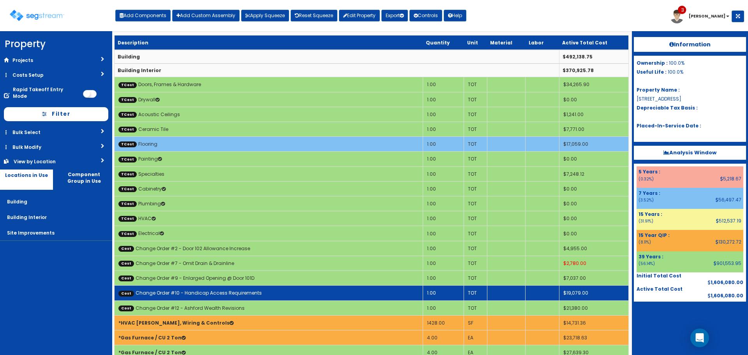
click at [274, 297] on td "Cost Change Order #10 - Handicap Access Requirements" at bounding box center [268, 292] width 308 height 15
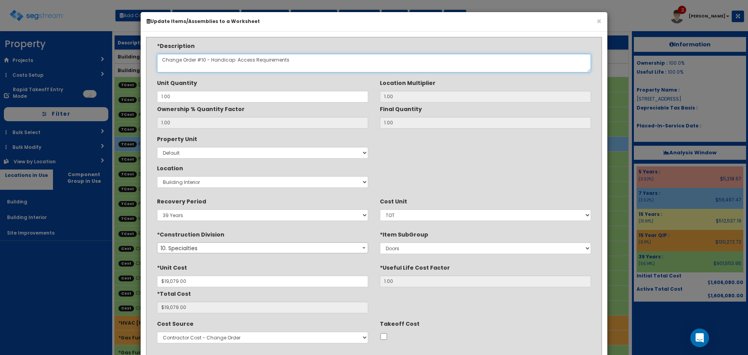
click at [235, 60] on textarea "Change Order #10 - Handicap Access Requirements" at bounding box center [374, 63] width 434 height 19
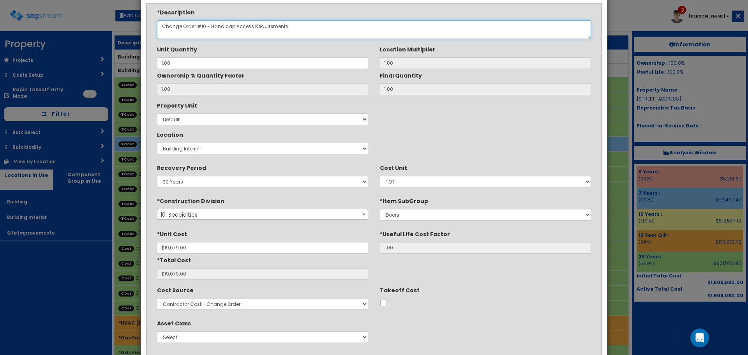
scroll to position [78, 0]
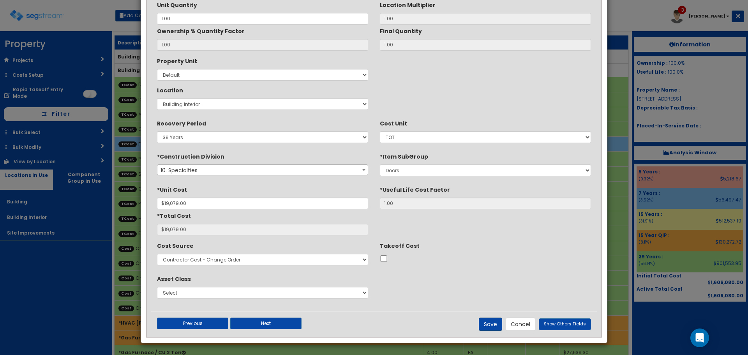
type textarea "Change Order #10 - Handicap Access Requirements"
drag, startPoint x: 496, startPoint y: 329, endPoint x: 729, endPoint y: 296, distance: 235.7
click at [495, 329] on button "Save" at bounding box center [489, 323] width 23 height 13
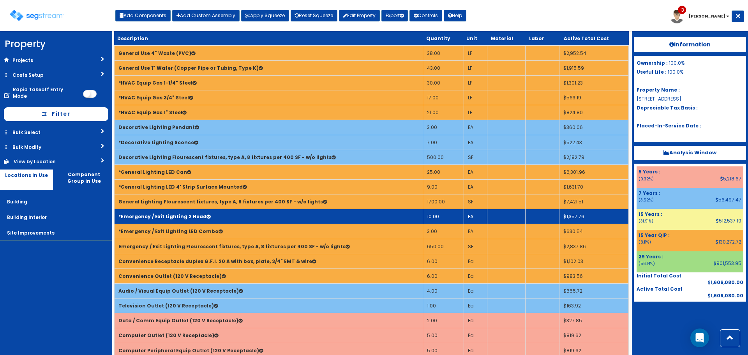
scroll to position [350, 0]
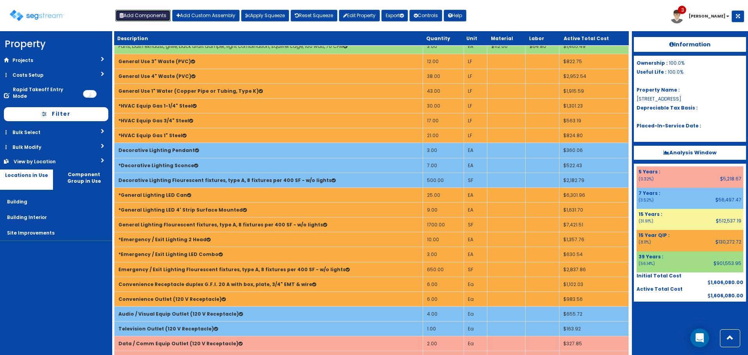
click at [158, 15] on button "Add Components" at bounding box center [142, 16] width 55 height 12
select select "39Y"
select select "default"
select select "6"
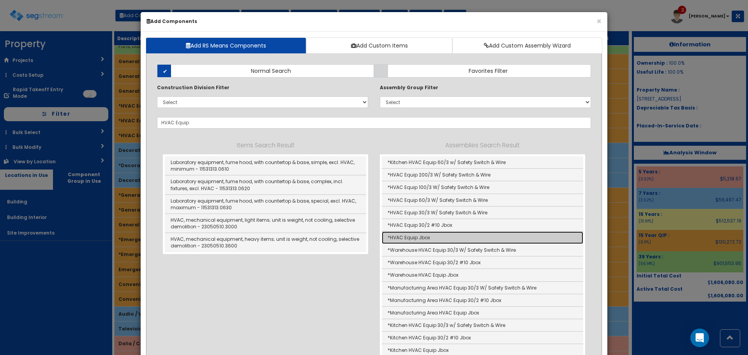
click at [408, 236] on link "*HVAC Equip Jbox" at bounding box center [482, 237] width 201 height 12
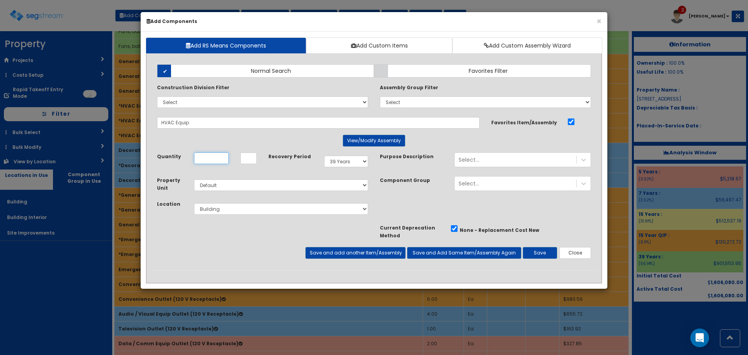
type input "*HVAC Equip Jbox"
type input "EA"
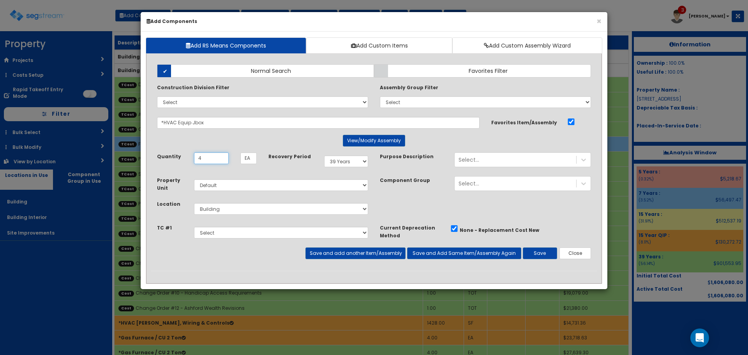
type input "4"
select select "7"
select select "5270062"
click at [382, 257] on button "Save and add another Item/Assembly" at bounding box center [355, 253] width 100 height 12
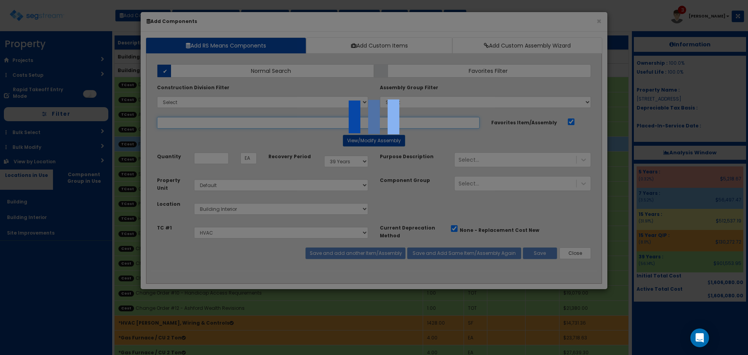
select select "5270062"
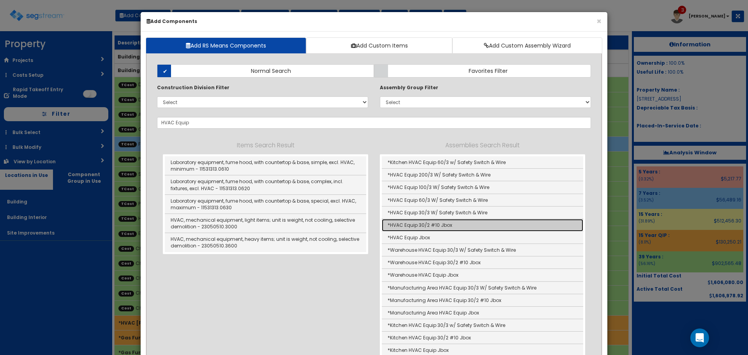
click at [402, 224] on link "*HVAC Equip 30/2 #10 Jbox" at bounding box center [482, 225] width 201 height 12
type input "*HVAC Equip 30/2 #10 Jbox"
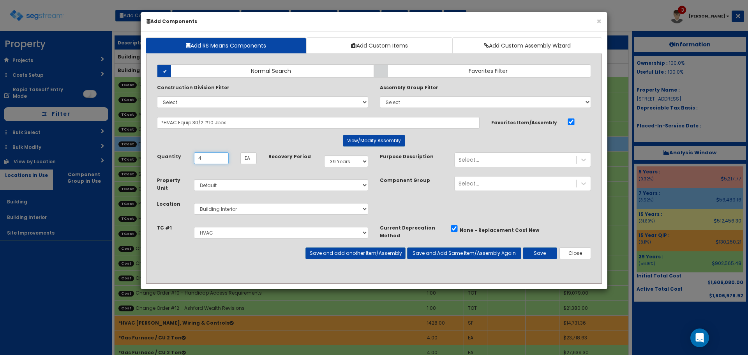
type input "4"
click at [371, 260] on div "Add Items Add Assemblies Both Normal Search Select" at bounding box center [373, 164] width 445 height 212
click at [375, 253] on button "Save and add another Item/Assembly" at bounding box center [355, 253] width 100 height 12
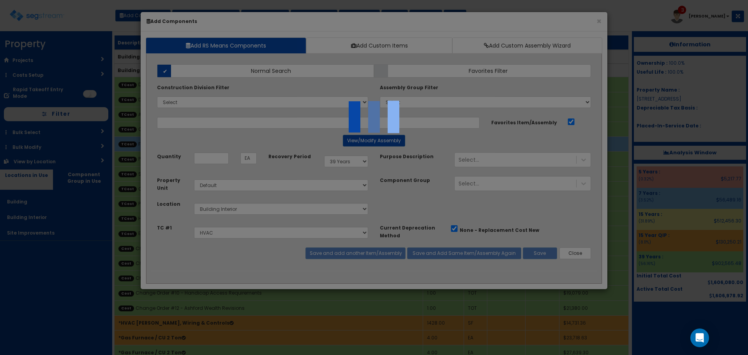
select select "5270062"
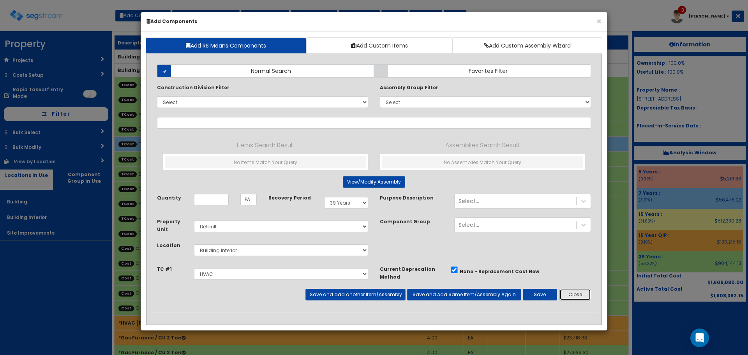
click at [575, 294] on button "Close" at bounding box center [575, 294] width 32 height 12
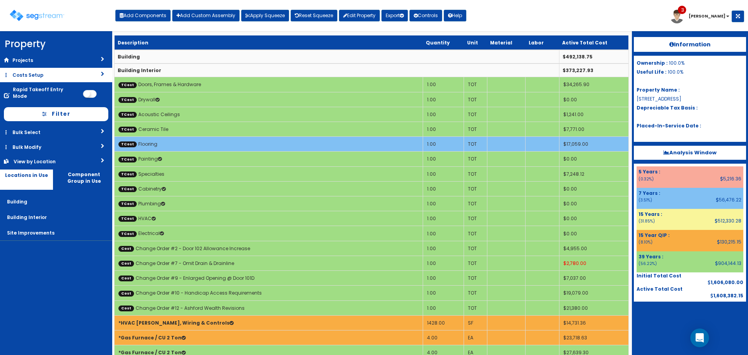
click at [62, 70] on link "Costs Setup" at bounding box center [56, 75] width 112 height 14
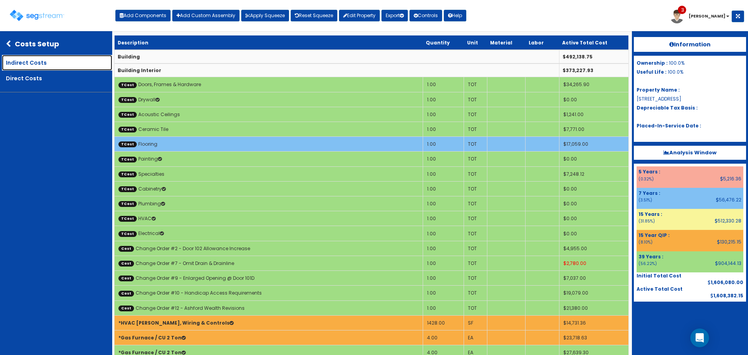
click at [64, 63] on link "Indirect Costs" at bounding box center [57, 63] width 110 height 16
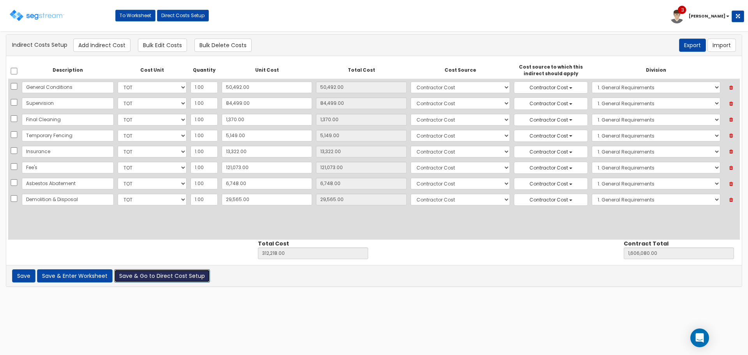
click at [171, 275] on button "Save & Go to Direct Cost Setup" at bounding box center [162, 275] width 96 height 13
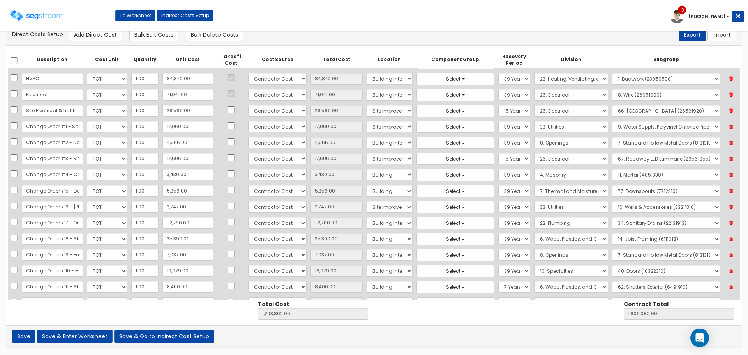
scroll to position [369, 0]
click at [290, 107] on select "Select 86 Sheppard Building Client Cost Client Cost - Equipment Client Costs - …" at bounding box center [277, 109] width 58 height 12
select select "6"
click at [248, 103] on select "Select 86 Sheppard Building Client Cost Client Cost - Equipment Client Costs - …" at bounding box center [277, 109] width 58 height 12
click at [78, 333] on button "Save & Enter Worksheet" at bounding box center [75, 335] width 76 height 13
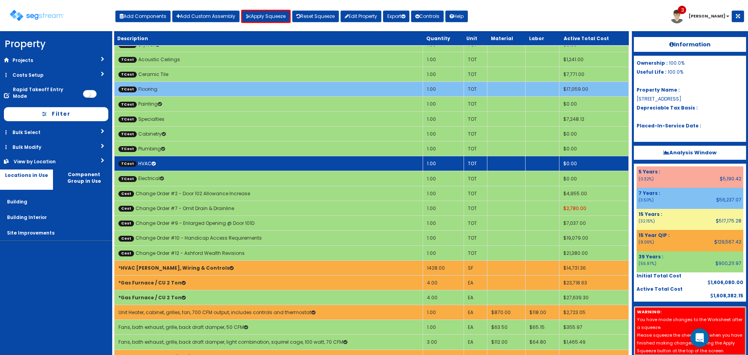
scroll to position [156, 0]
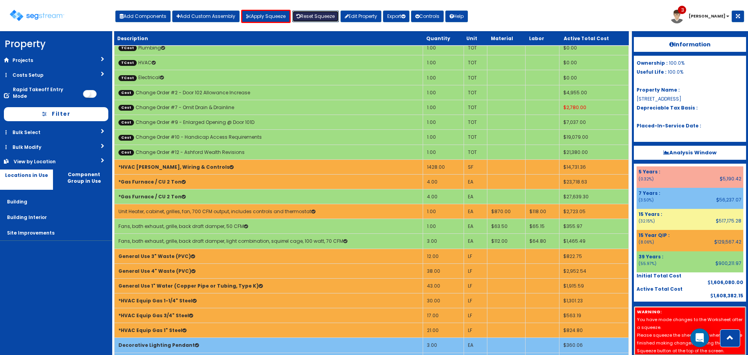
click at [311, 16] on link "Reset Squeeze" at bounding box center [315, 17] width 47 height 12
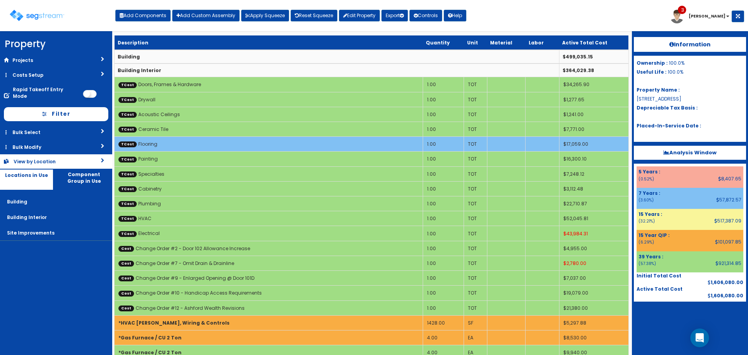
click at [84, 158] on link "View by Location" at bounding box center [56, 161] width 112 height 14
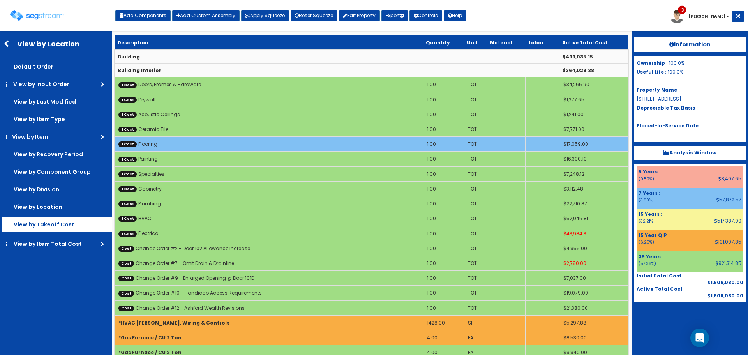
click at [84, 74] on label "View by Takeoff Cost" at bounding box center [57, 67] width 110 height 16
click at [0, 0] on input "View by Takeoff Cost" at bounding box center [0, 0] width 0 height 0
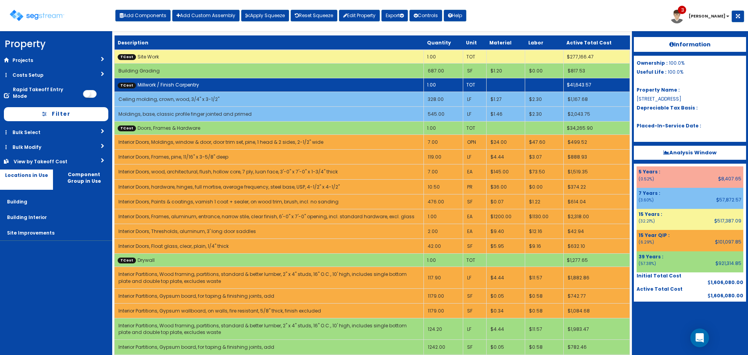
click at [245, 86] on td "TCost Millwork / Finish Carpentry" at bounding box center [268, 84] width 309 height 13
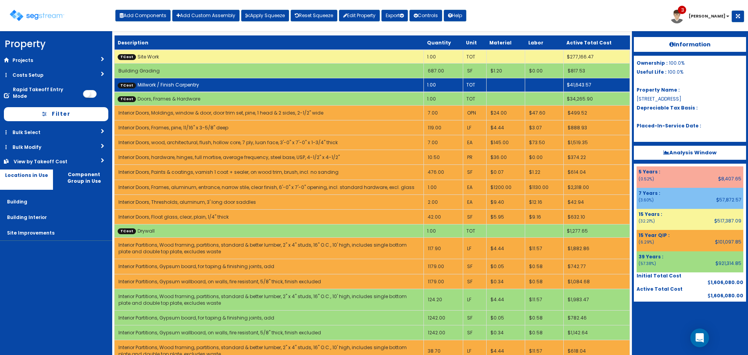
click at [245, 86] on td "TCost Millwork / Finish Carpentry" at bounding box center [268, 85] width 309 height 14
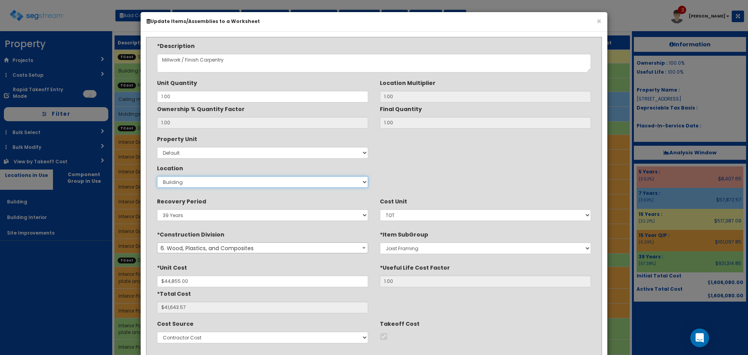
click at [269, 183] on select "Select Building Building Interior Site Improvements Add New Location" at bounding box center [262, 182] width 211 height 12
select select "7"
click at [157, 176] on select "Select Building Building Interior Site Improvements Add New Location" at bounding box center [262, 182] width 211 height 12
type input "1"
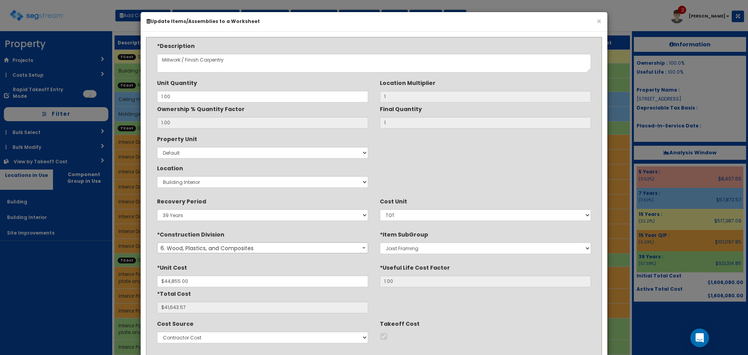
click at [473, 184] on div "Property Unit Select Default Location Select Building Building Interior Site Im…" at bounding box center [373, 161] width 445 height 58
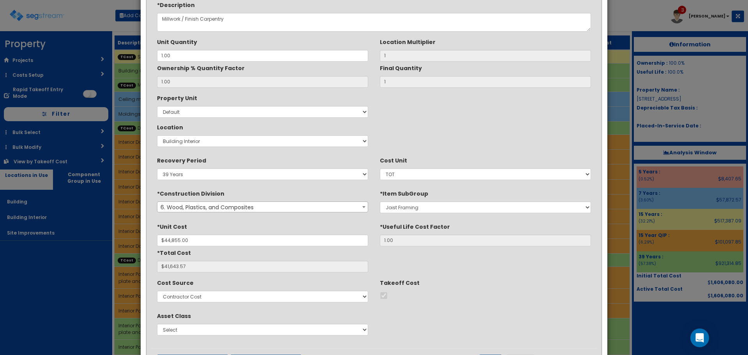
scroll to position [78, 0]
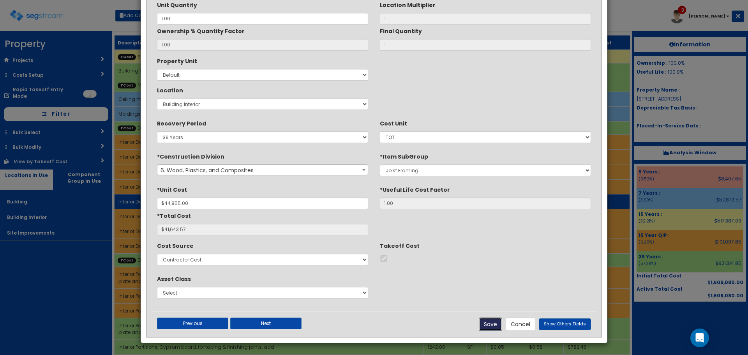
drag, startPoint x: 489, startPoint y: 327, endPoint x: 270, endPoint y: 206, distance: 250.3
click at [489, 326] on button "Save" at bounding box center [489, 323] width 23 height 13
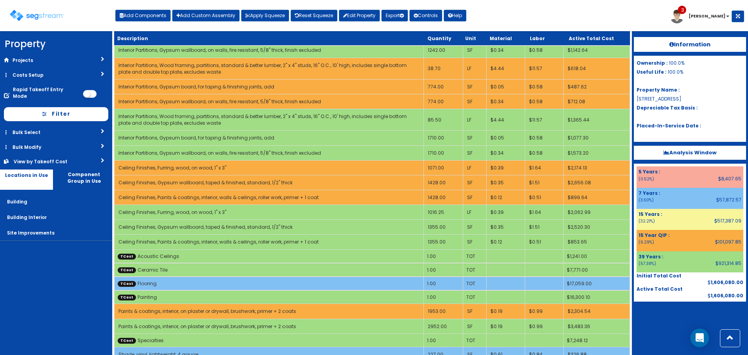
scroll to position [0, 0]
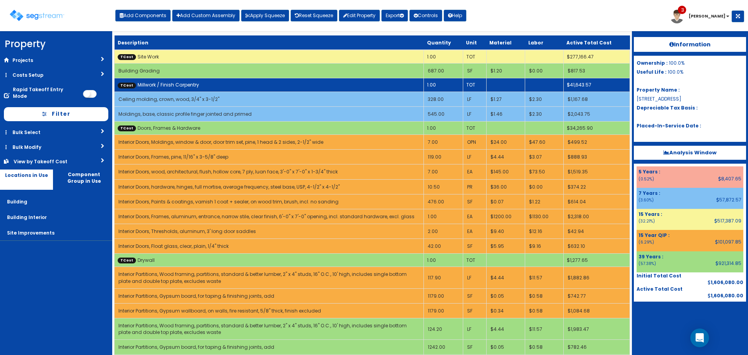
click at [297, 81] on td "TCost Millwork / Finish Carpentry" at bounding box center [268, 84] width 309 height 13
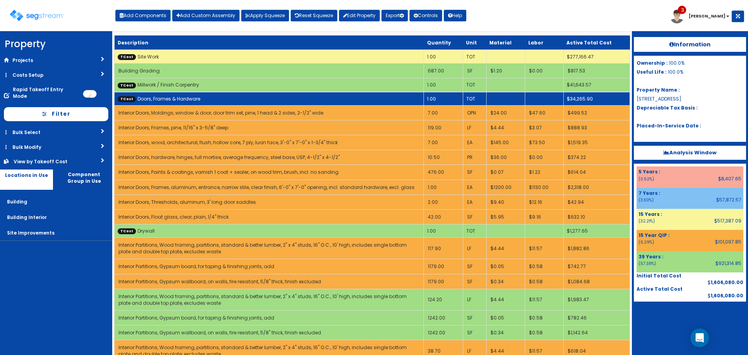
click at [299, 97] on td "TCost Doors, Frames & Hardware" at bounding box center [268, 99] width 309 height 14
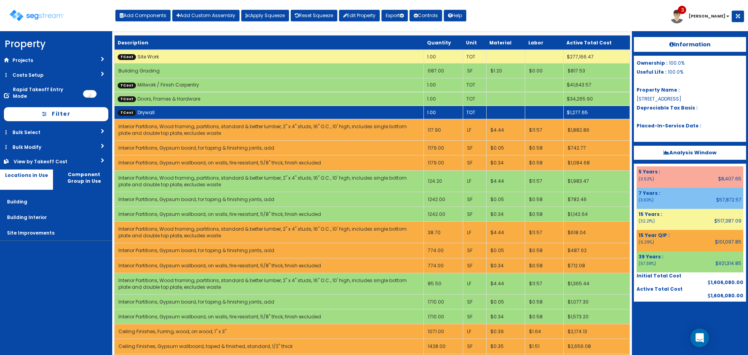
click at [300, 109] on td "TCost Drywall" at bounding box center [268, 113] width 309 height 14
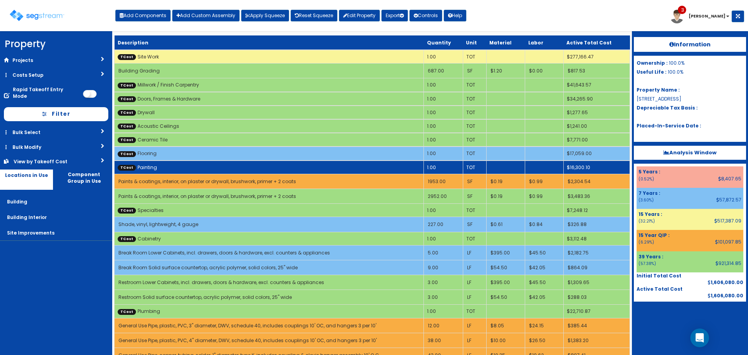
click at [312, 170] on td "TCost Painting" at bounding box center [268, 167] width 309 height 14
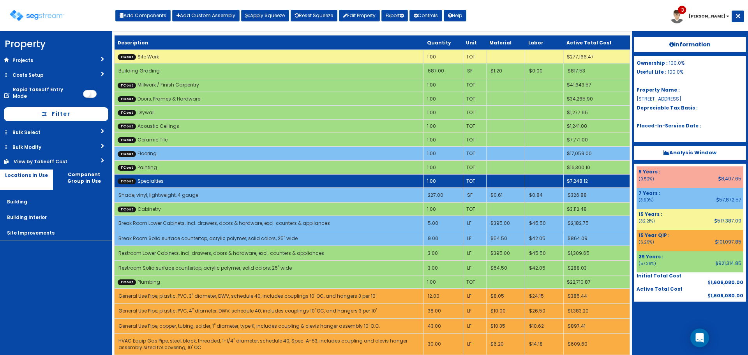
click at [314, 181] on td "TCost Specialties" at bounding box center [268, 181] width 309 height 14
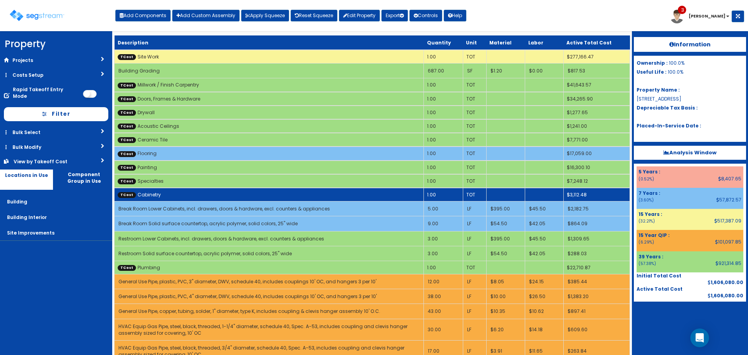
click at [315, 193] on td "TCost Cabinetry" at bounding box center [268, 195] width 309 height 14
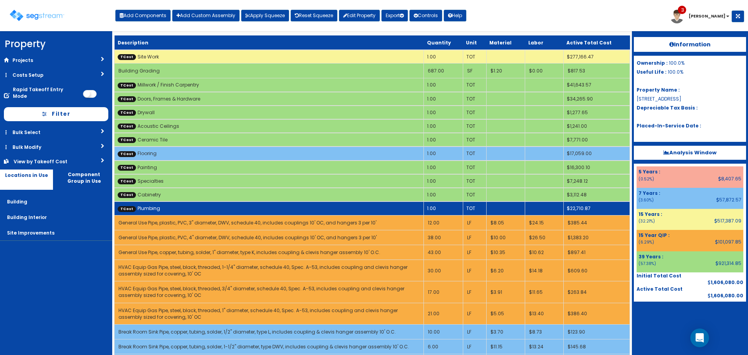
click at [316, 208] on td "TCost Plumbing" at bounding box center [268, 208] width 309 height 14
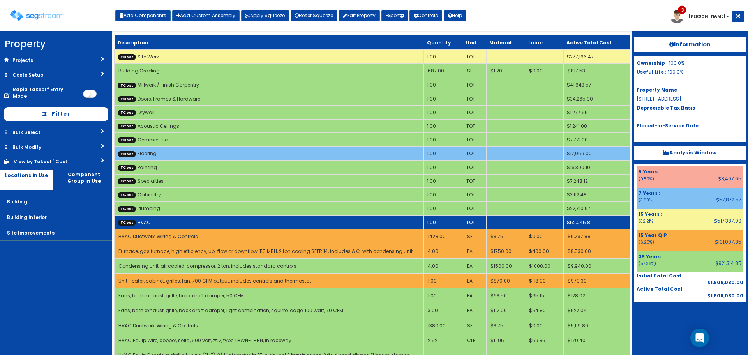
click at [317, 220] on td "TCost HVAC" at bounding box center [268, 222] width 309 height 14
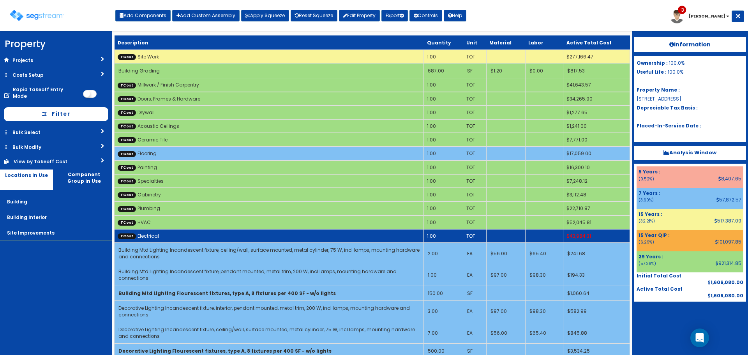
click at [318, 236] on td "TCost Electrical" at bounding box center [268, 236] width 309 height 14
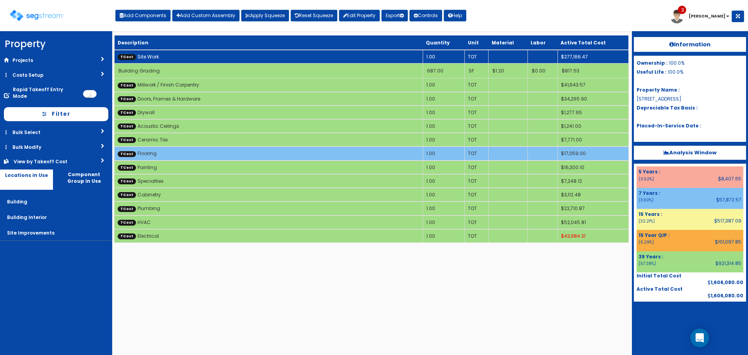
click at [330, 55] on td "TCost Site Work" at bounding box center [268, 57] width 308 height 14
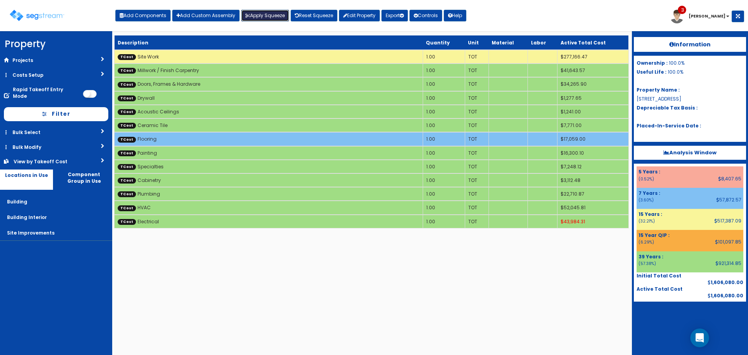
drag, startPoint x: 257, startPoint y: 14, endPoint x: 274, endPoint y: 32, distance: 24.8
click at [257, 14] on button "Apply Squeeze" at bounding box center [265, 16] width 48 height 12
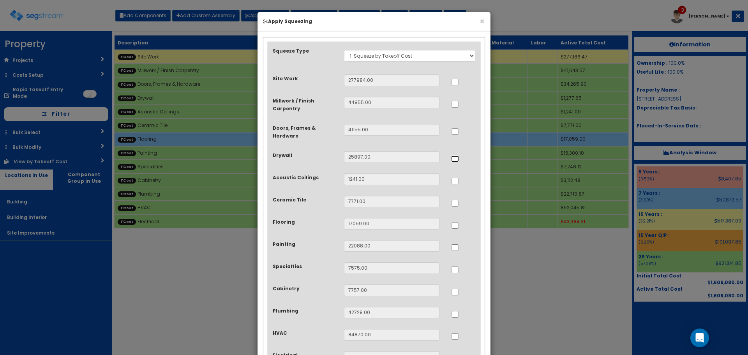
click at [456, 157] on input "..." at bounding box center [455, 158] width 8 height 7
checkbox input "true"
click at [453, 248] on input "..." at bounding box center [455, 247] width 8 height 7
checkbox input "true"
click at [455, 293] on input "..." at bounding box center [455, 291] width 8 height 7
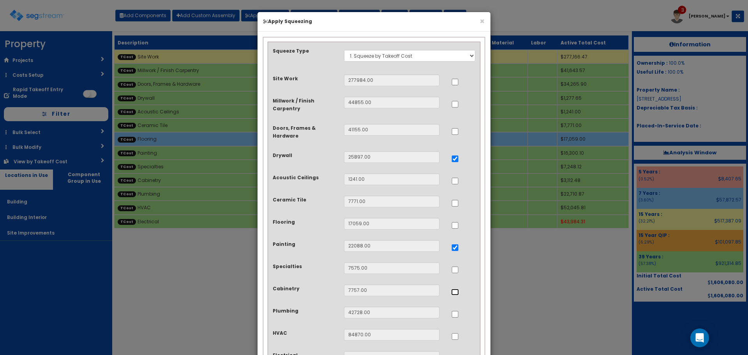
checkbox input "true"
drag, startPoint x: 456, startPoint y: 315, endPoint x: 456, endPoint y: 329, distance: 14.8
click at [456, 315] on input "..." at bounding box center [455, 314] width 8 height 7
checkbox input "true"
click at [453, 337] on input "..." at bounding box center [455, 336] width 8 height 7
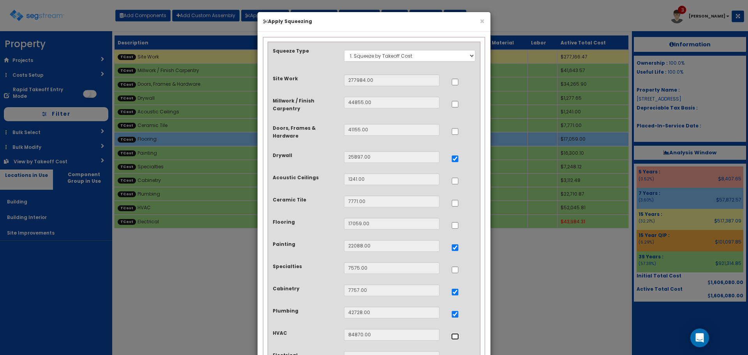
checkbox input "true"
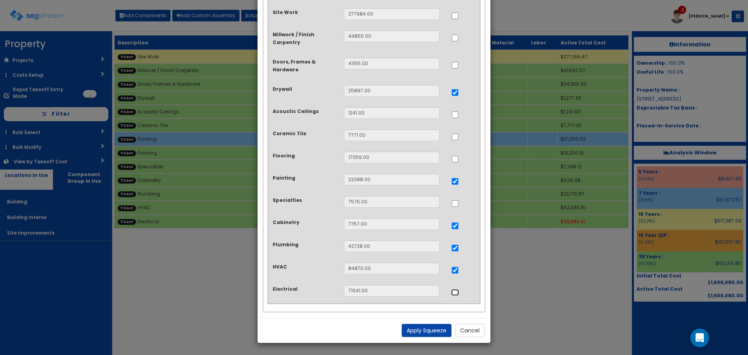
click at [457, 290] on input "..." at bounding box center [455, 292] width 8 height 7
checkbox input "true"
click at [438, 327] on button "Apply Squeeze" at bounding box center [426, 330] width 50 height 13
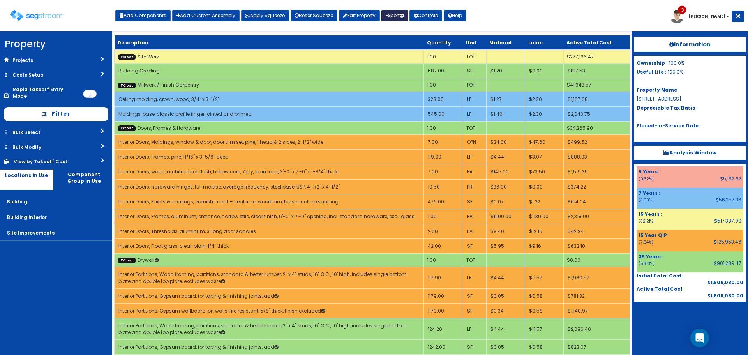
drag, startPoint x: 403, startPoint y: 14, endPoint x: 407, endPoint y: 22, distance: 8.4
click at [403, 14] on icon "button" at bounding box center [401, 15] width 4 height 5
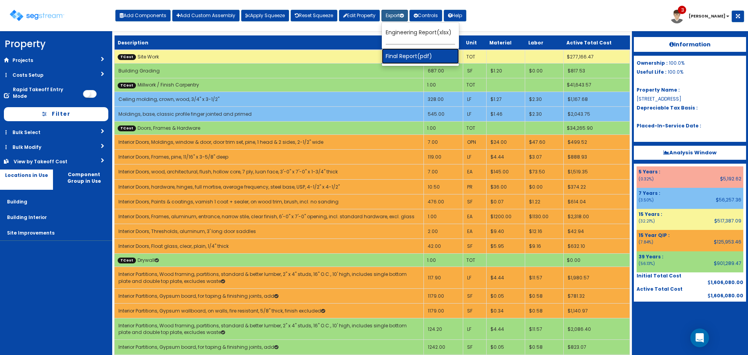
click at [417, 62] on link "Final Report(pdf)" at bounding box center [420, 56] width 77 height 16
